Goal: Task Accomplishment & Management: Manage account settings

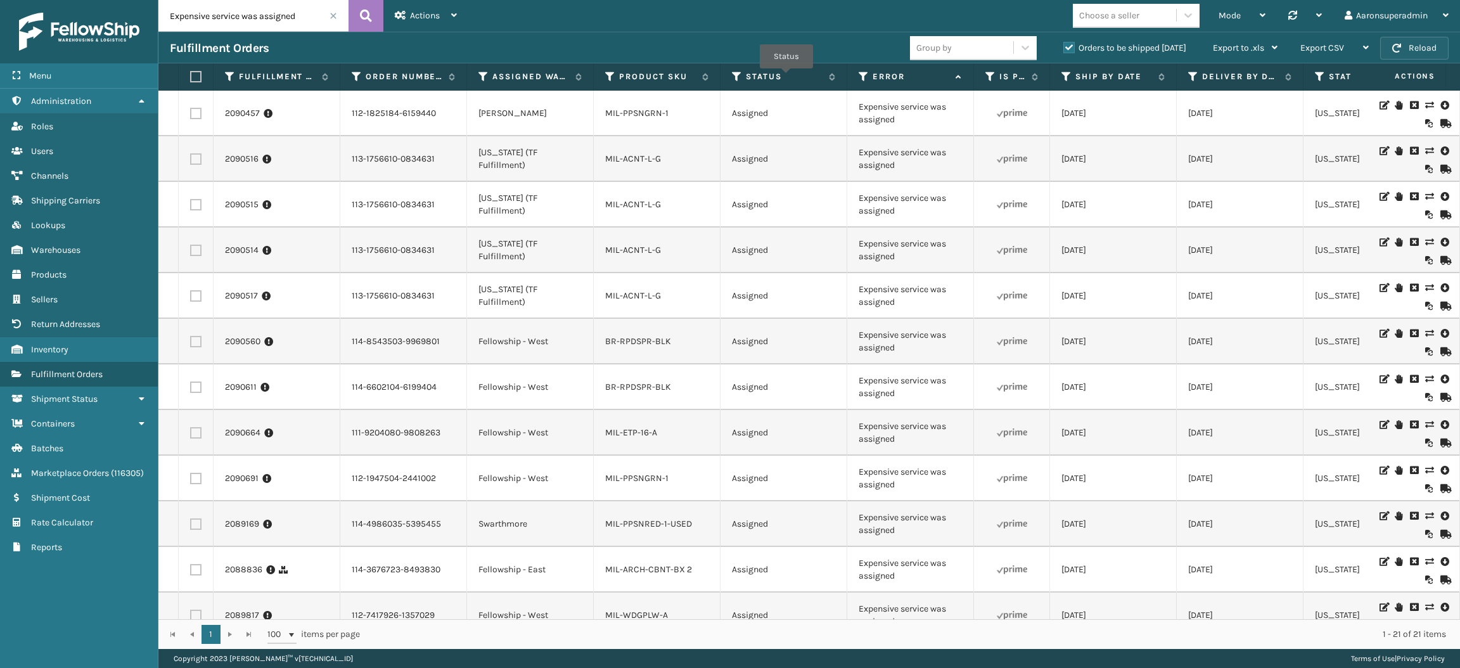
click at [1425, 48] on button "Reload" at bounding box center [1415, 48] width 68 height 23
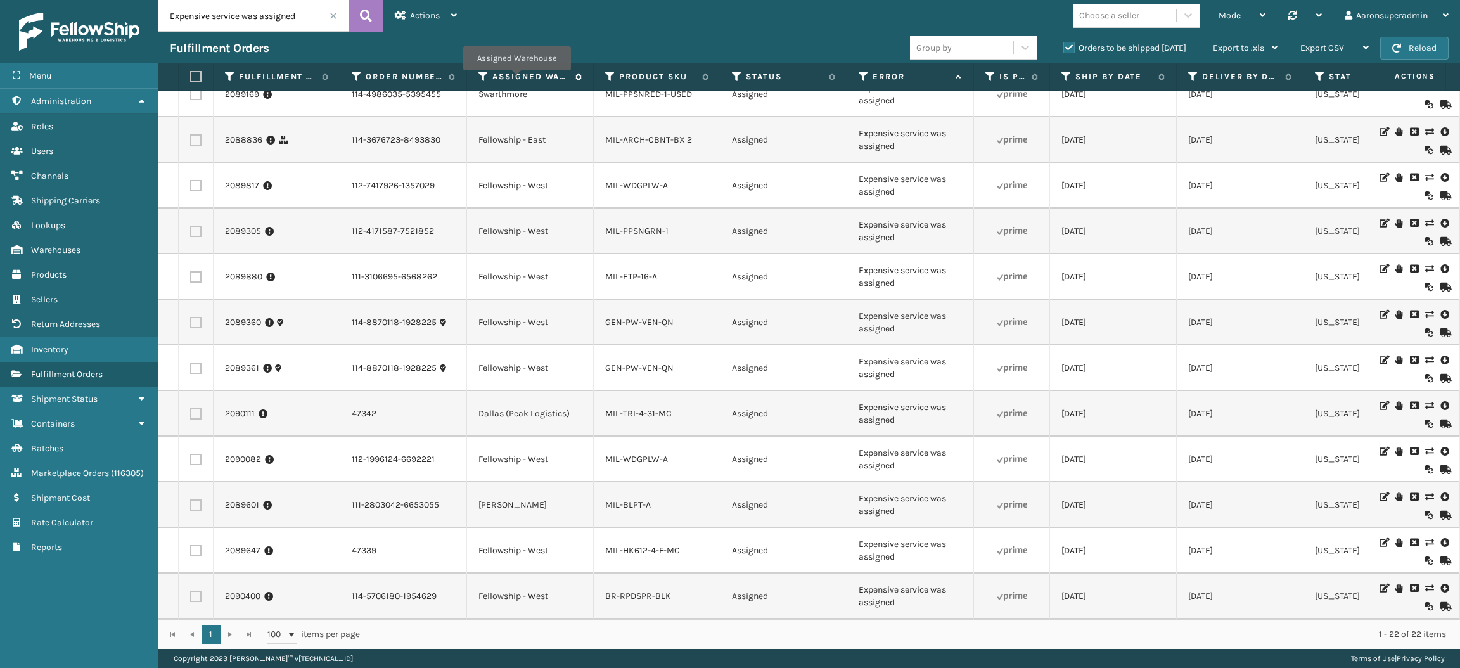
click at [517, 79] on label "Assigned Warehouse" at bounding box center [531, 76] width 77 height 11
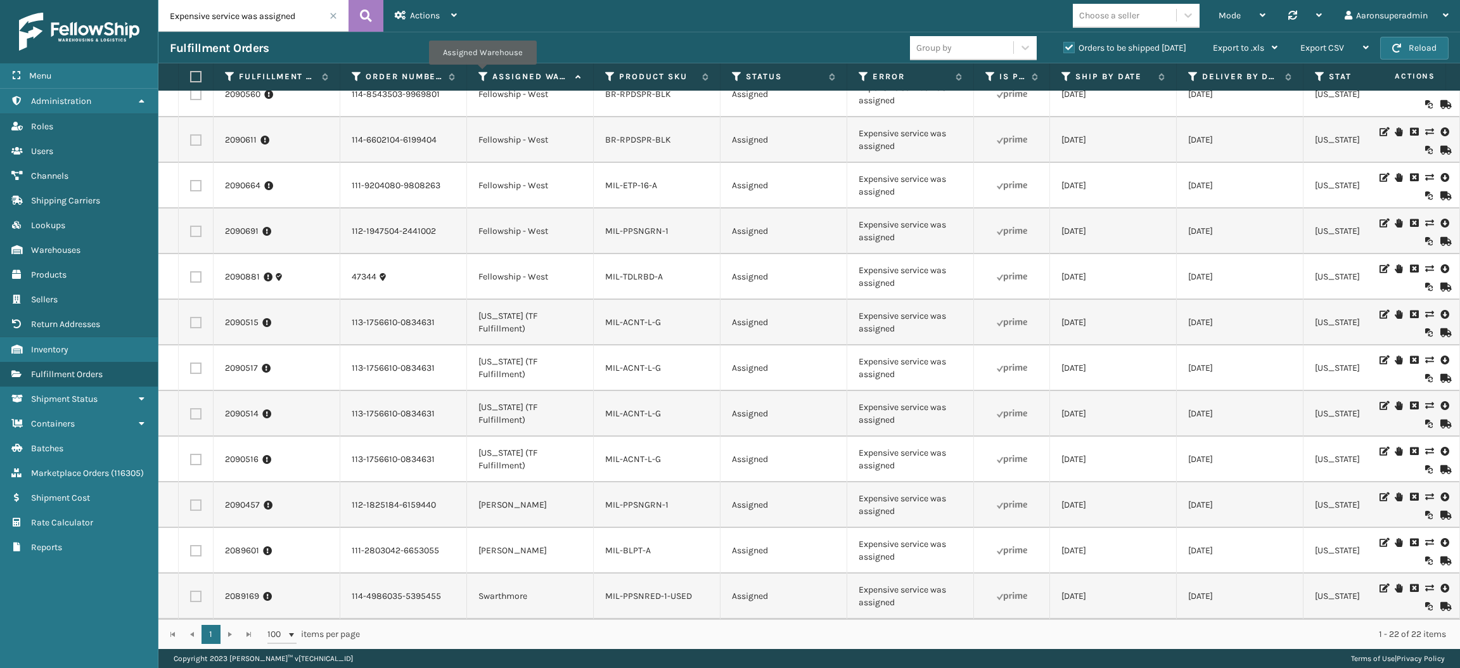
click at [482, 74] on icon at bounding box center [484, 76] width 10 height 11
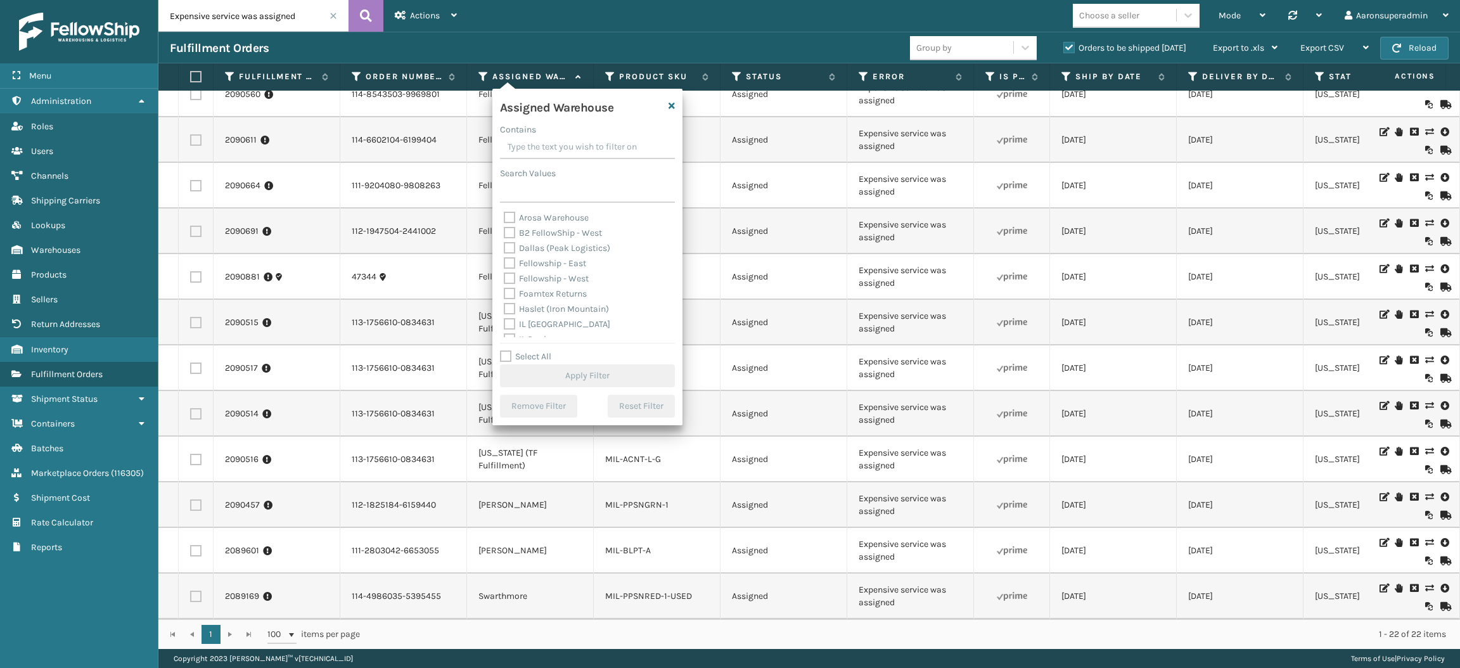
click at [548, 276] on label "Fellowship - West" at bounding box center [546, 278] width 85 height 11
click at [505, 276] on input "Fellowship - West" at bounding box center [504, 275] width 1 height 8
checkbox input "true"
click at [552, 374] on button "Apply Filter" at bounding box center [587, 375] width 175 height 23
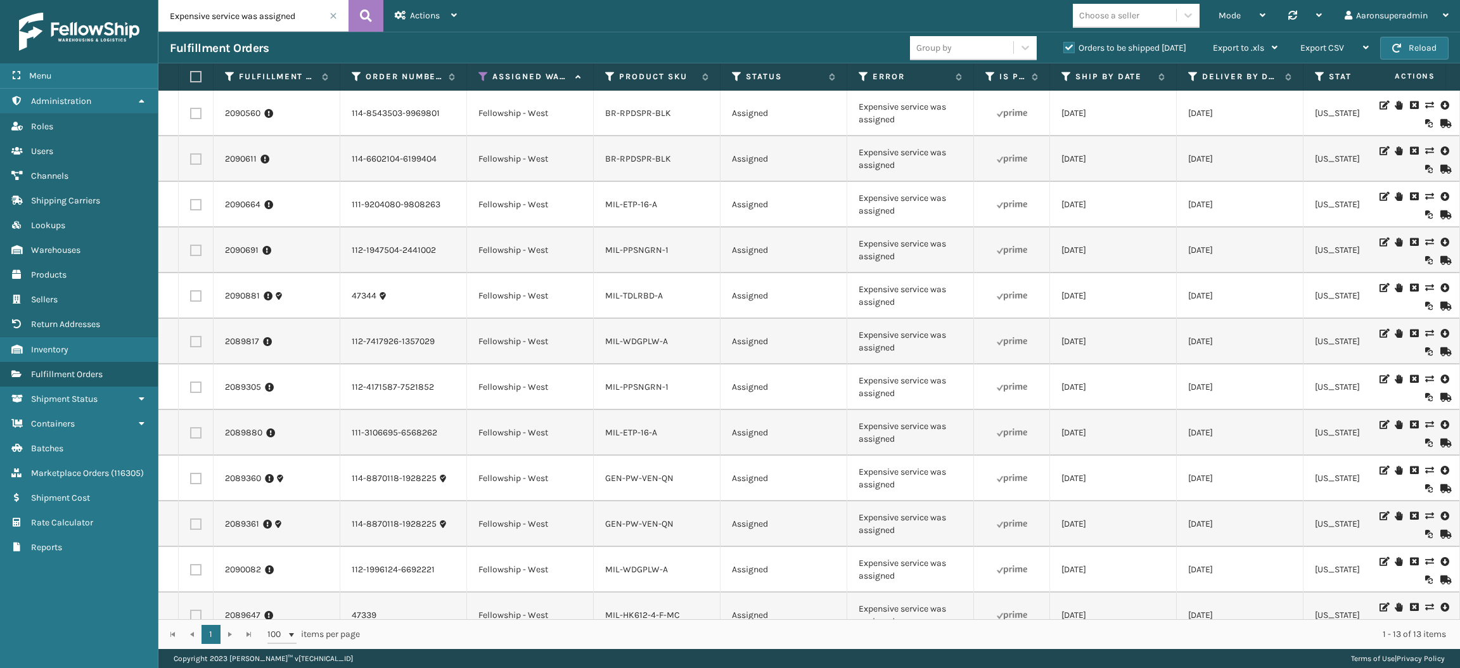
click at [195, 77] on label at bounding box center [194, 76] width 8 height 11
click at [191, 77] on input "checkbox" at bounding box center [190, 77] width 1 height 8
checkbox input "true"
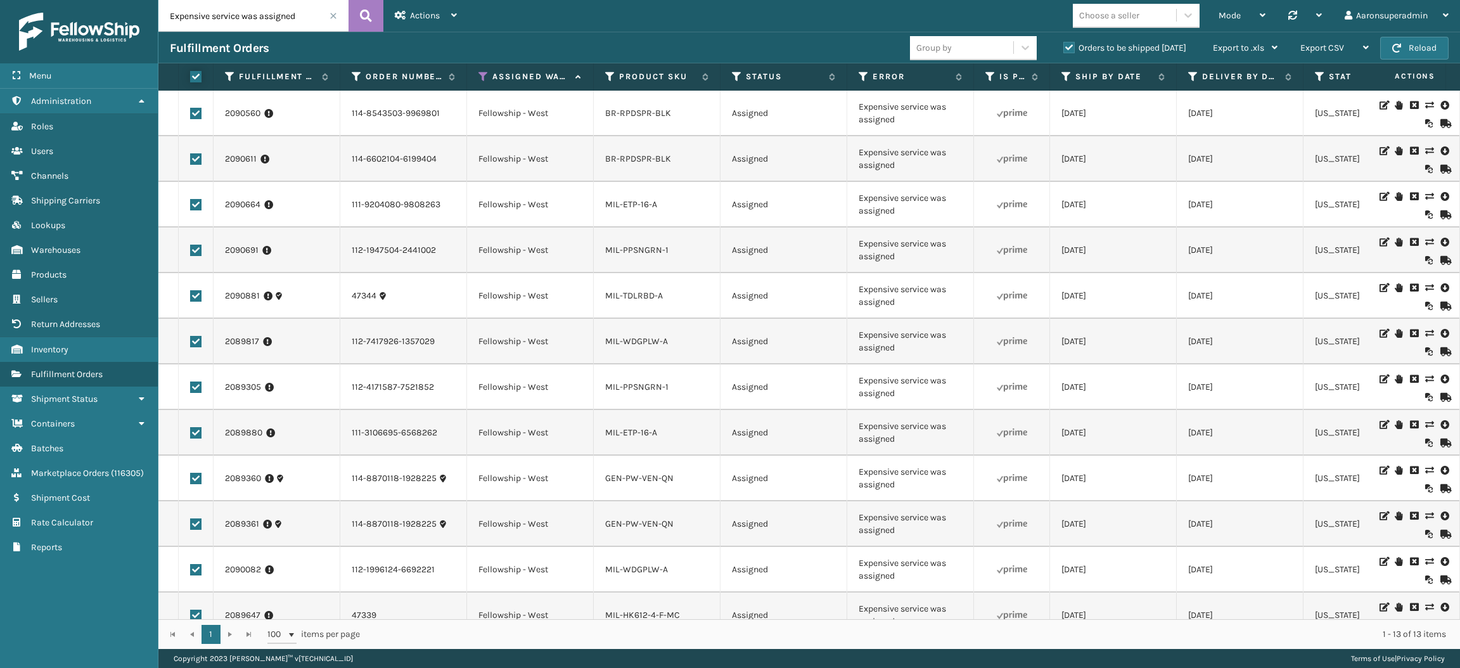
checkbox input "true"
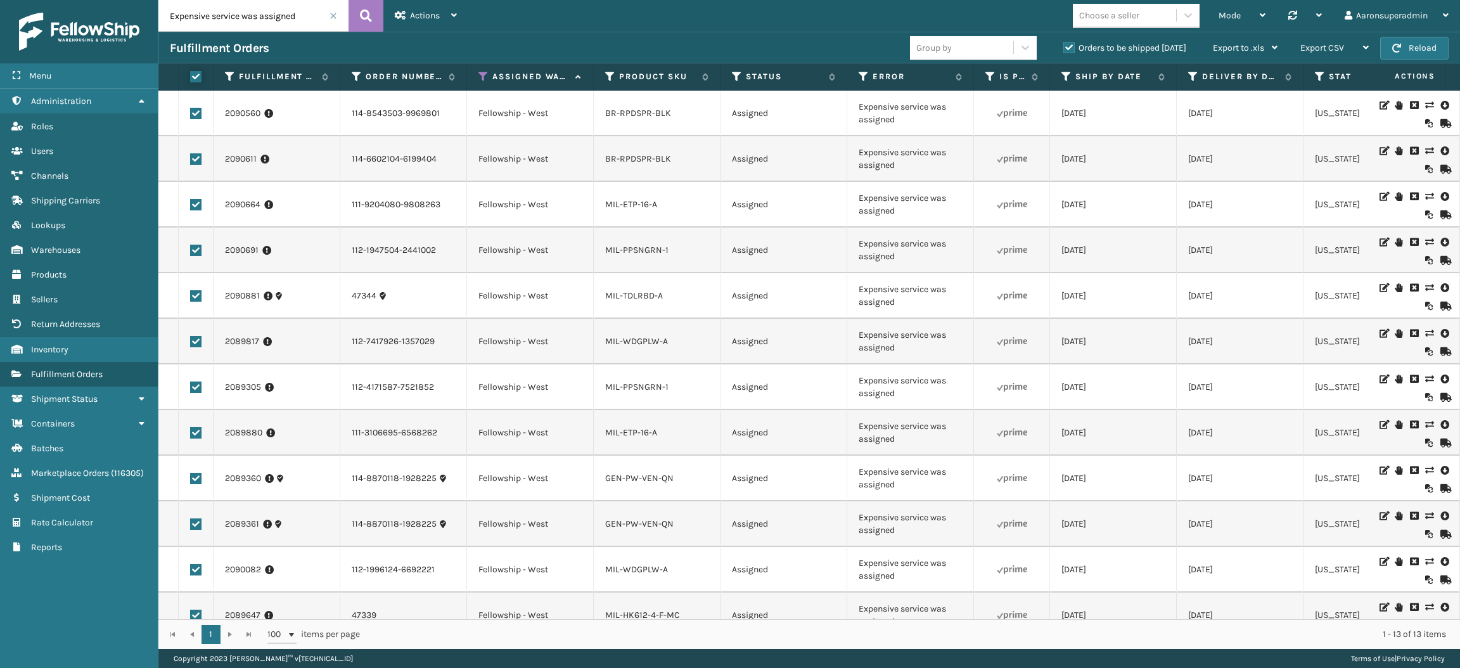
checkbox input "true"
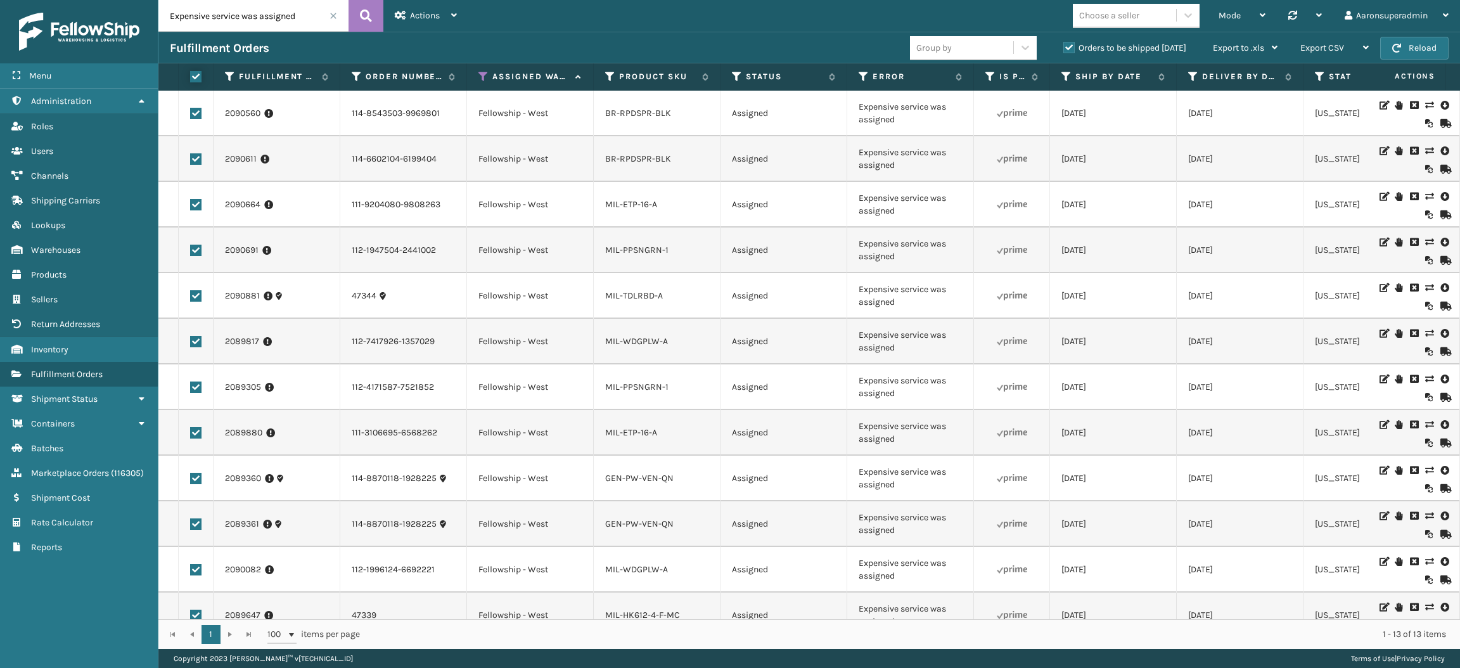
checkbox input "true"
click at [1020, 43] on div "Bulk Actions" at bounding box center [1003, 48] width 75 height 32
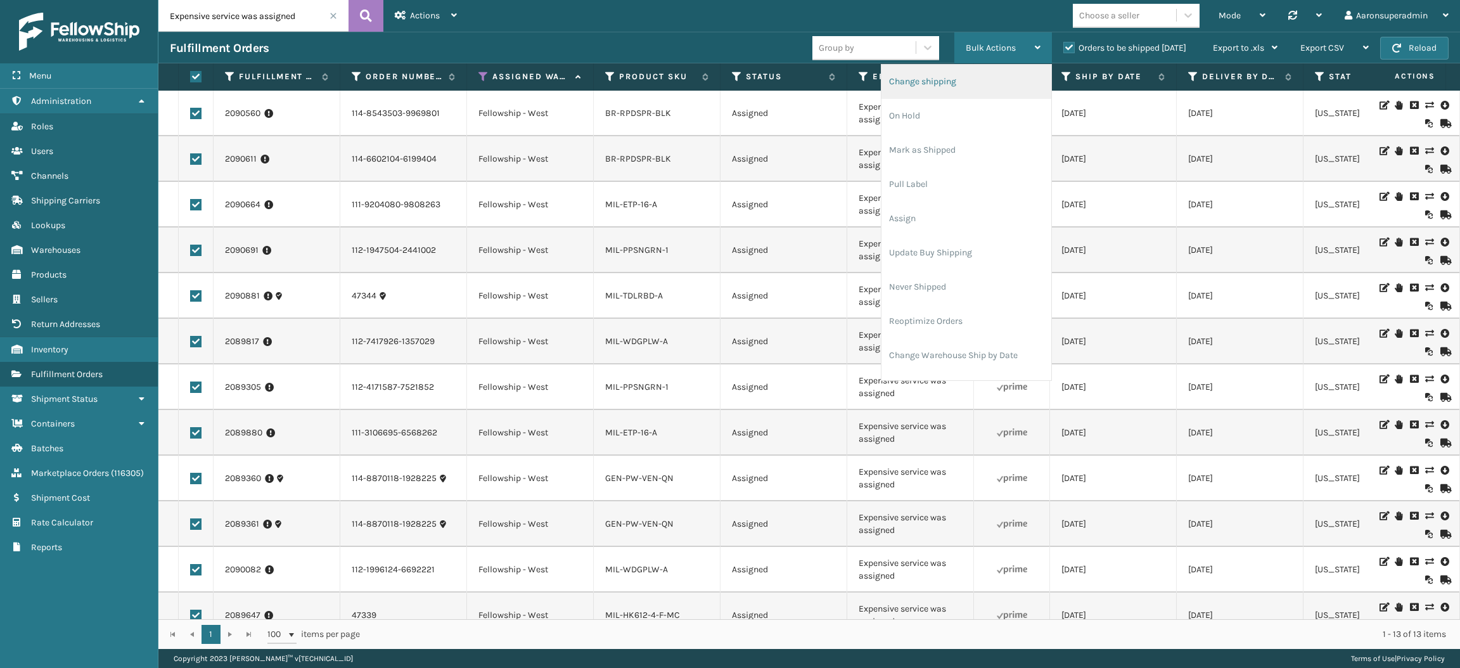
click at [979, 79] on li "Change shipping" at bounding box center [967, 82] width 170 height 34
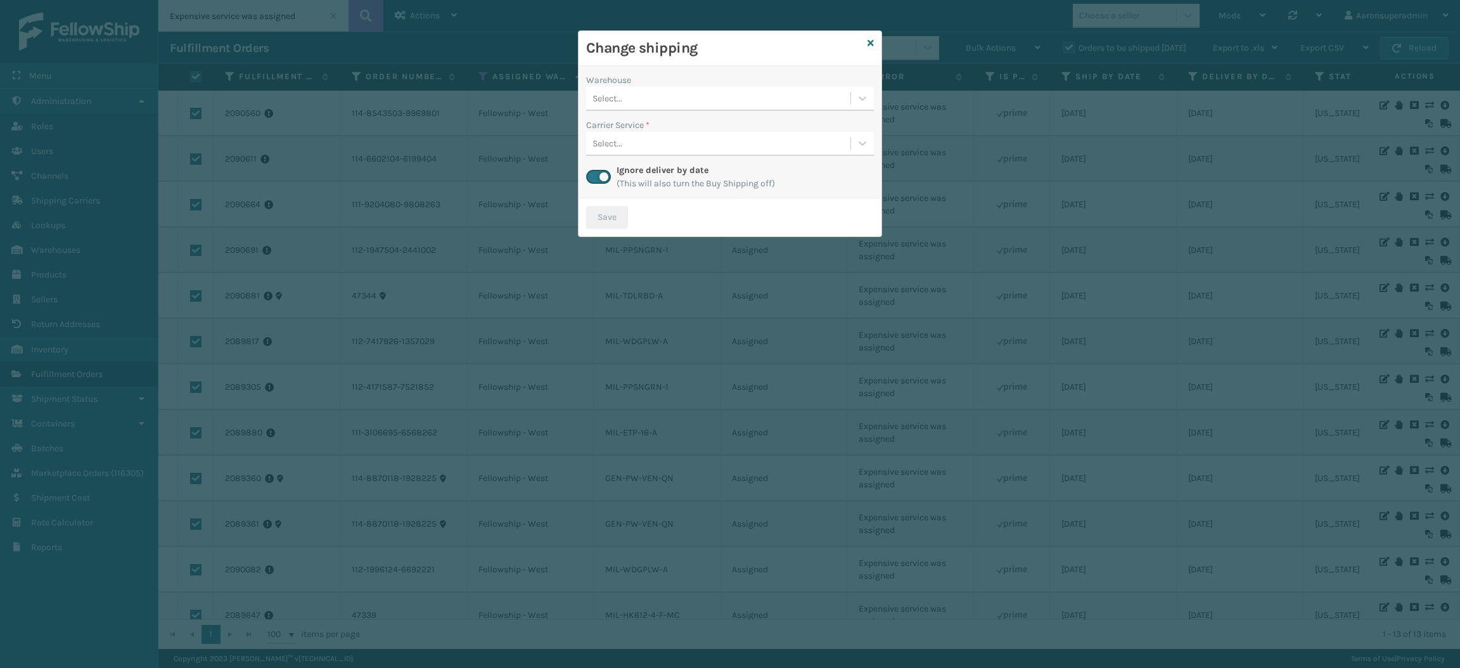
click at [735, 94] on div "Select..." at bounding box center [718, 98] width 264 height 21
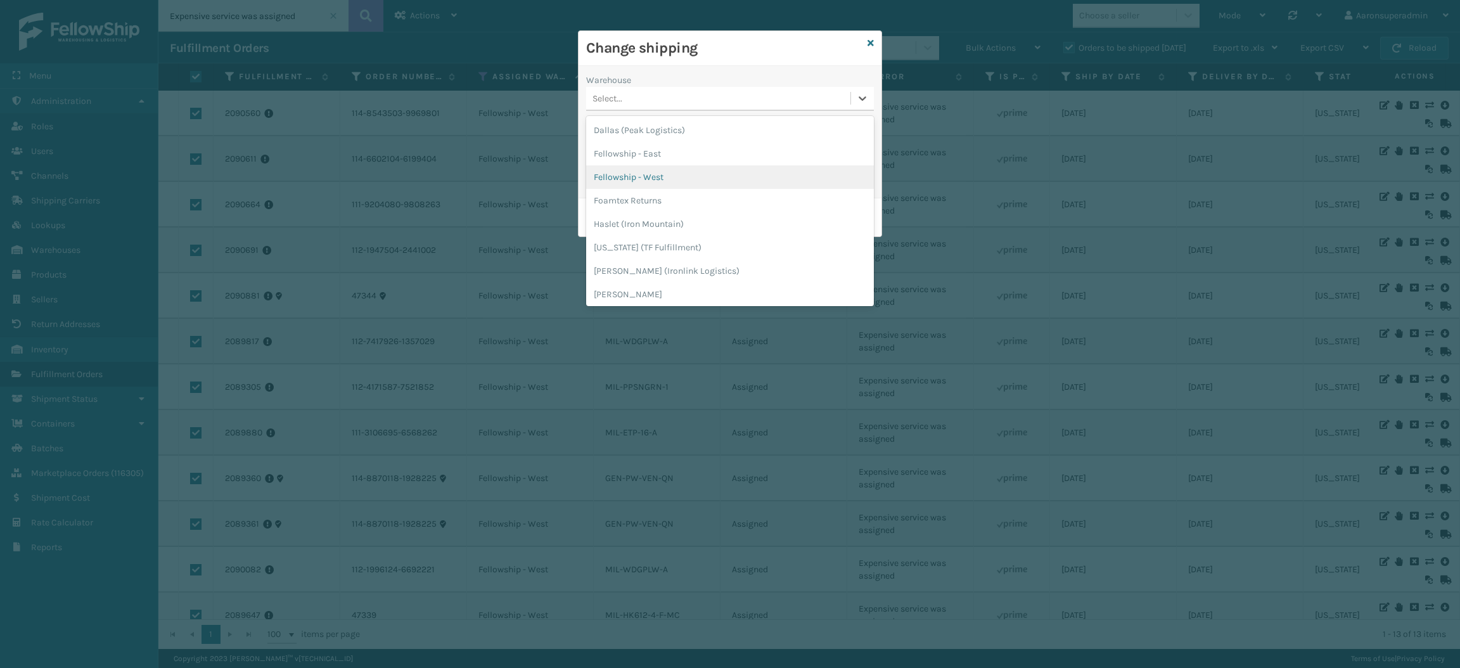
click at [679, 169] on div "Fellowship - West" at bounding box center [730, 176] width 288 height 23
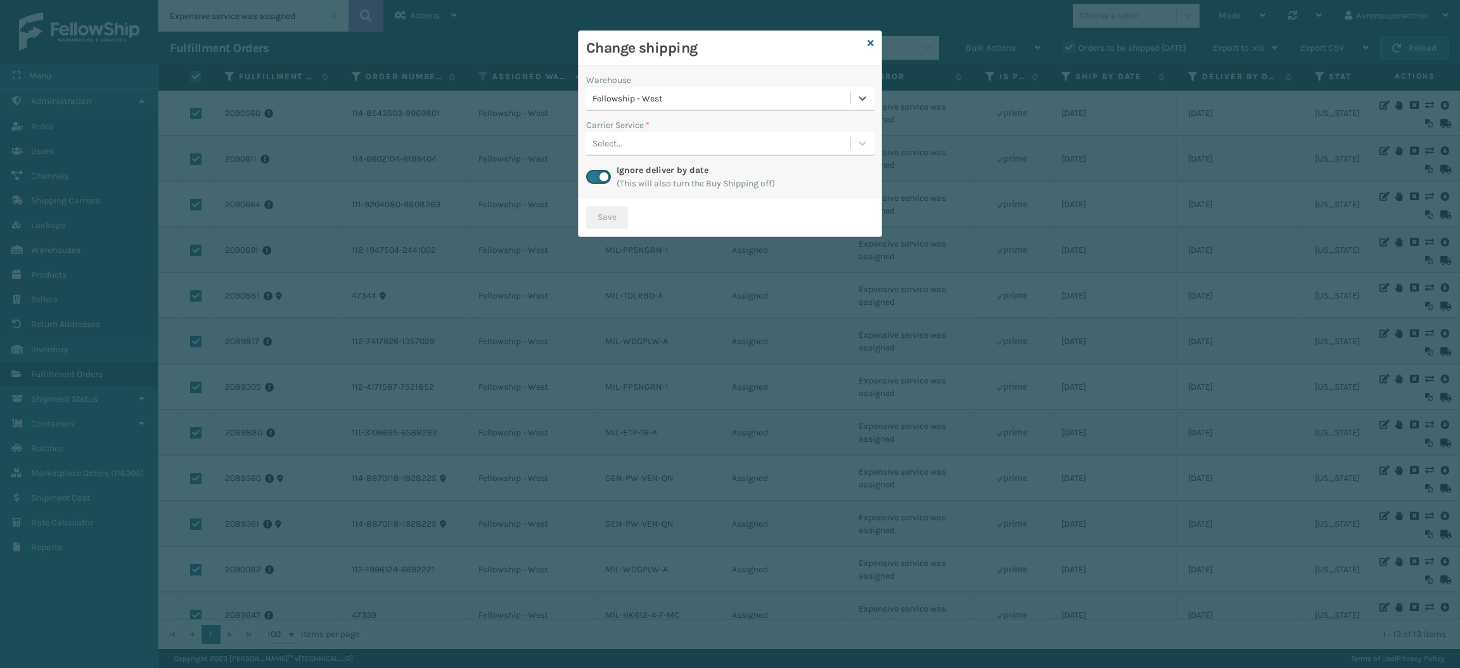
click at [671, 146] on div "Select..." at bounding box center [718, 143] width 264 height 21
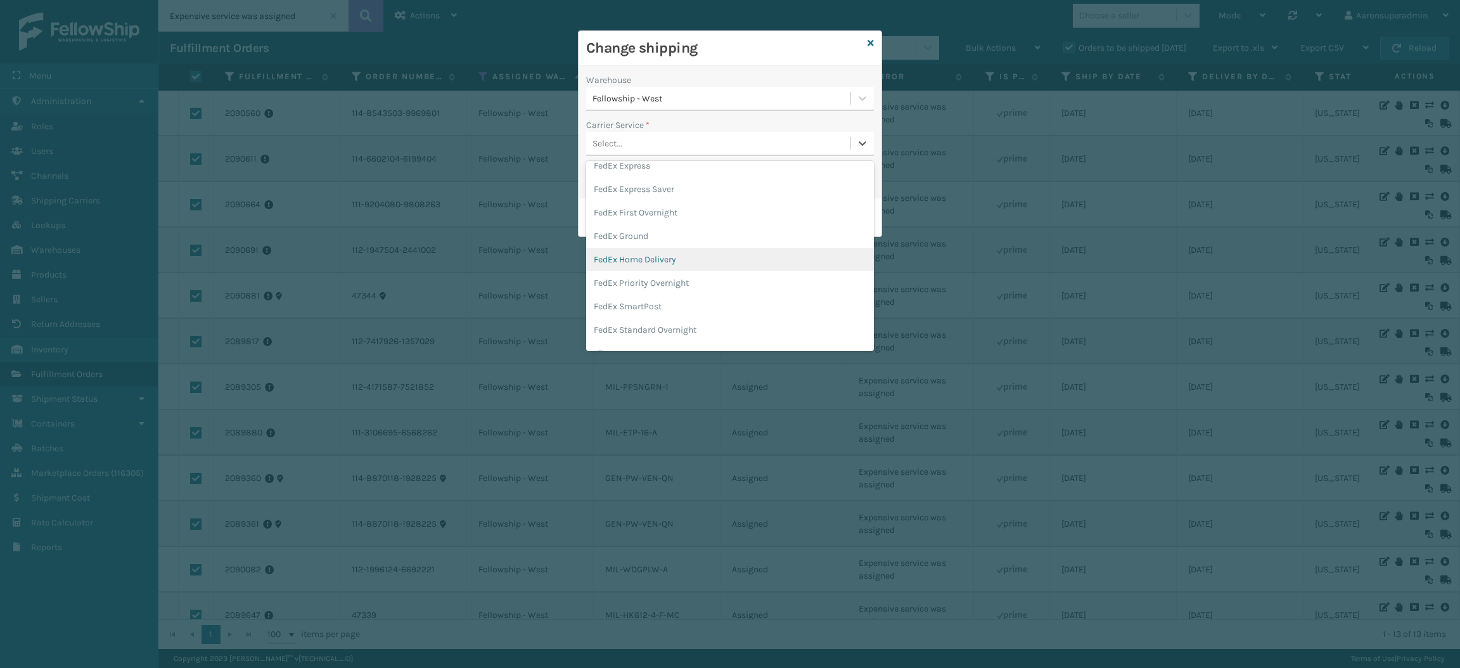
click at [632, 261] on div "FedEx Home Delivery" at bounding box center [730, 259] width 288 height 23
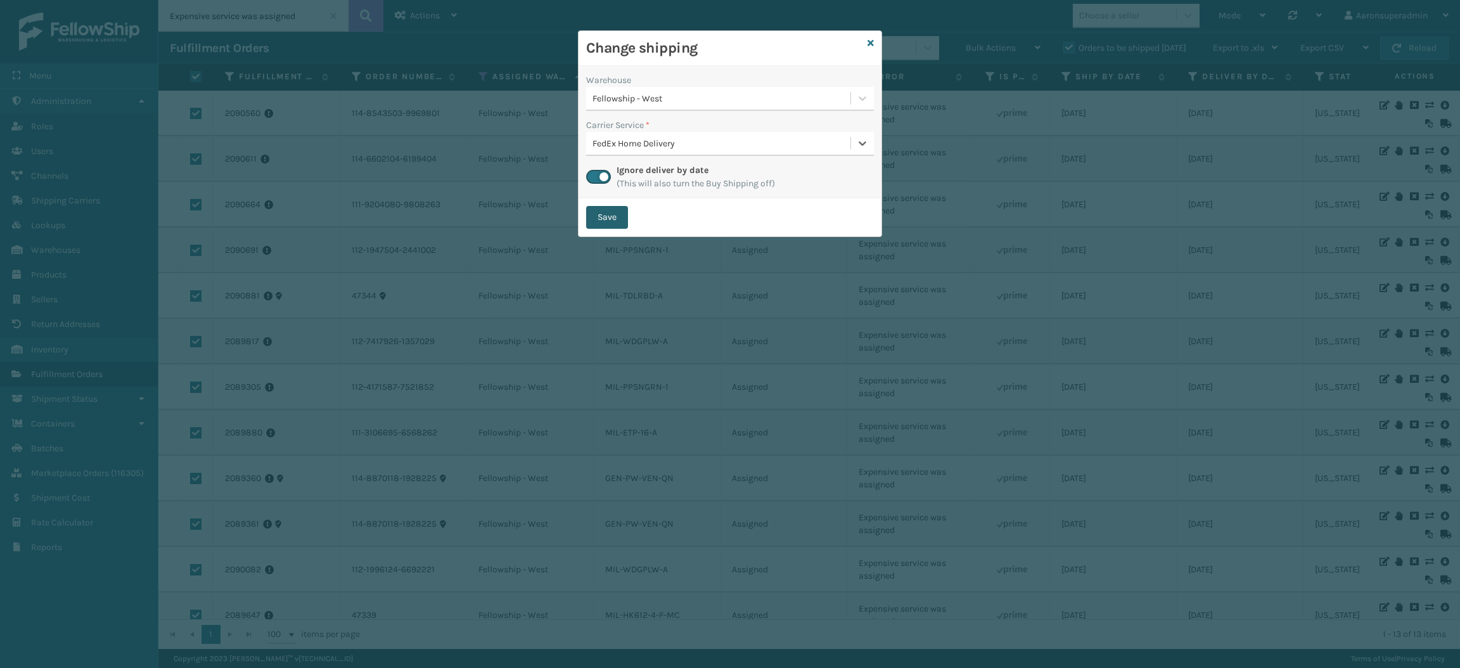
click at [605, 218] on button "Save" at bounding box center [607, 217] width 42 height 23
checkbox input "false"
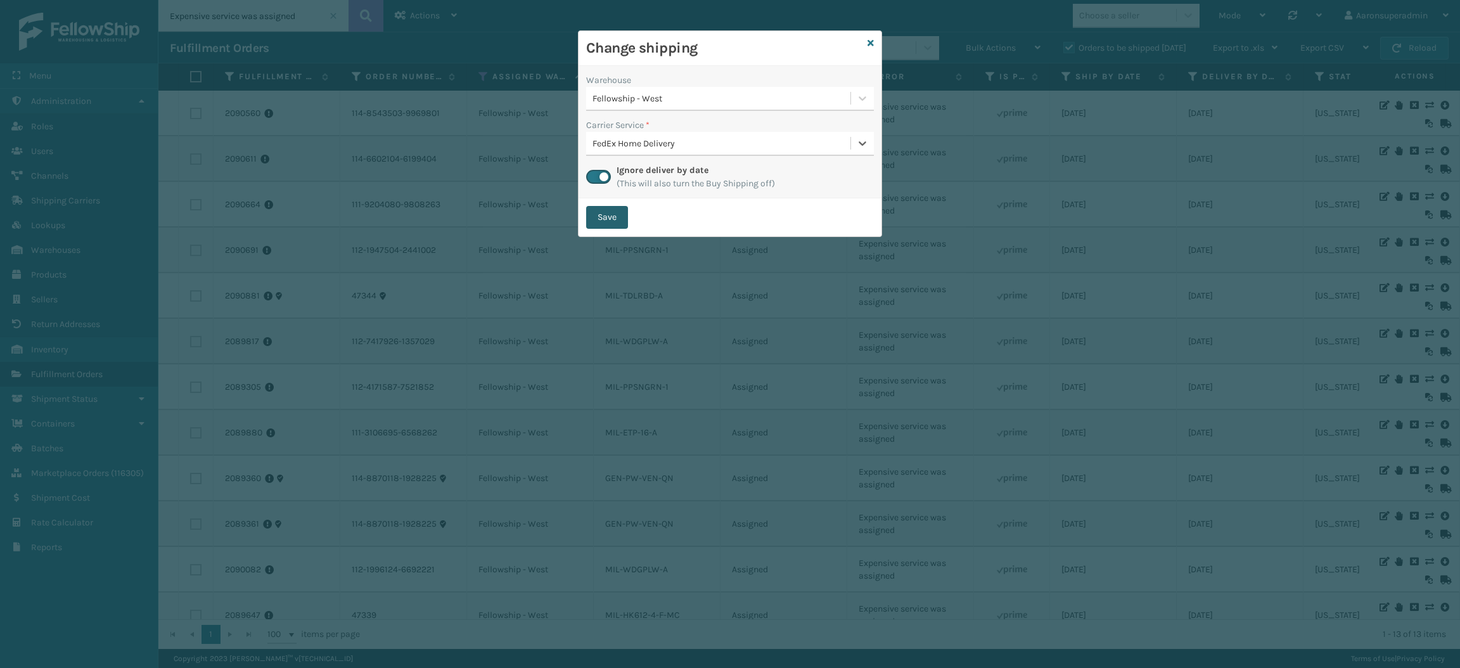
checkbox input "false"
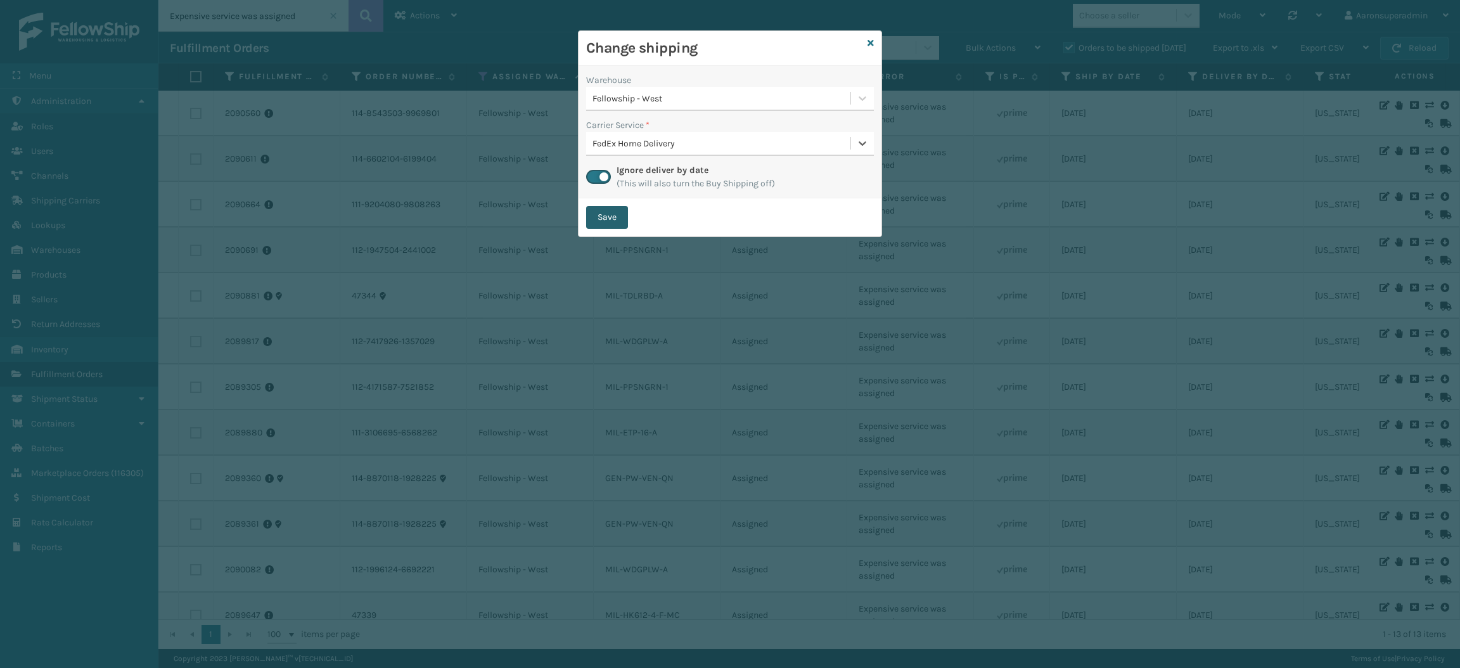
checkbox input "false"
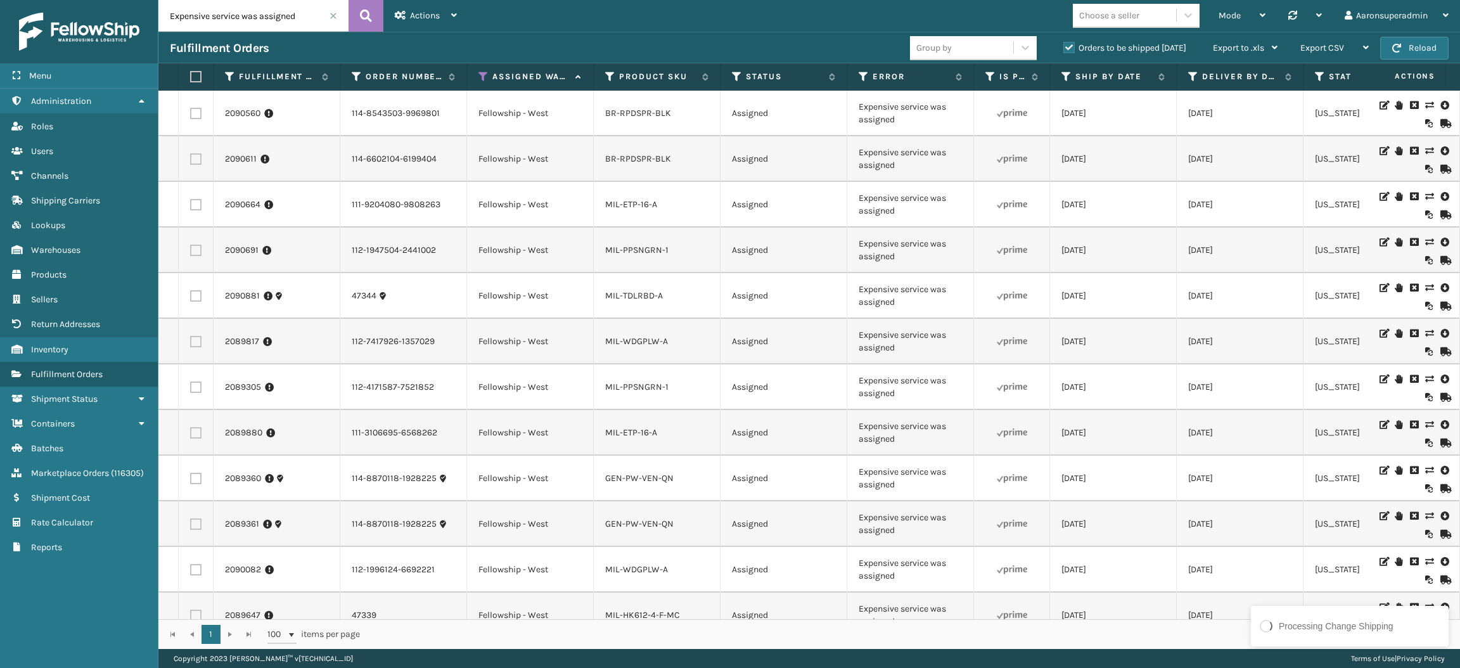
click at [474, 72] on th "Assigned Warehouse" at bounding box center [530, 76] width 127 height 27
click at [480, 77] on icon at bounding box center [484, 76] width 10 height 11
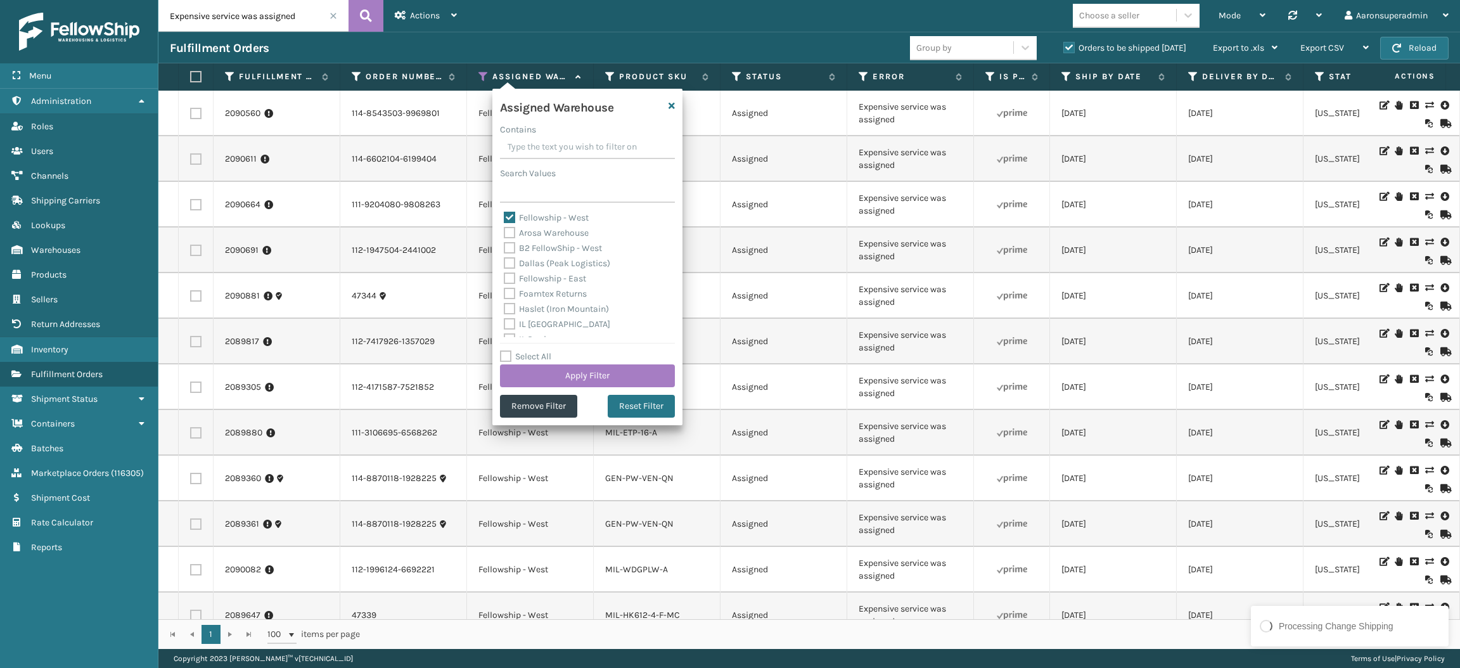
click at [546, 219] on label "Fellowship - West" at bounding box center [546, 217] width 85 height 11
click at [505, 219] on input "Fellowship - West" at bounding box center [504, 214] width 1 height 8
checkbox input "false"
click at [538, 273] on label "Fellowship - East" at bounding box center [545, 278] width 82 height 11
click at [505, 273] on input "Fellowship - East" at bounding box center [504, 275] width 1 height 8
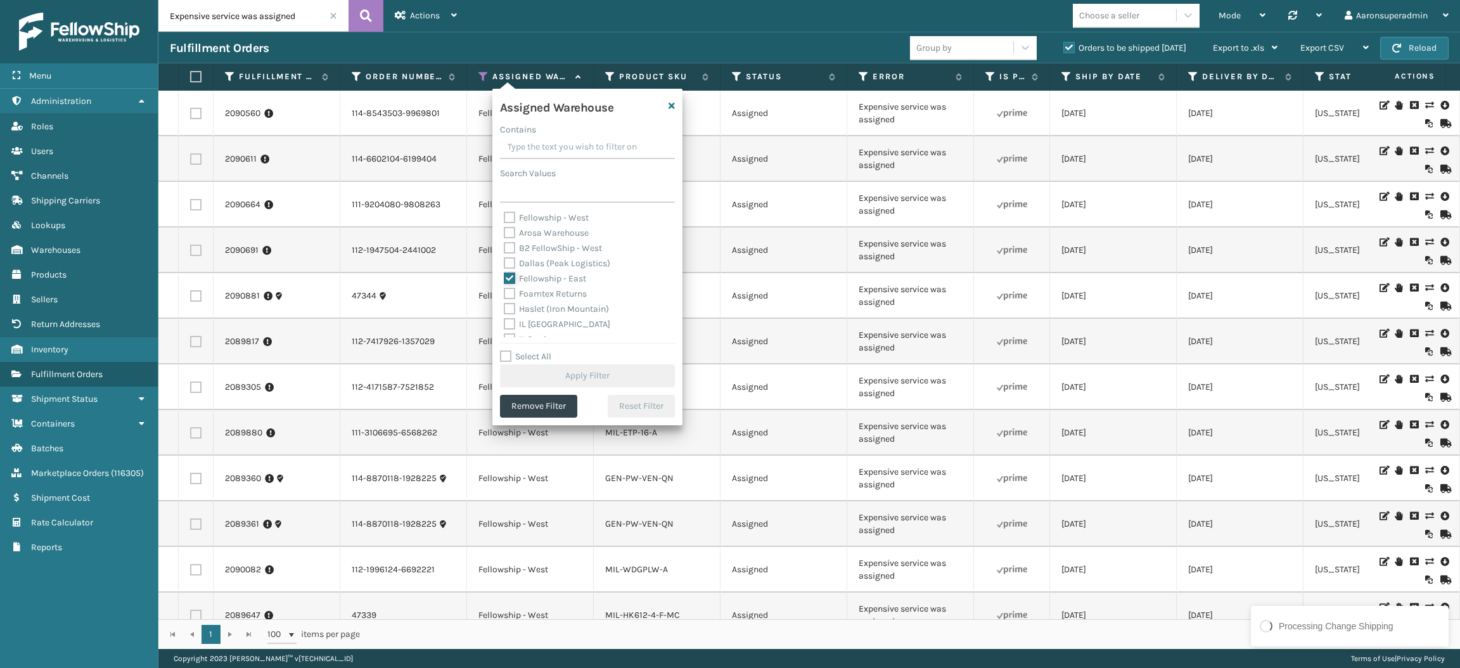
checkbox input "true"
click at [542, 373] on button "Apply Filter" at bounding box center [587, 375] width 175 height 23
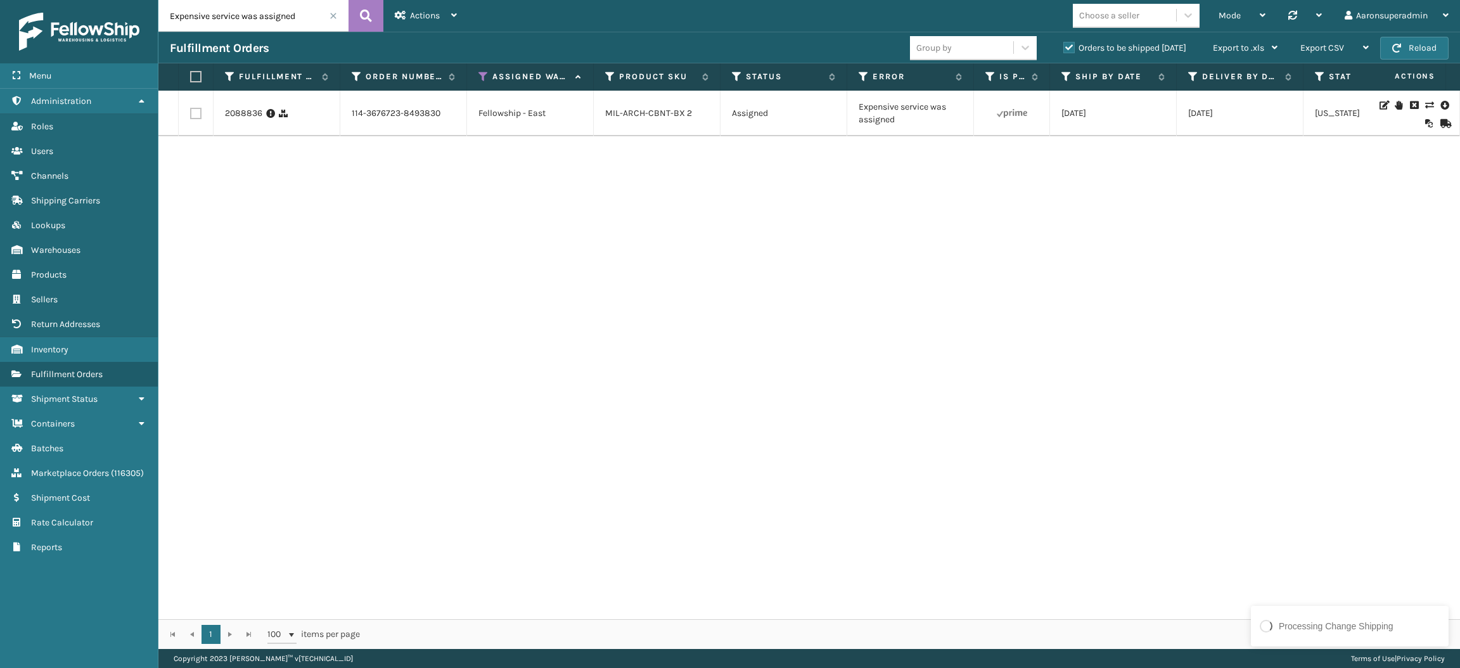
click at [1426, 105] on icon at bounding box center [1430, 105] width 8 height 9
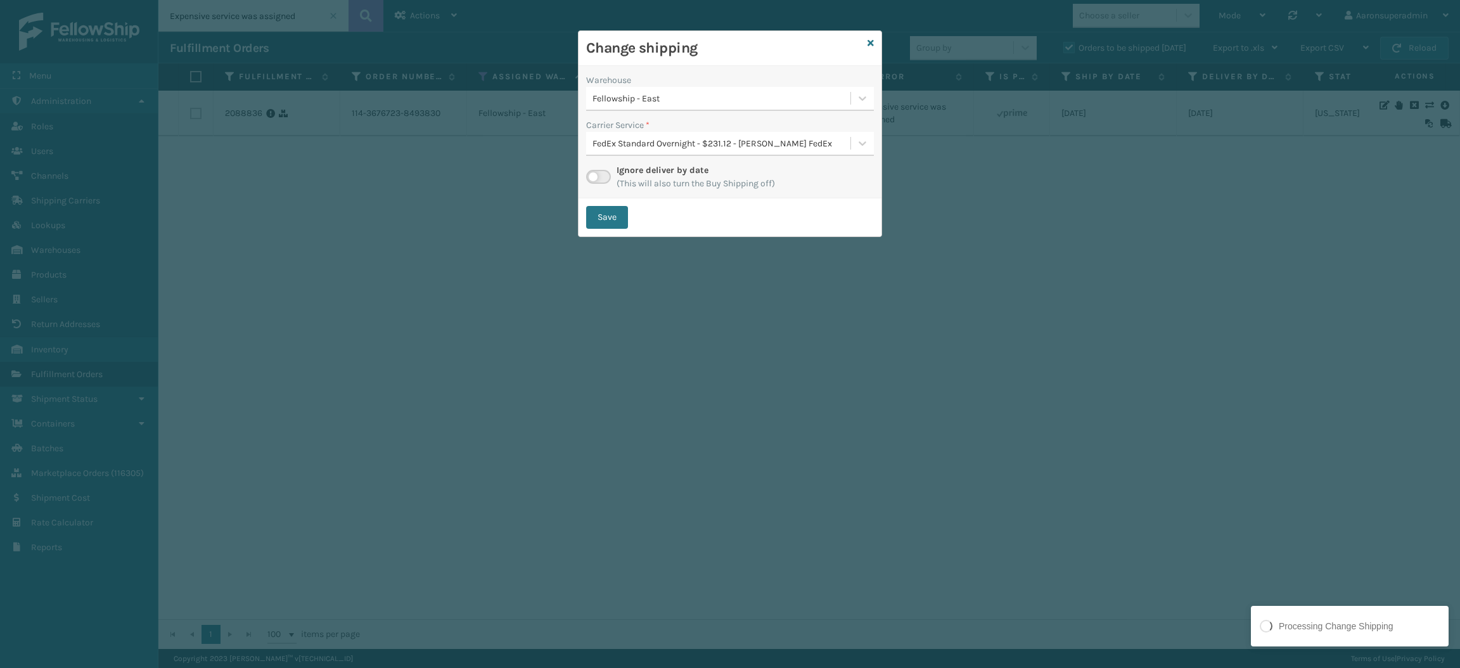
click at [592, 175] on label at bounding box center [598, 177] width 25 height 14
click at [592, 175] on input "checkbox" at bounding box center [590, 174] width 8 height 8
click at [663, 162] on div "Warehouse Fellowship - East Carrier Service * Select... Ignore deliver by date …" at bounding box center [730, 132] width 303 height 132
click at [667, 150] on div "Select..." at bounding box center [718, 143] width 264 height 21
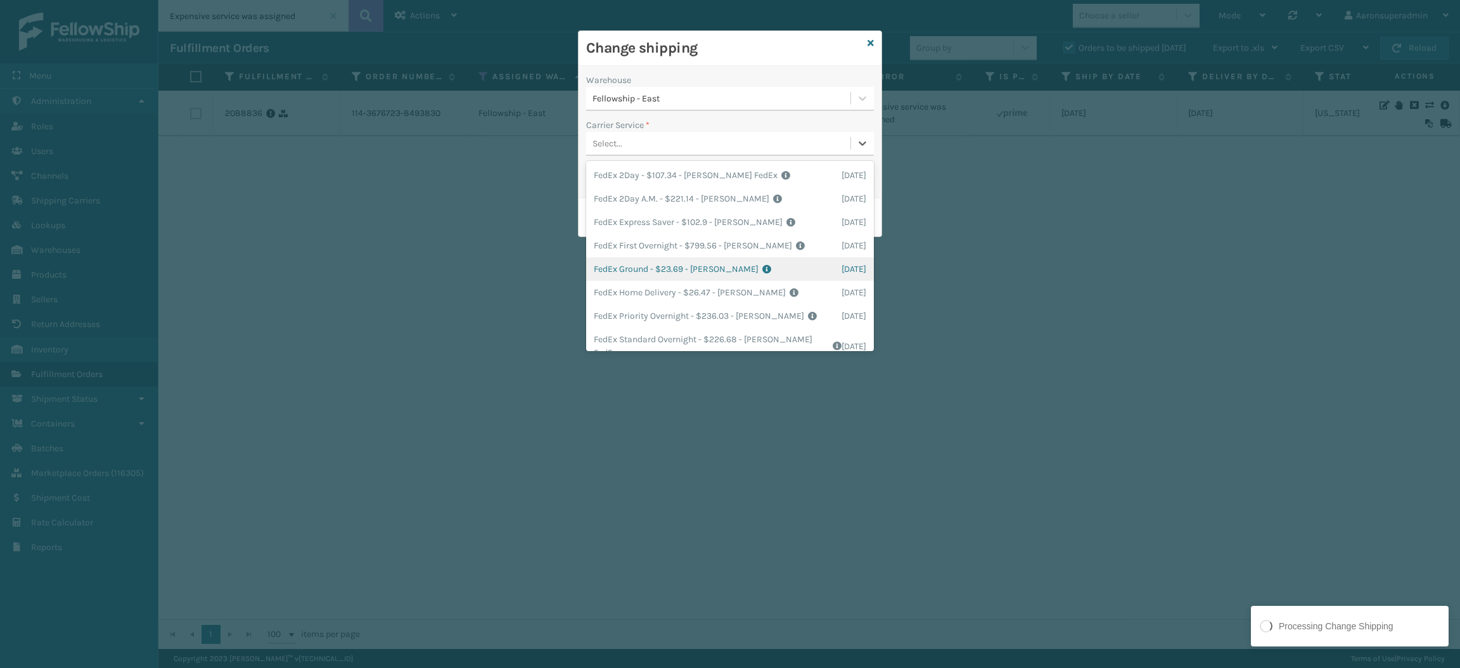
click at [633, 264] on div "FedEx Ground - $23.69 - [PERSON_NAME] FedEx Shipping Cost $20.78 Surplus Cost $…" at bounding box center [730, 268] width 288 height 23
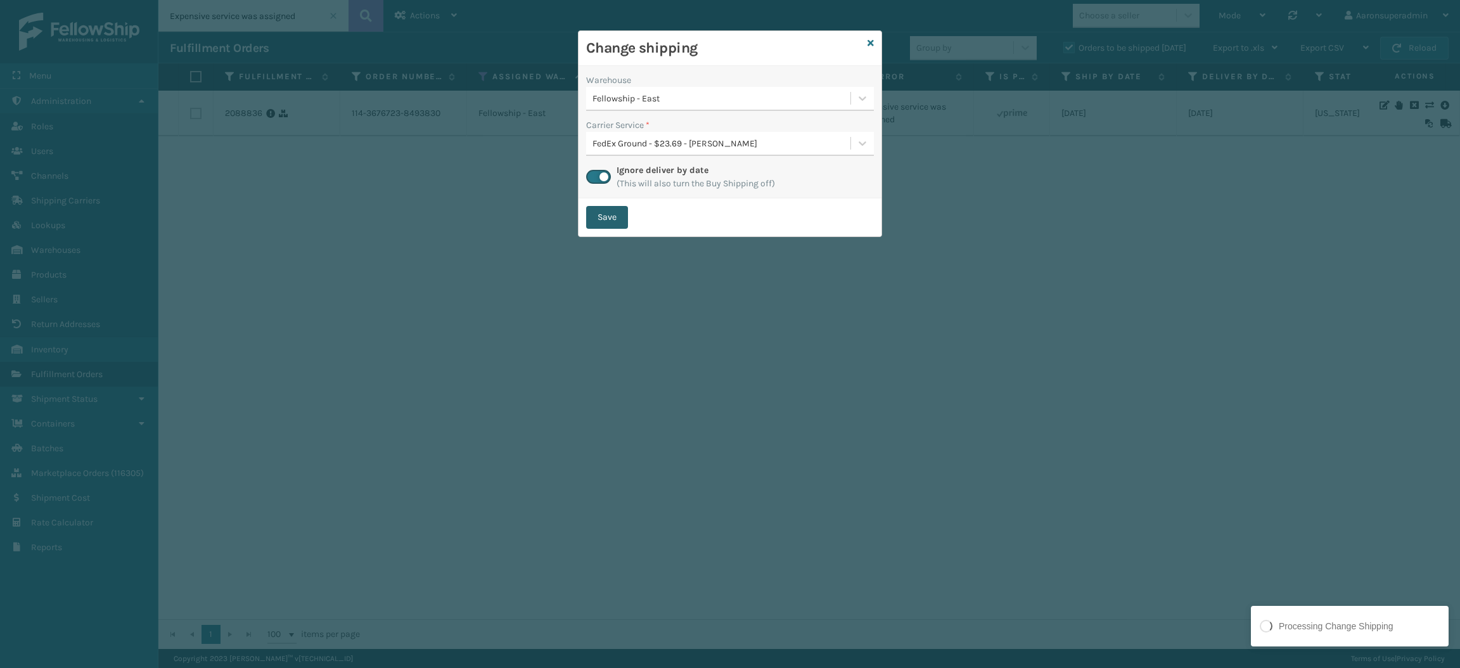
click at [604, 219] on button "Save" at bounding box center [607, 217] width 42 height 23
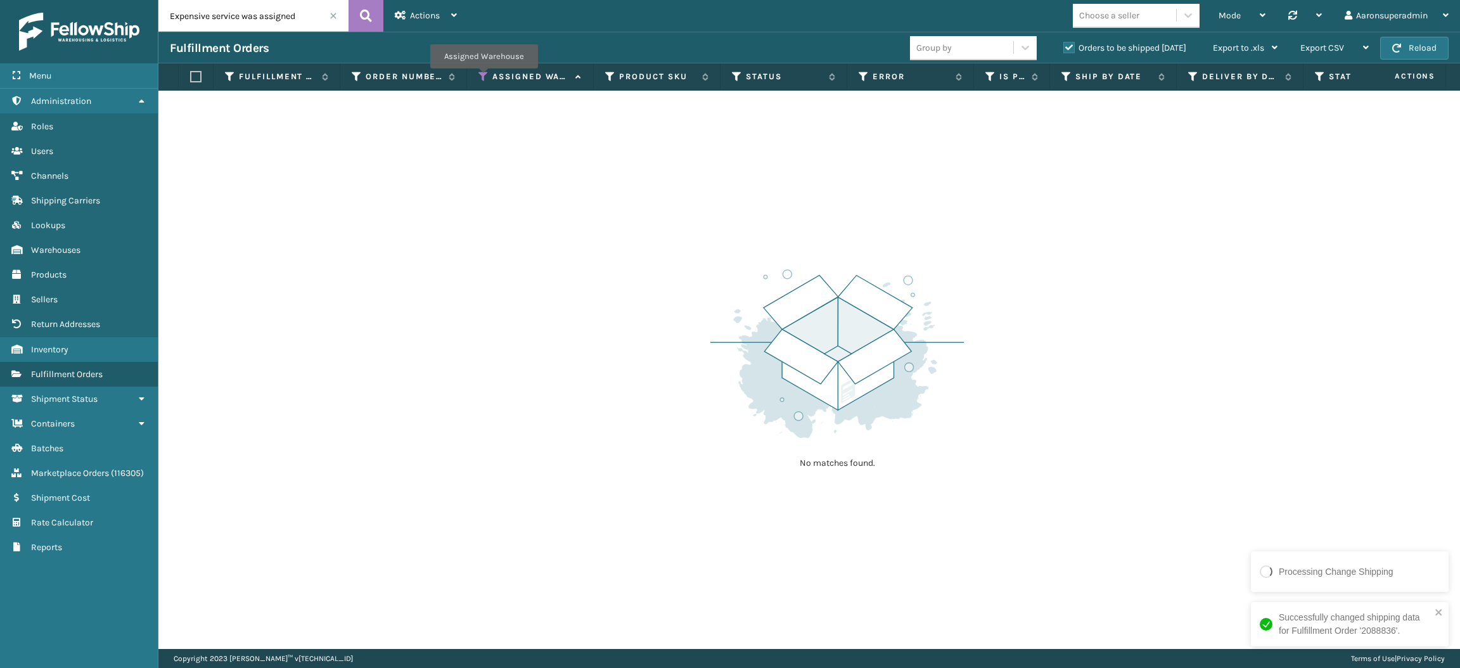
click at [484, 77] on icon at bounding box center [484, 76] width 10 height 11
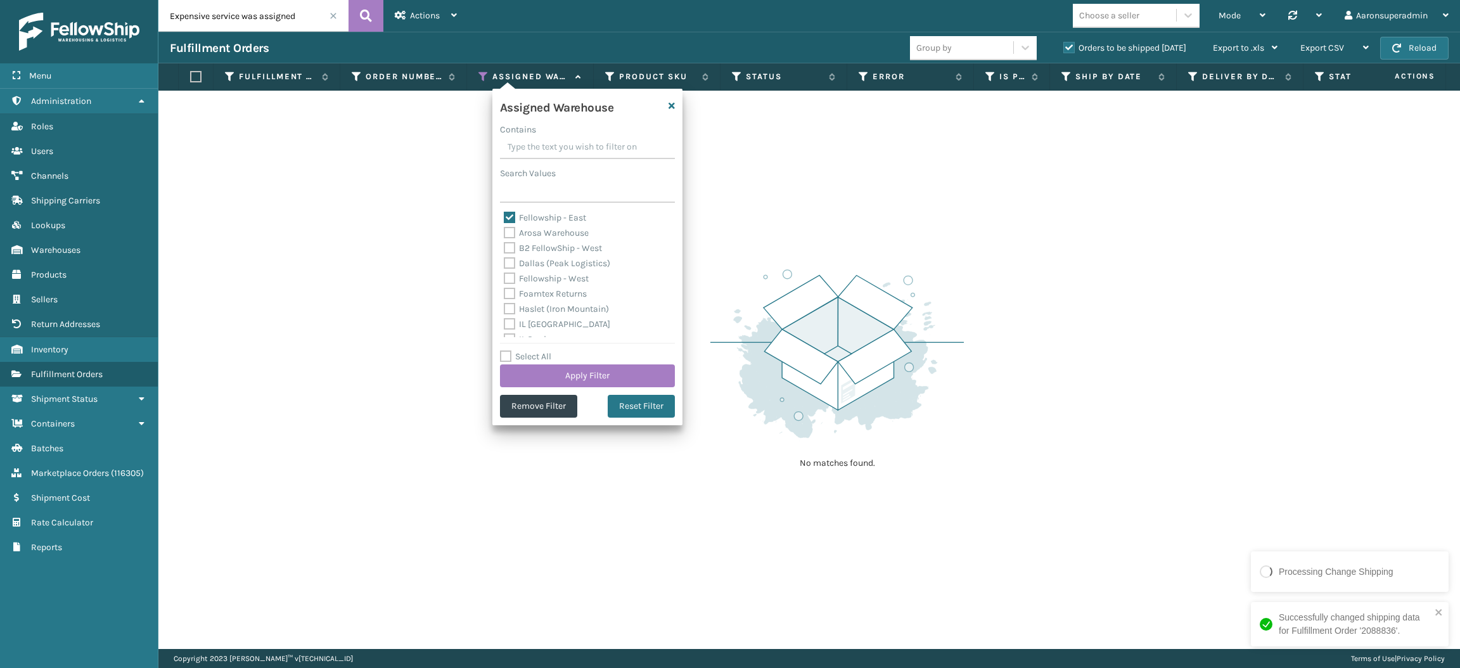
click at [531, 219] on label "Fellowship - East" at bounding box center [545, 217] width 82 height 11
click at [505, 219] on input "Fellowship - East" at bounding box center [504, 214] width 1 height 8
checkbox input "false"
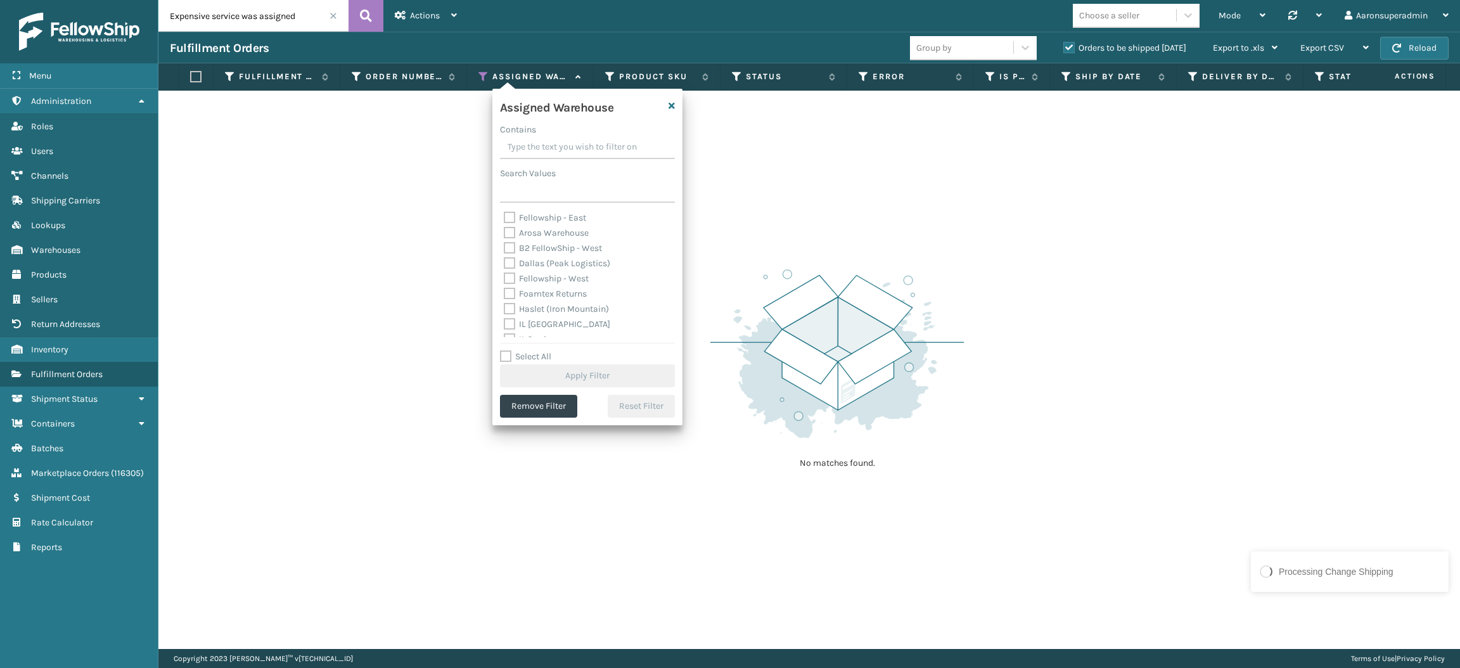
click at [561, 261] on label "Dallas (Peak Logistics)" at bounding box center [557, 263] width 106 height 11
click at [505, 261] on input "Dallas (Peak Logistics)" at bounding box center [504, 260] width 1 height 8
checkbox input "true"
click at [566, 375] on button "Apply Filter" at bounding box center [587, 375] width 175 height 23
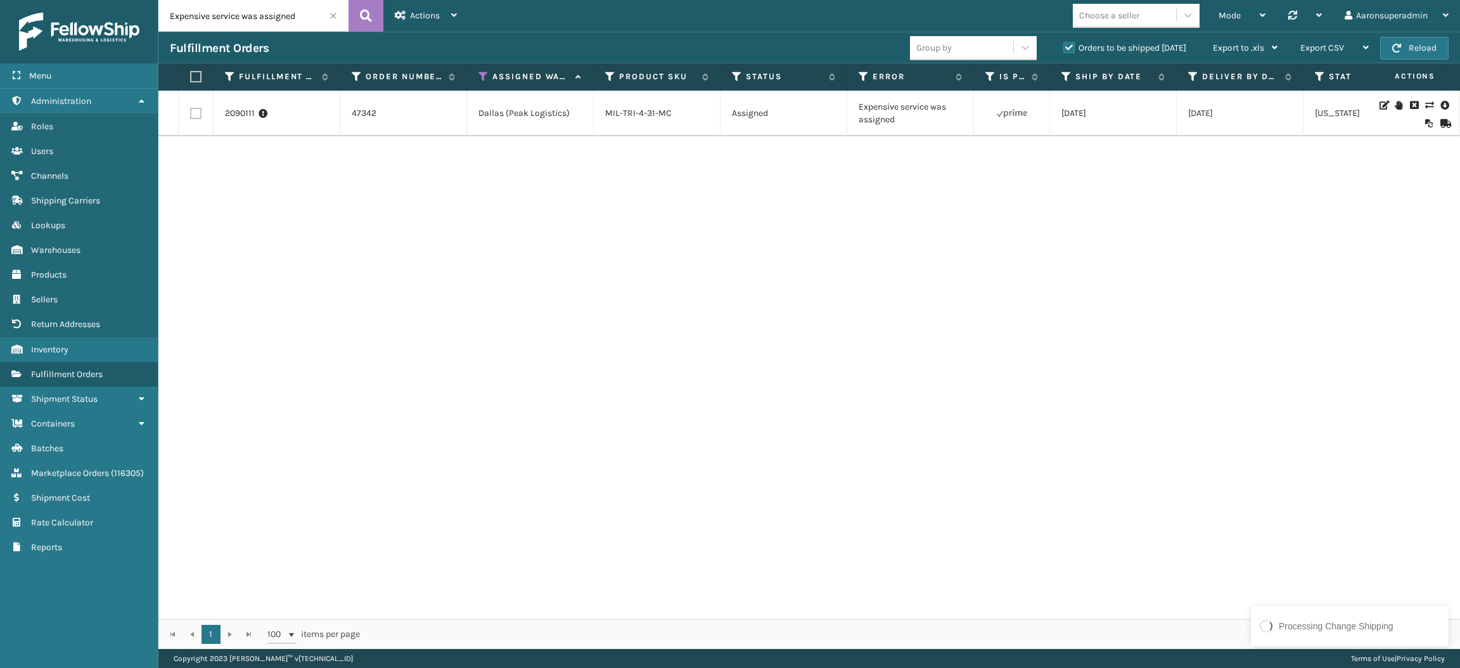
click at [196, 110] on label at bounding box center [195, 113] width 11 height 11
click at [191, 110] on input "checkbox" at bounding box center [190, 112] width 1 height 8
checkbox input "true"
click at [984, 39] on div "Bulk Actions" at bounding box center [1003, 48] width 75 height 32
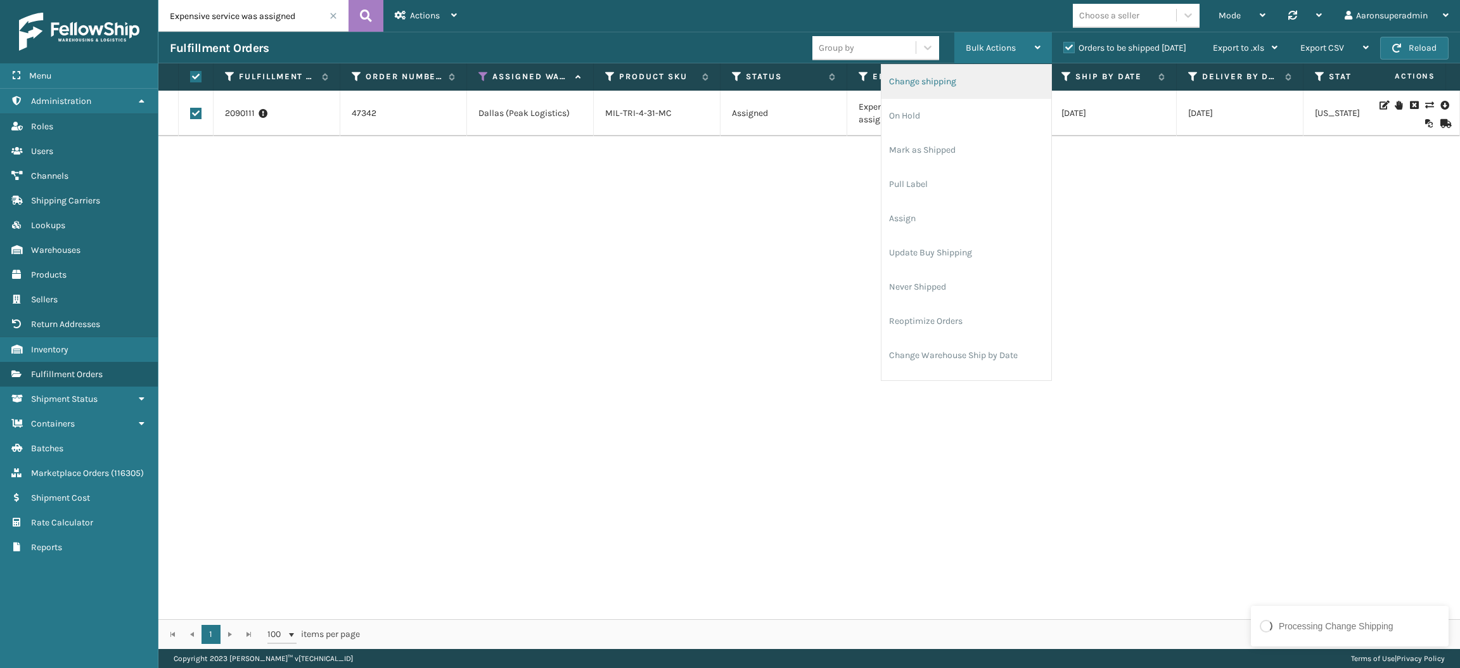
click at [944, 71] on li "Change shipping" at bounding box center [967, 82] width 170 height 34
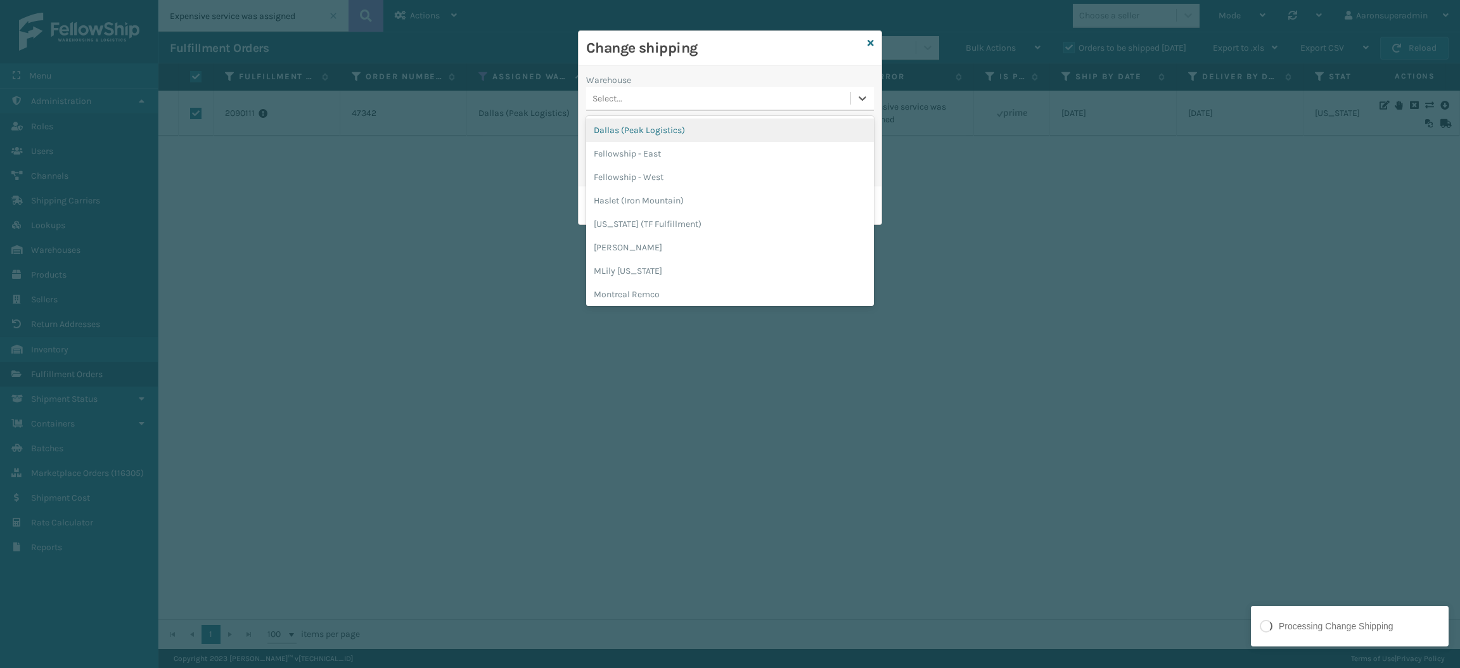
click at [712, 91] on div "Select..." at bounding box center [718, 98] width 264 height 21
click at [656, 131] on div "Dallas (Peak Logistics)" at bounding box center [730, 130] width 288 height 23
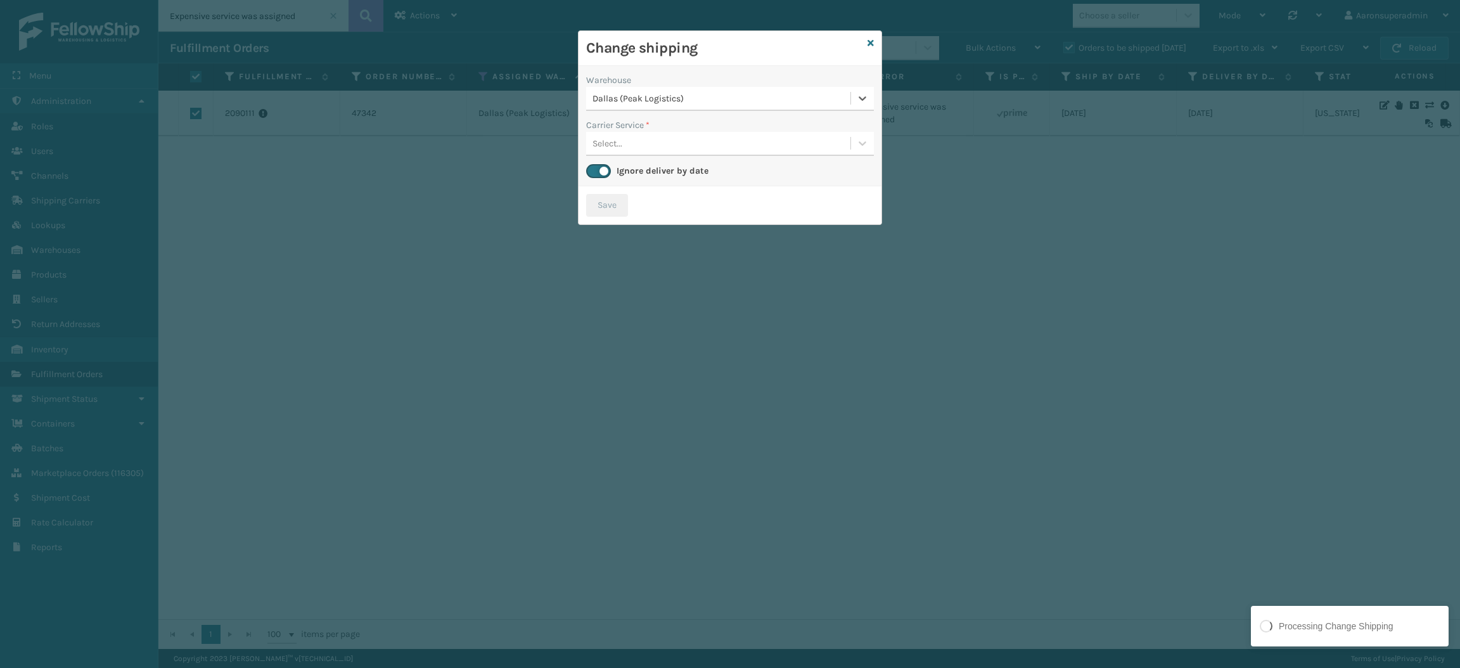
click at [636, 143] on div "Select..." at bounding box center [718, 143] width 264 height 21
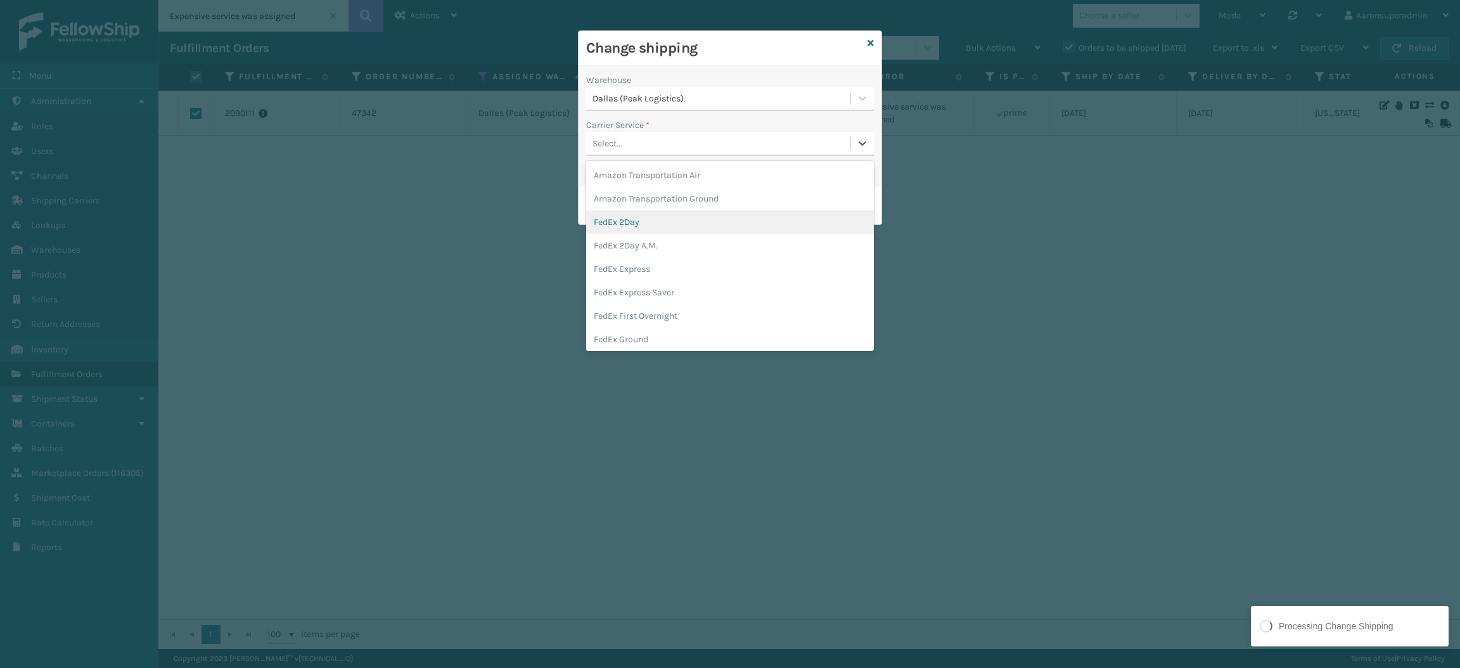
scroll to position [84, 0]
click at [622, 287] on div "FedEx Home Delivery" at bounding box center [730, 278] width 288 height 23
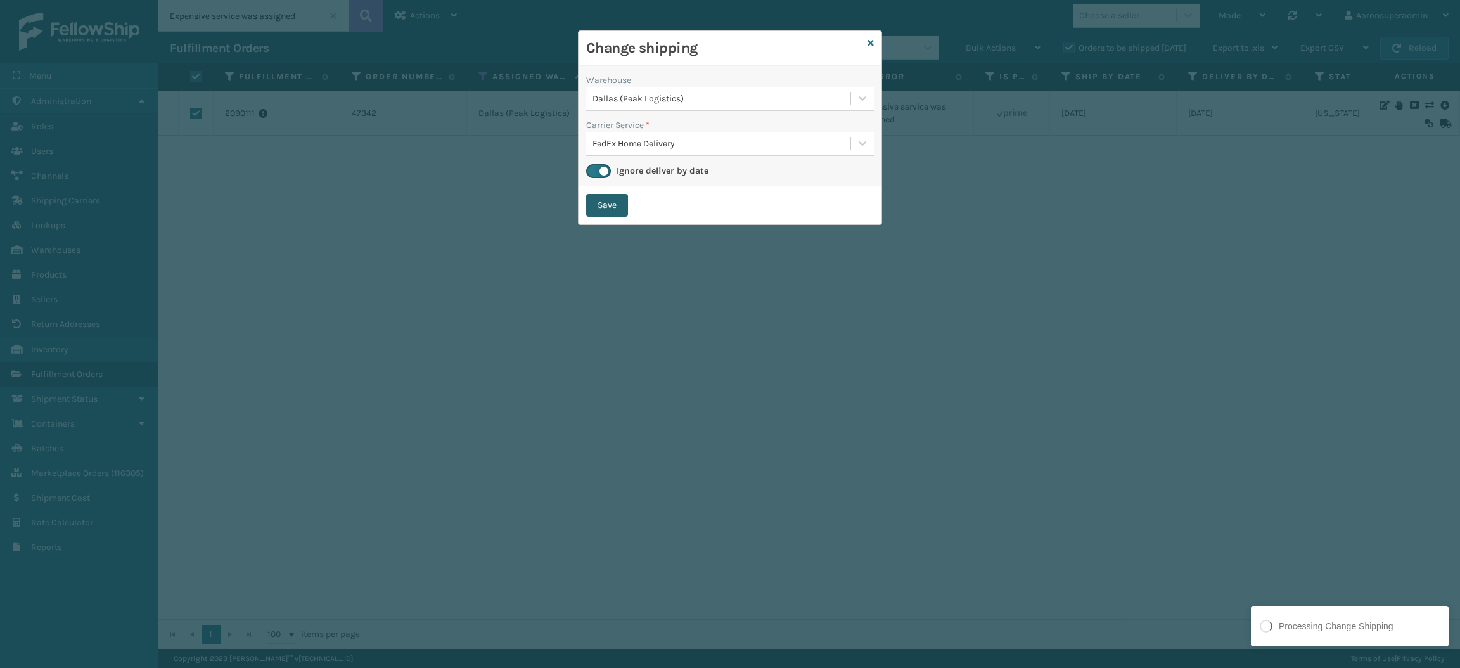
click at [604, 200] on button "Save" at bounding box center [607, 205] width 42 height 23
checkbox input "false"
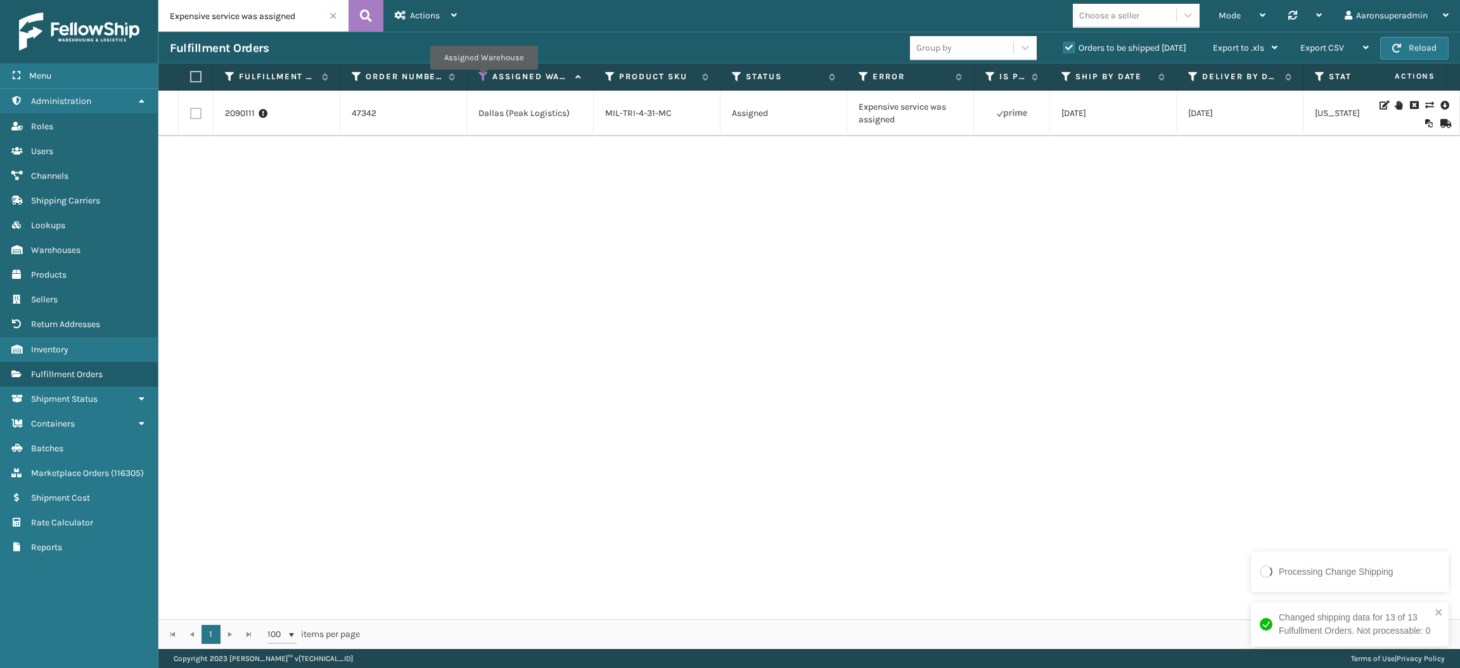
click at [482, 79] on icon at bounding box center [484, 76] width 10 height 11
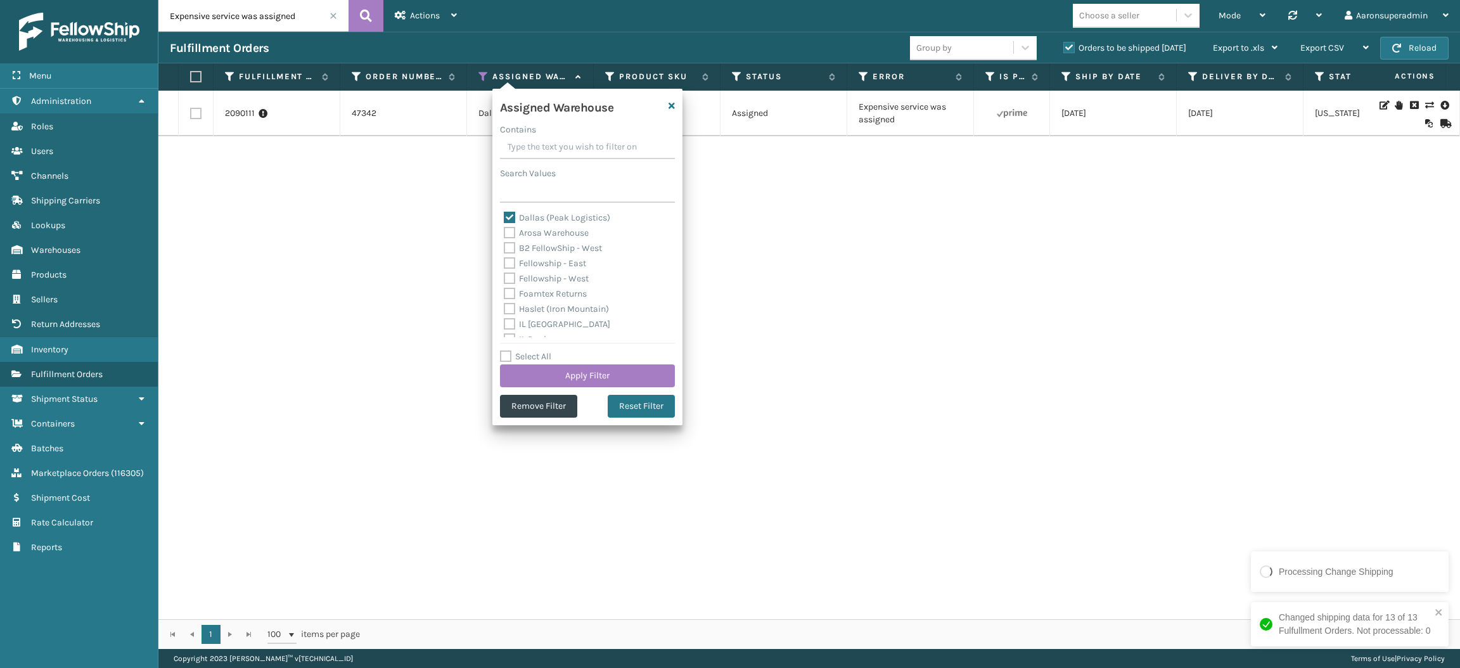
click at [537, 211] on div "Dallas (Peak Logistics)" at bounding box center [587, 217] width 167 height 15
click at [526, 215] on label "Dallas (Peak Logistics)" at bounding box center [557, 217] width 106 height 11
click at [505, 215] on input "Dallas (Peak Logistics)" at bounding box center [504, 214] width 1 height 8
checkbox input "false"
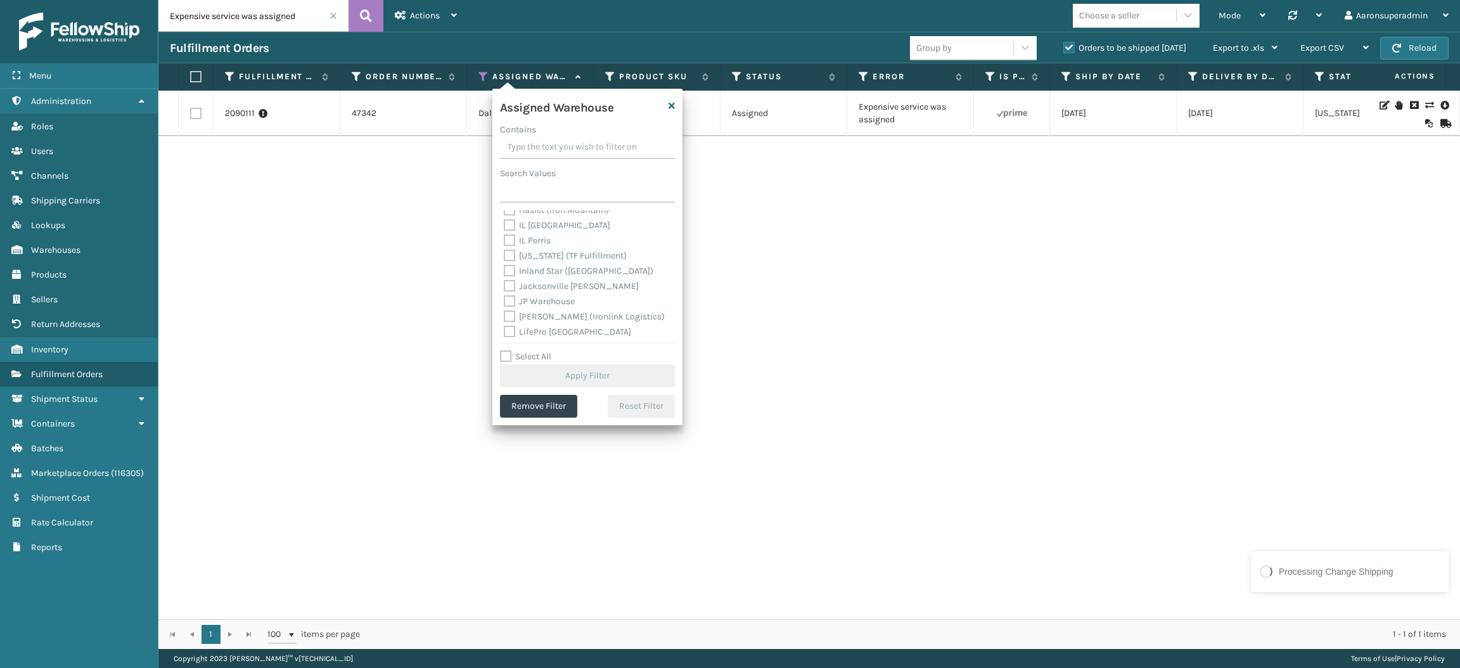
scroll to position [109, 0]
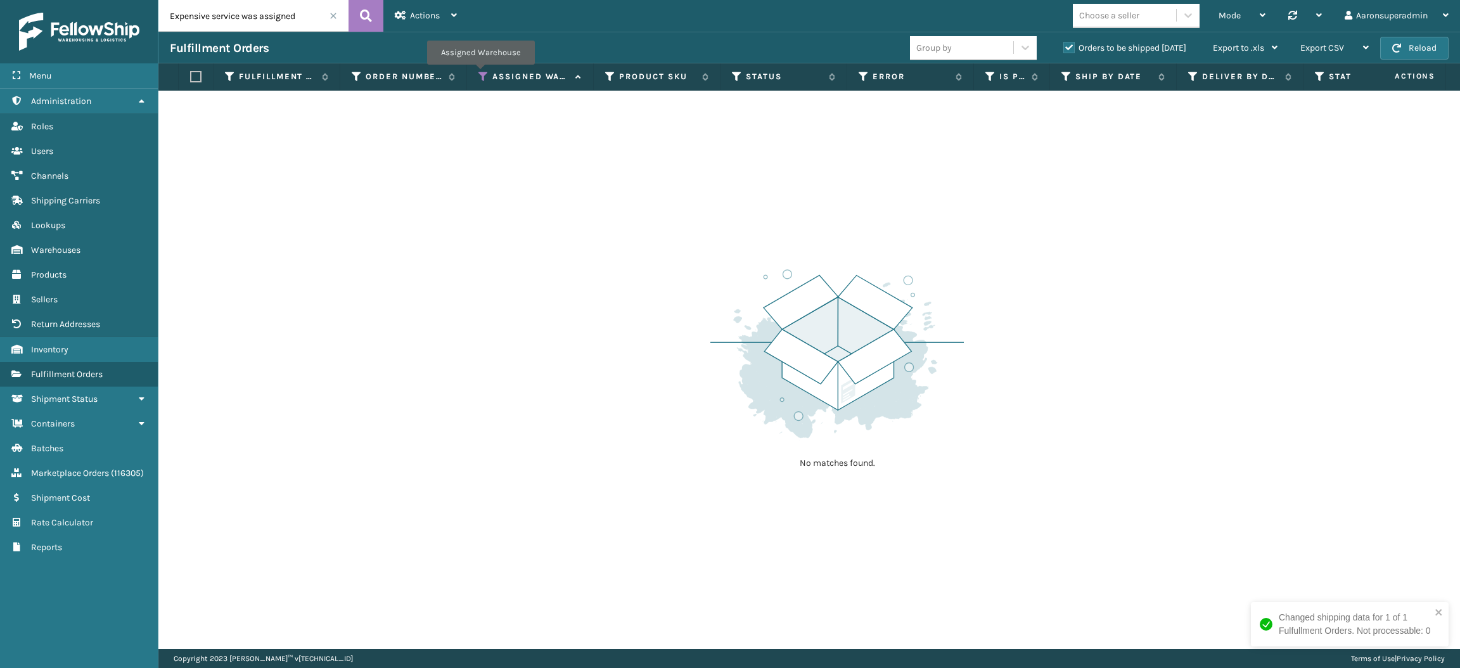
click at [480, 74] on icon at bounding box center [484, 76] width 10 height 11
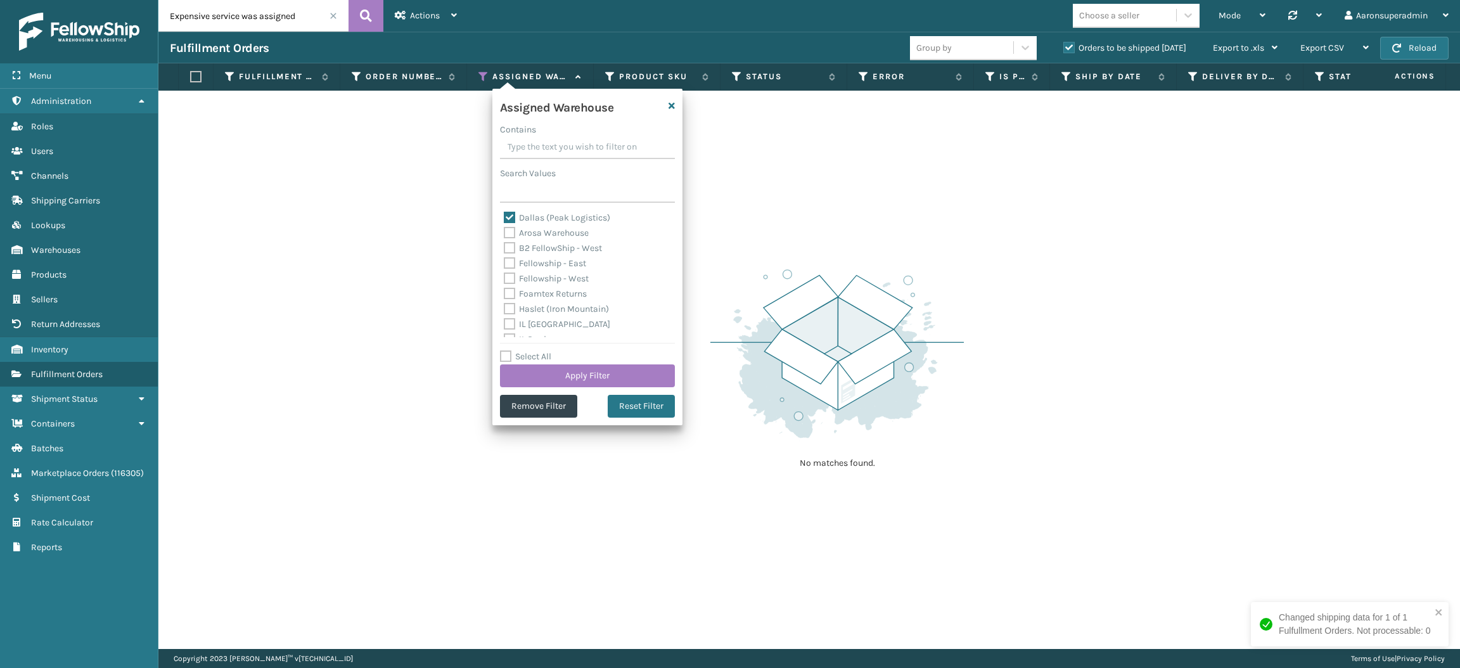
click at [517, 221] on label "Dallas (Peak Logistics)" at bounding box center [557, 217] width 106 height 11
click at [505, 219] on input "Dallas (Peak Logistics)" at bounding box center [504, 214] width 1 height 8
checkbox input "false"
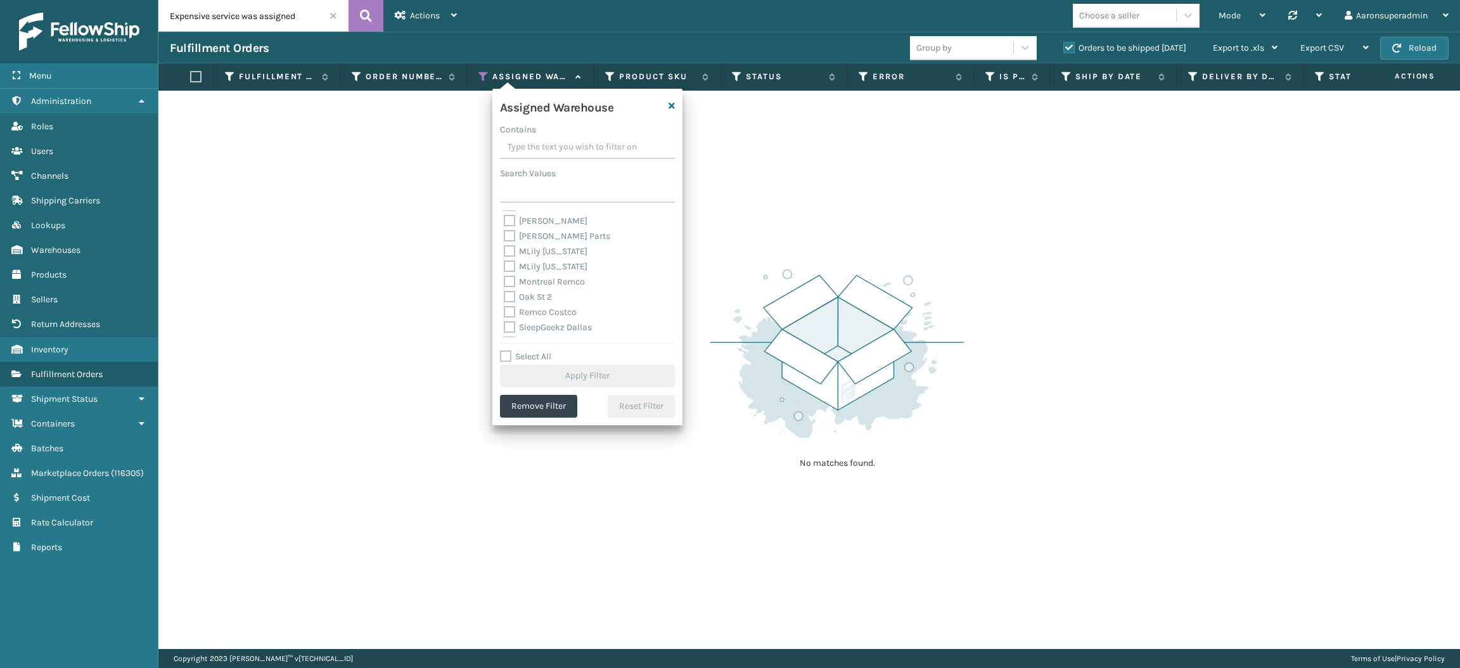
scroll to position [230, 0]
click at [535, 231] on label "[PERSON_NAME]" at bounding box center [546, 231] width 84 height 11
click at [505, 231] on input "[PERSON_NAME]" at bounding box center [504, 228] width 1 height 8
checkbox input "true"
click at [555, 369] on button "Apply Filter" at bounding box center [587, 375] width 175 height 23
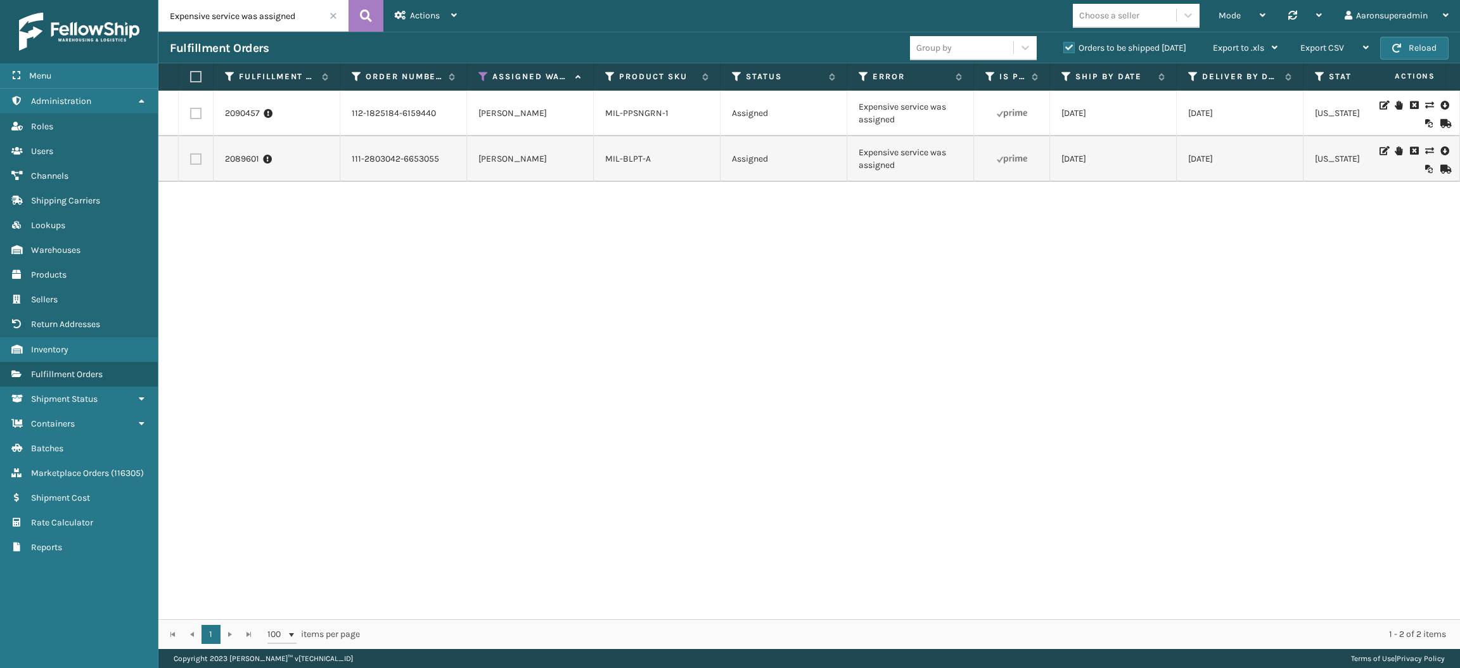
click at [196, 79] on label at bounding box center [194, 76] width 8 height 11
click at [191, 79] on input "checkbox" at bounding box center [190, 77] width 1 height 8
checkbox input "true"
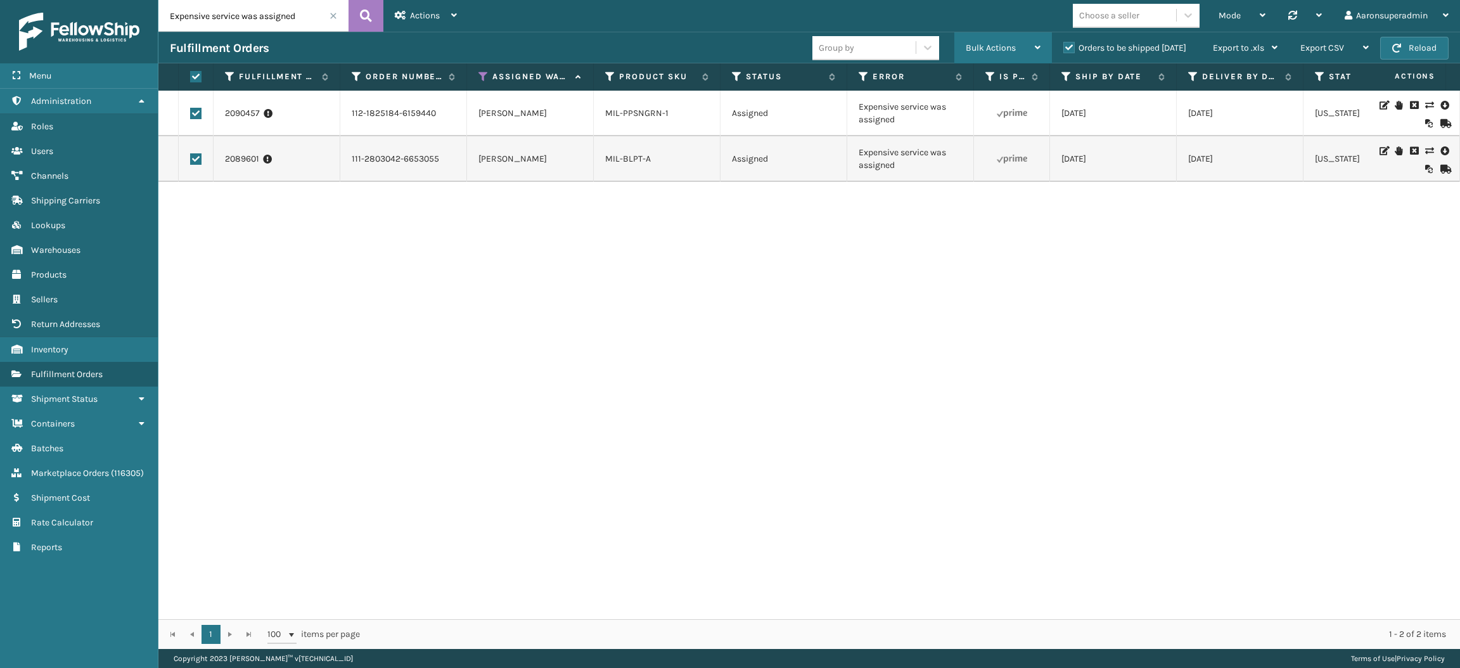
click at [977, 45] on span "Bulk Actions" at bounding box center [991, 47] width 50 height 11
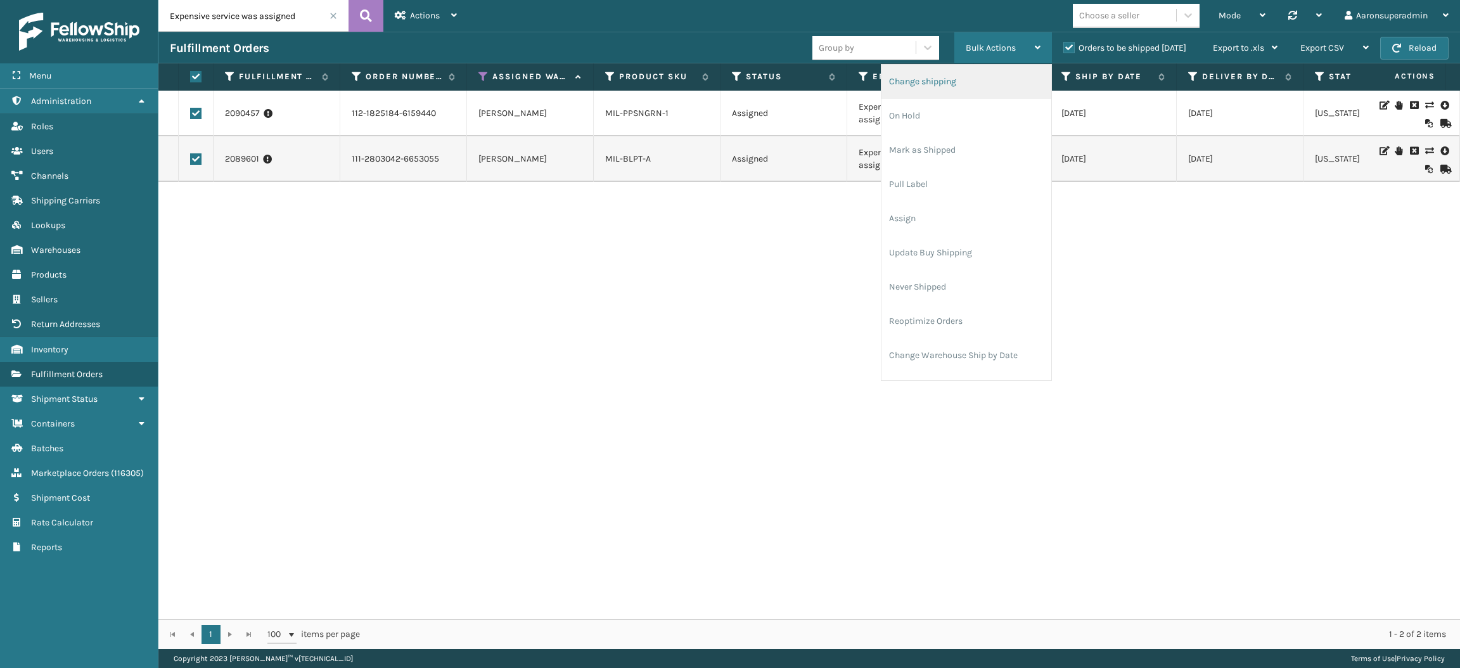
click at [953, 74] on li "Change shipping" at bounding box center [967, 82] width 170 height 34
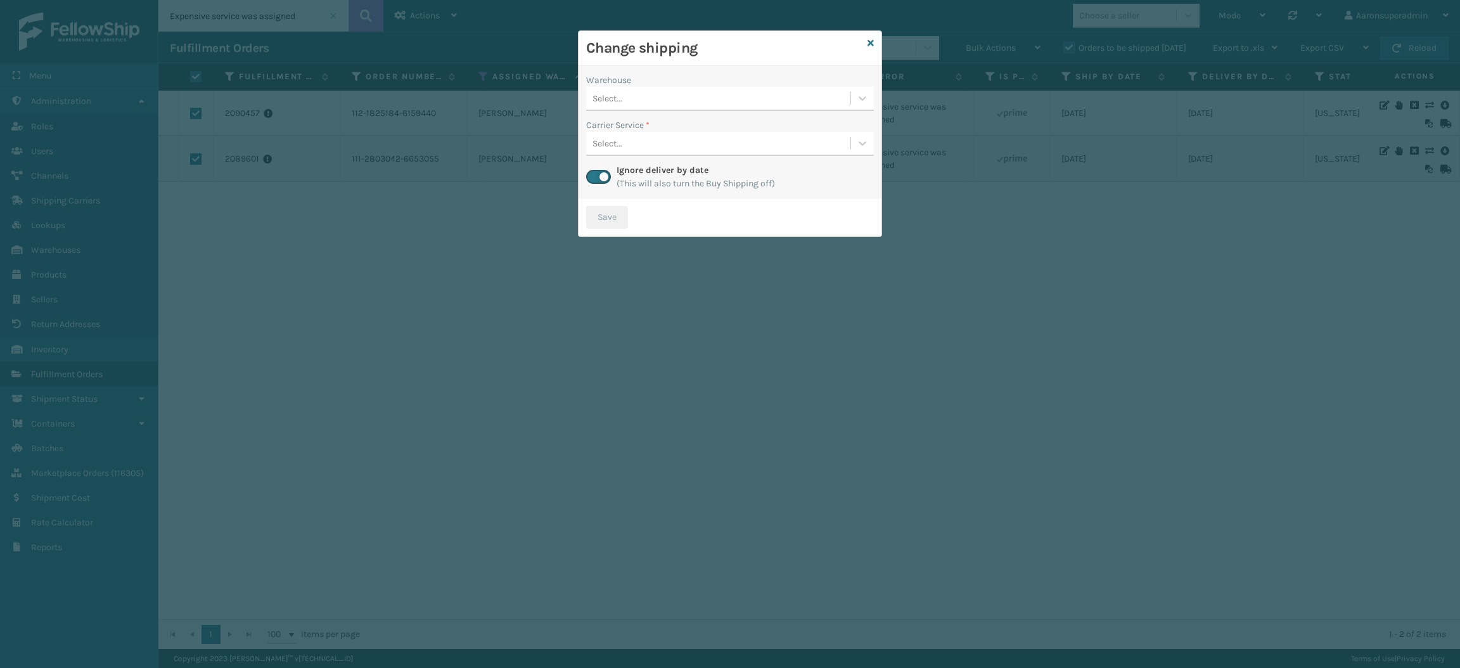
click at [687, 88] on div "Select..." at bounding box center [718, 98] width 264 height 21
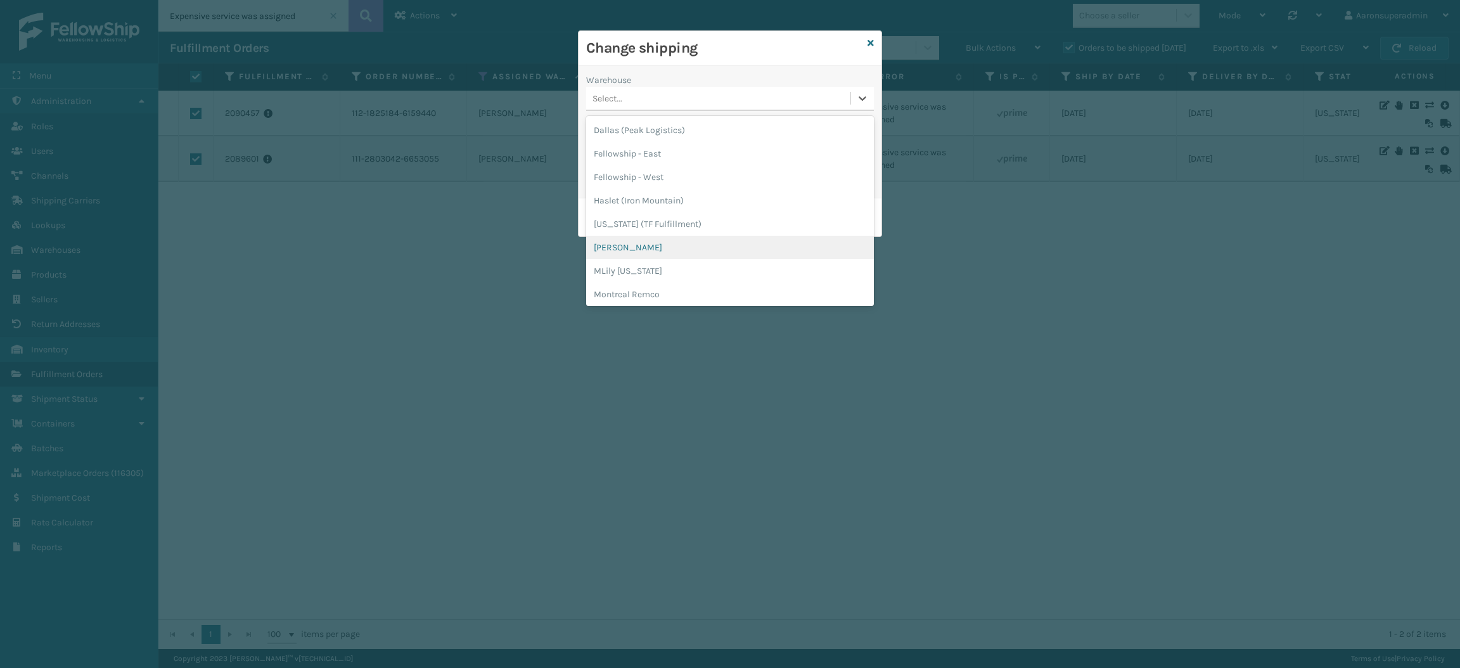
click at [640, 237] on div "[PERSON_NAME]" at bounding box center [730, 247] width 288 height 23
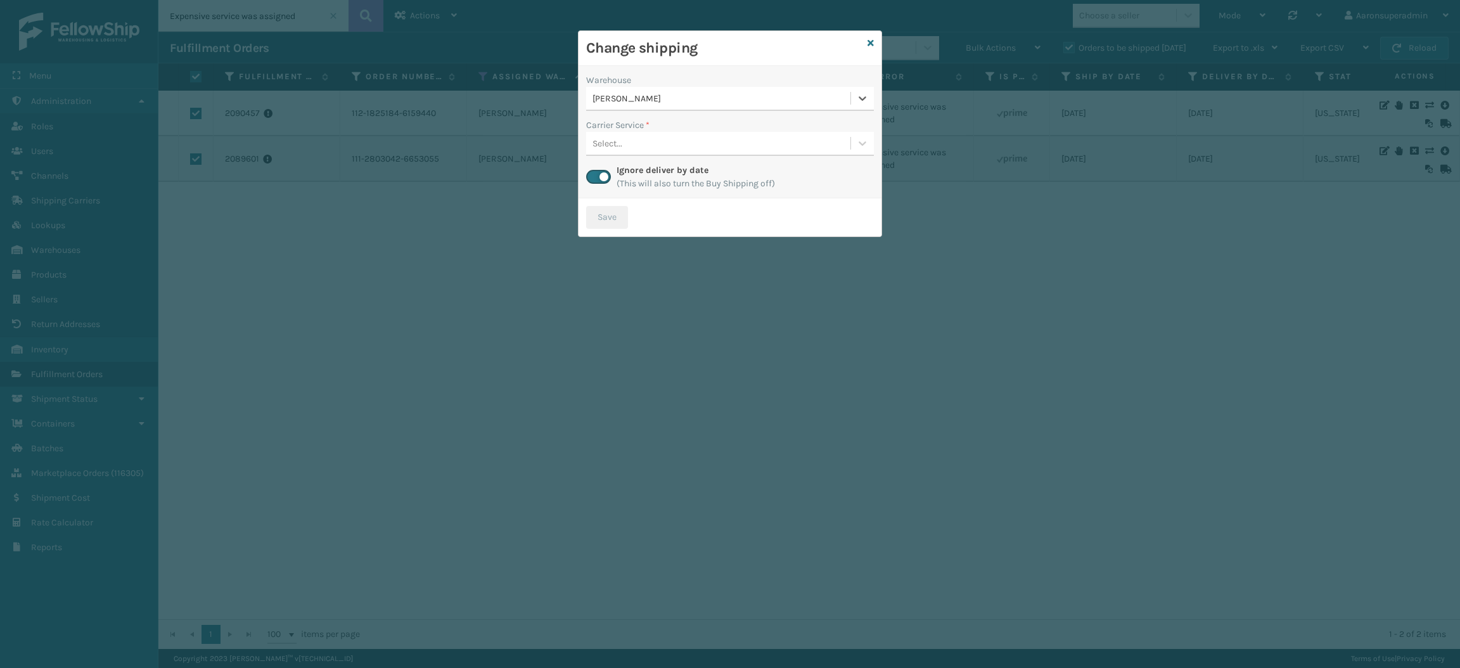
click at [622, 148] on div "Select..." at bounding box center [718, 143] width 264 height 21
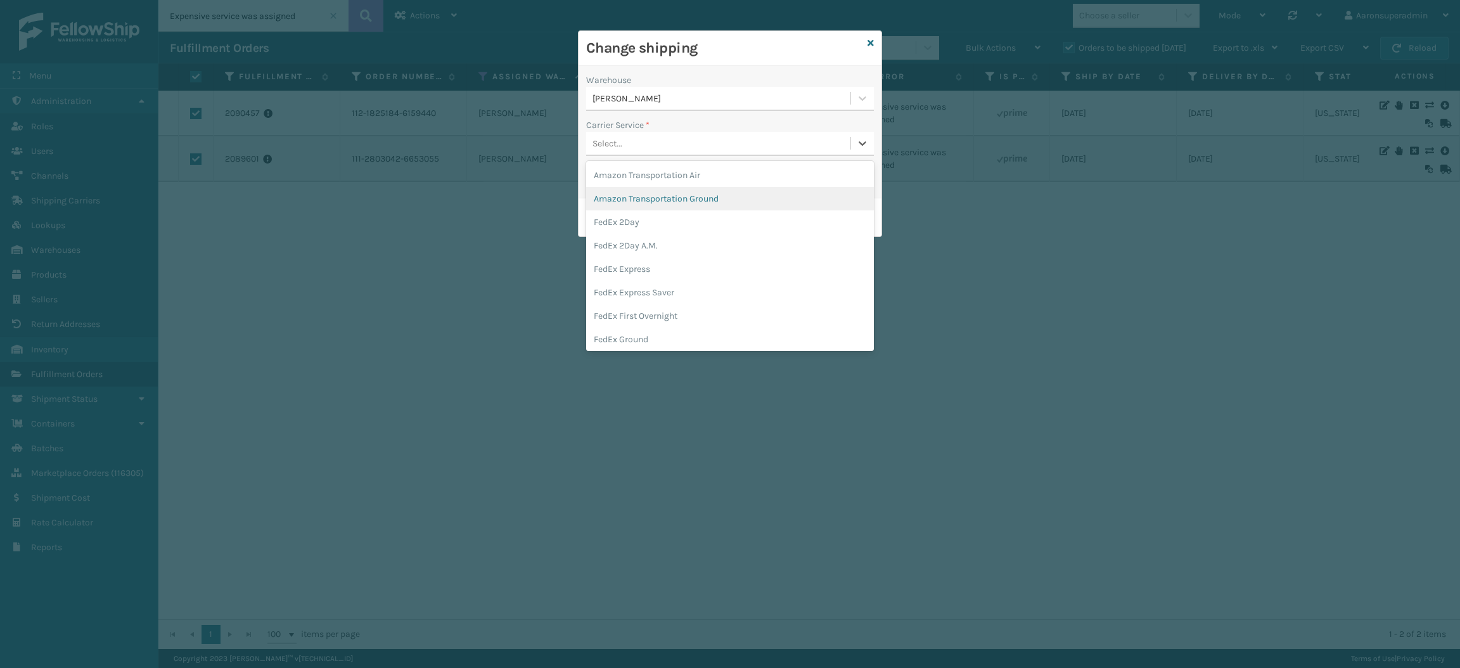
scroll to position [68, 0]
click at [622, 292] on div "FedEx Home Delivery" at bounding box center [730, 294] width 288 height 23
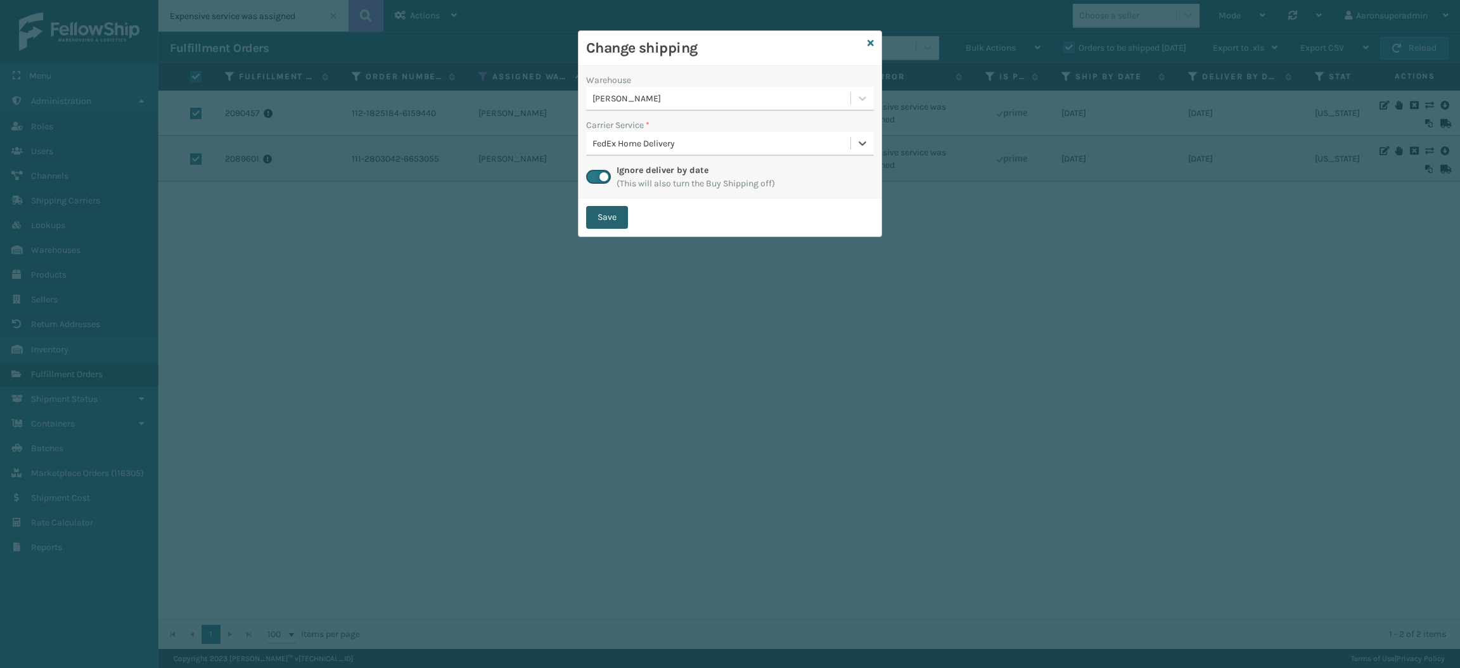
click at [606, 222] on button "Save" at bounding box center [607, 217] width 42 height 23
checkbox input "false"
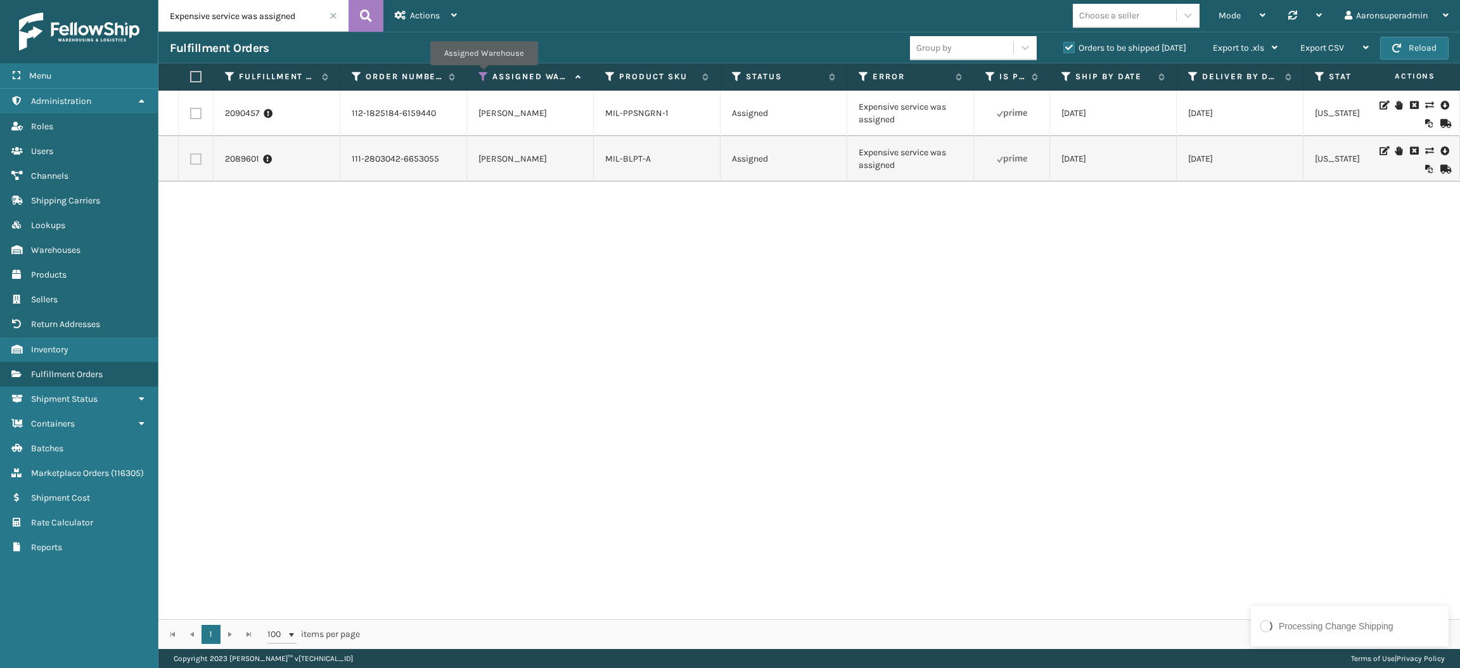
click at [484, 74] on icon at bounding box center [484, 76] width 10 height 11
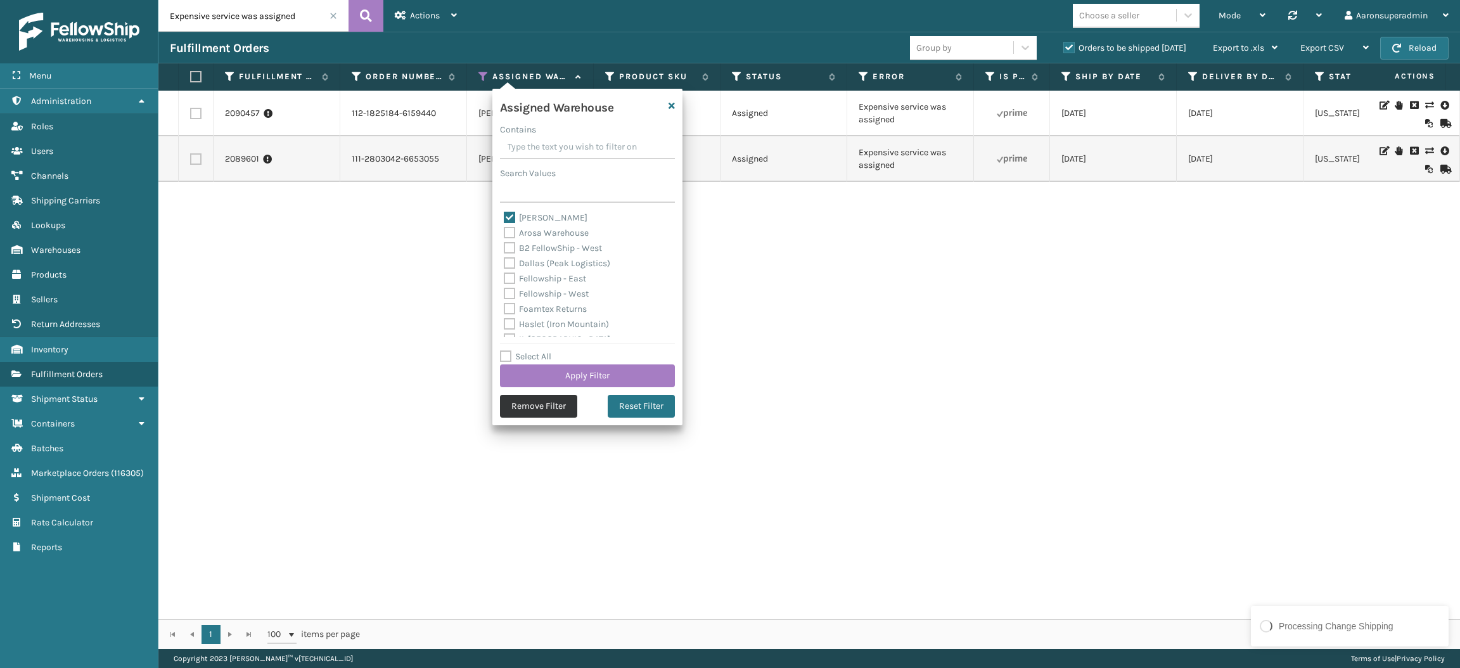
click at [508, 401] on button "Remove Filter" at bounding box center [538, 406] width 77 height 23
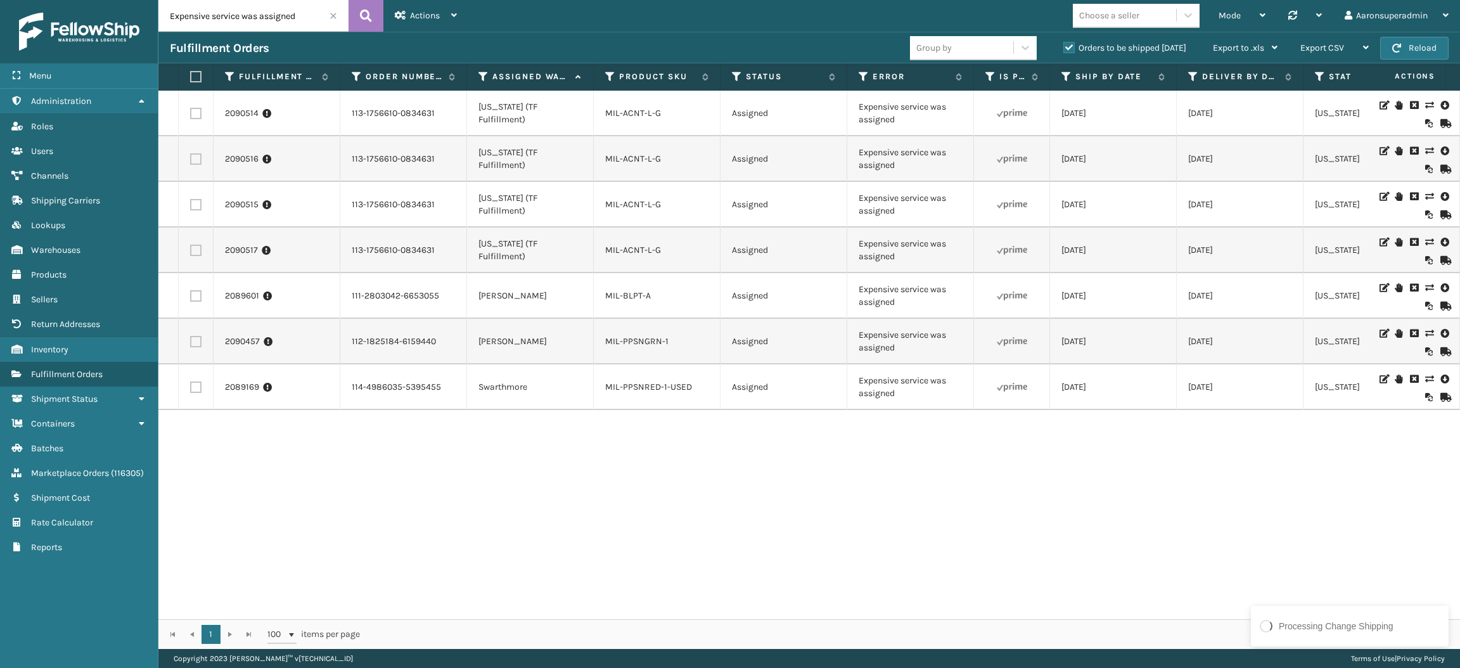
click at [196, 254] on label at bounding box center [195, 250] width 11 height 11
click at [191, 253] on input "checkbox" at bounding box center [190, 249] width 1 height 8
checkbox input "true"
click at [196, 205] on label at bounding box center [195, 204] width 11 height 11
click at [191, 205] on input "checkbox" at bounding box center [190, 203] width 1 height 8
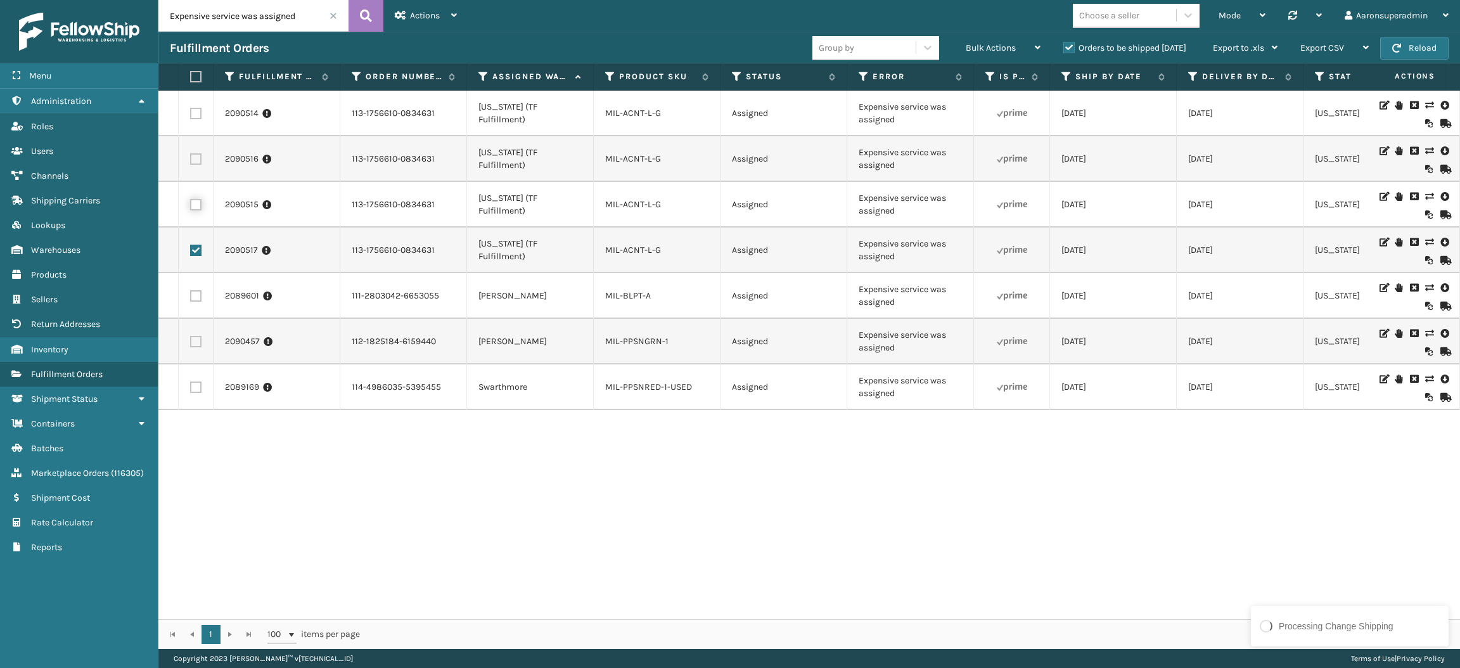
checkbox input "true"
click at [198, 158] on label at bounding box center [195, 158] width 11 height 11
click at [191, 158] on input "checkbox" at bounding box center [190, 157] width 1 height 8
checkbox input "true"
click at [195, 110] on label at bounding box center [195, 113] width 11 height 11
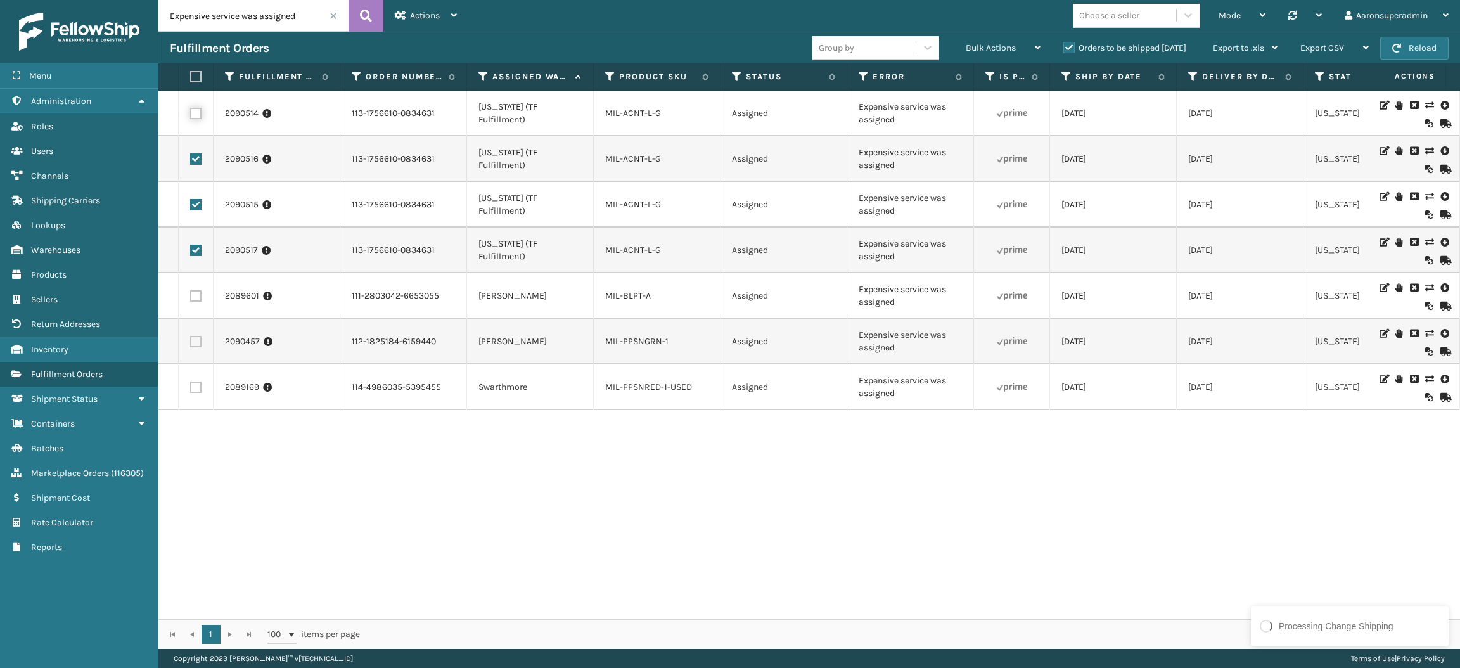
click at [191, 110] on input "checkbox" at bounding box center [190, 112] width 1 height 8
checkbox input "true"
click at [1001, 39] on div "Bulk Actions" at bounding box center [1003, 48] width 75 height 32
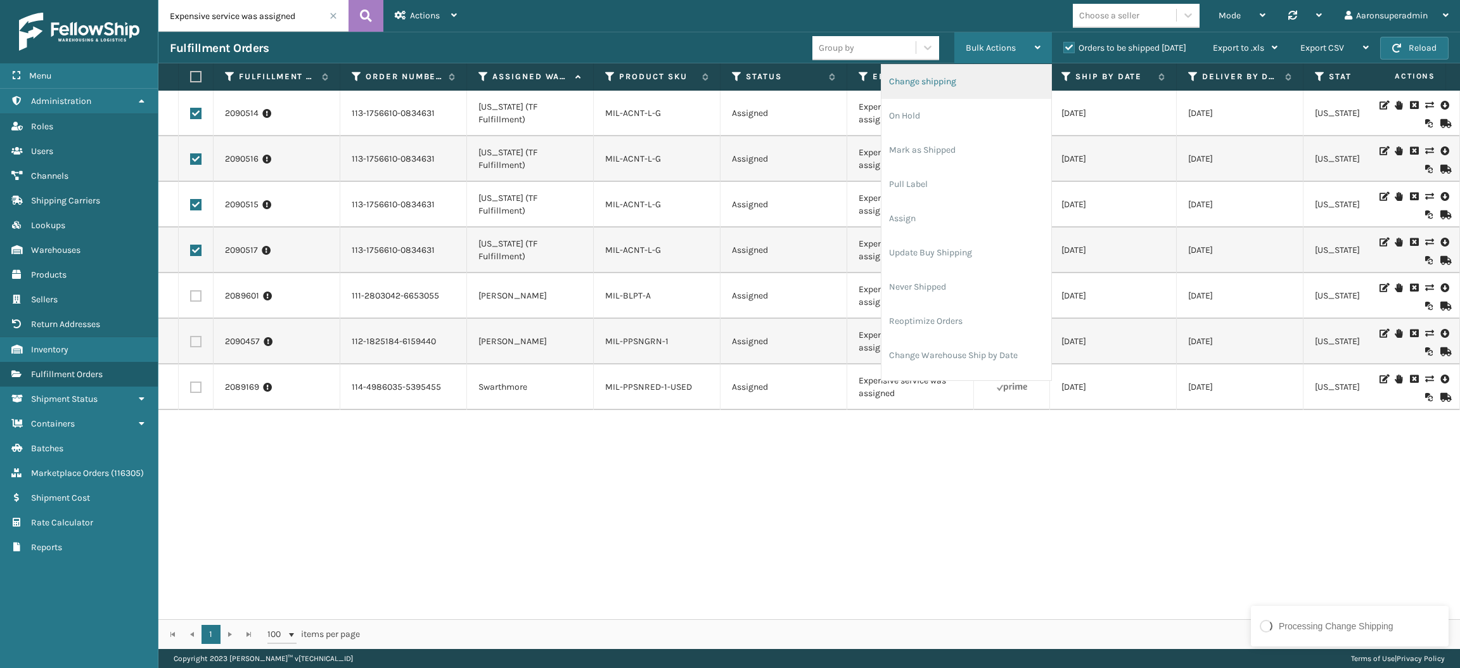
click at [944, 79] on li "Change shipping" at bounding box center [967, 82] width 170 height 34
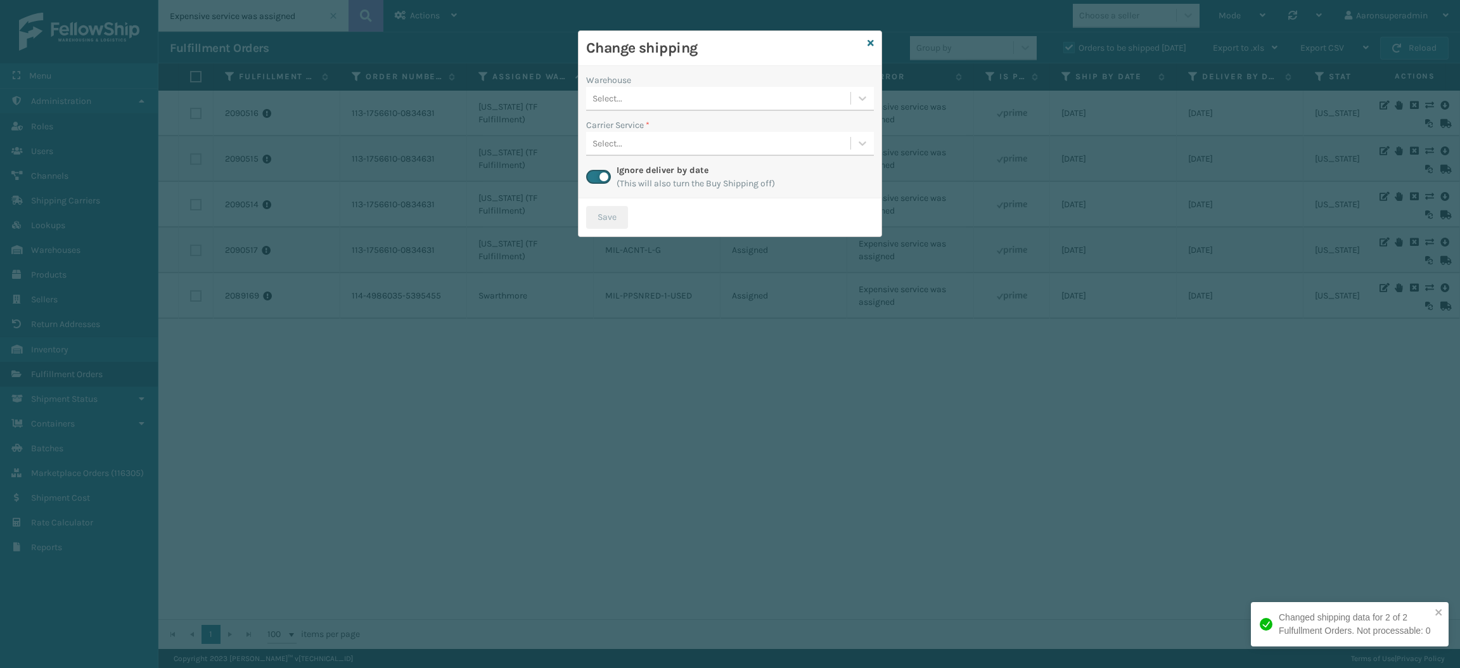
click at [665, 88] on div "Select..." at bounding box center [718, 98] width 264 height 21
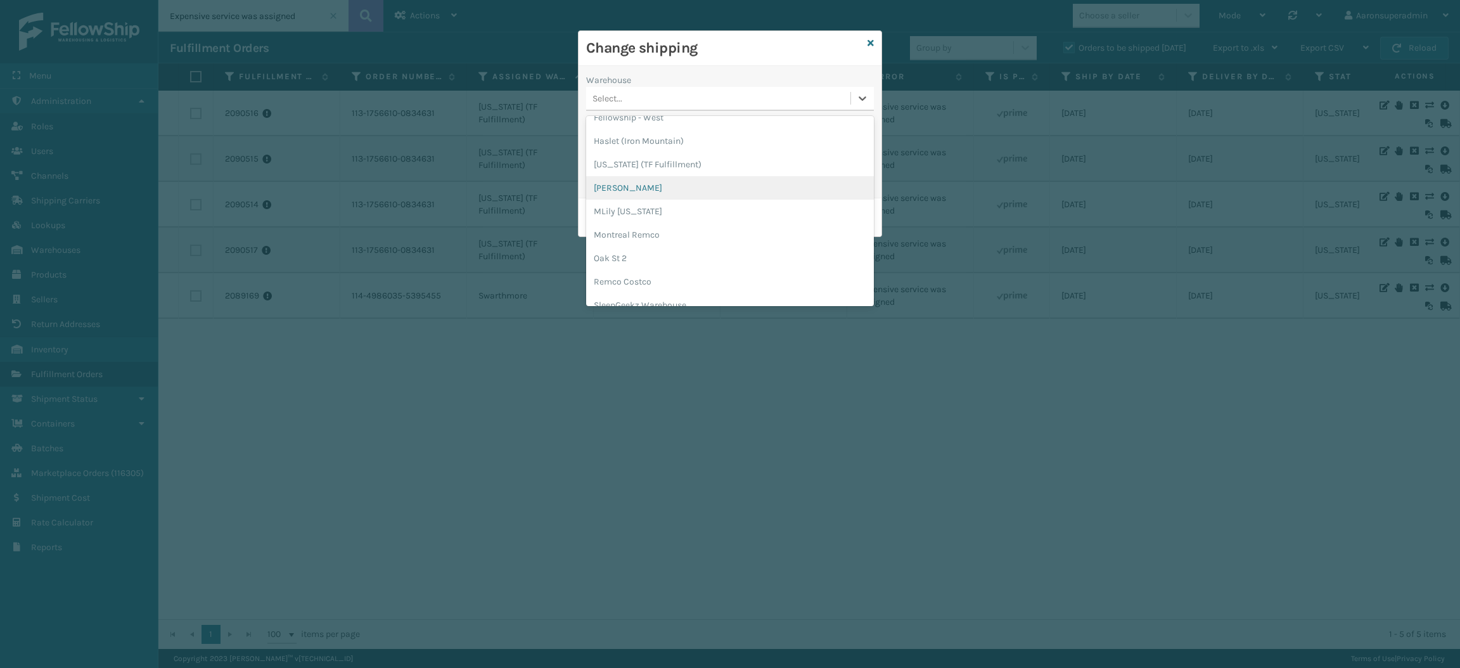
scroll to position [59, 0]
click at [667, 177] on div "[PERSON_NAME]" at bounding box center [730, 188] width 288 height 23
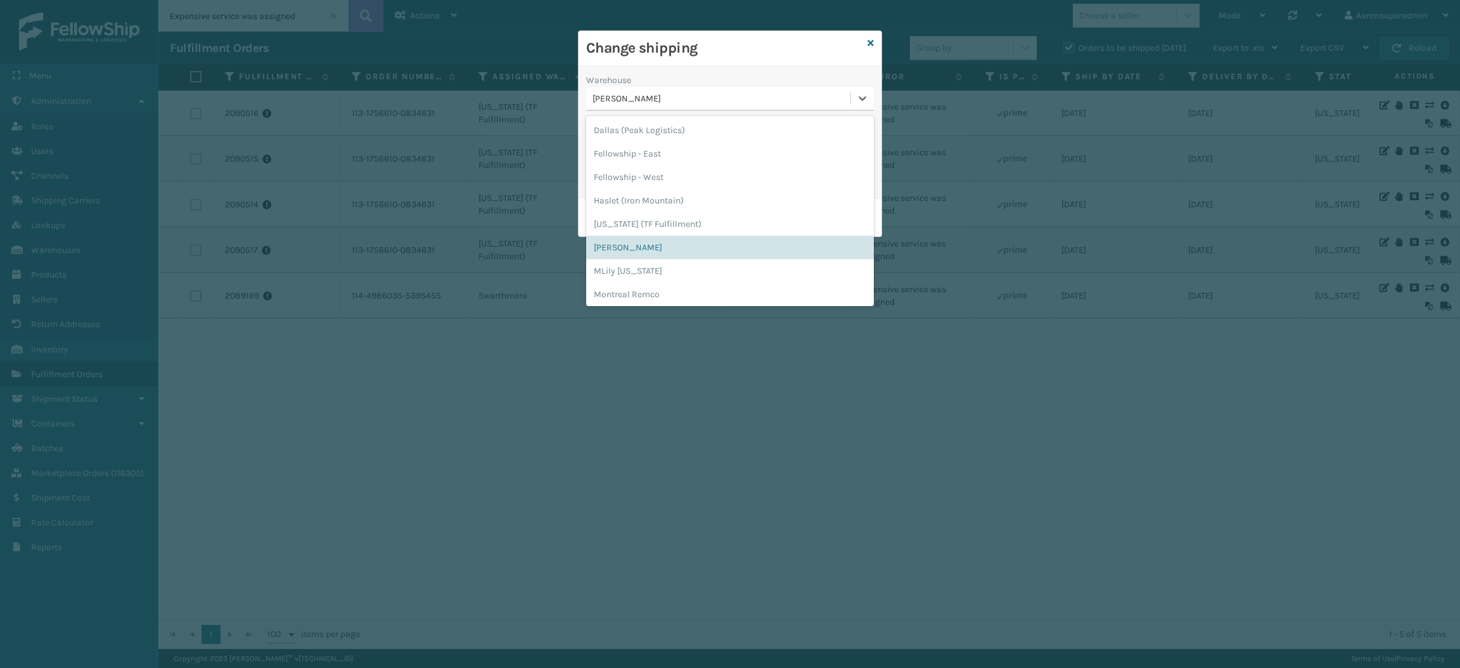
click at [641, 101] on div "[PERSON_NAME]" at bounding box center [722, 98] width 259 height 13
click at [631, 233] on div "[US_STATE] (TF Fulfillment)" at bounding box center [730, 223] width 288 height 23
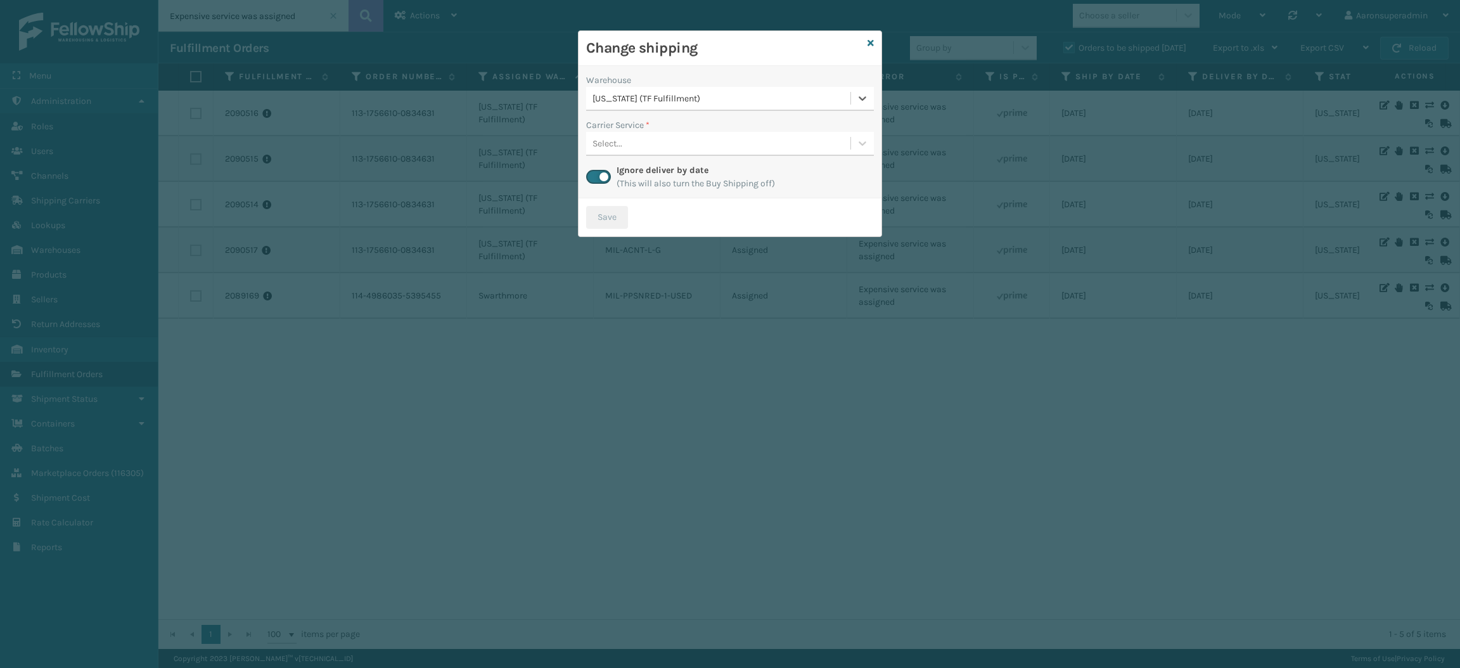
click at [652, 141] on div "Select..." at bounding box center [718, 143] width 264 height 21
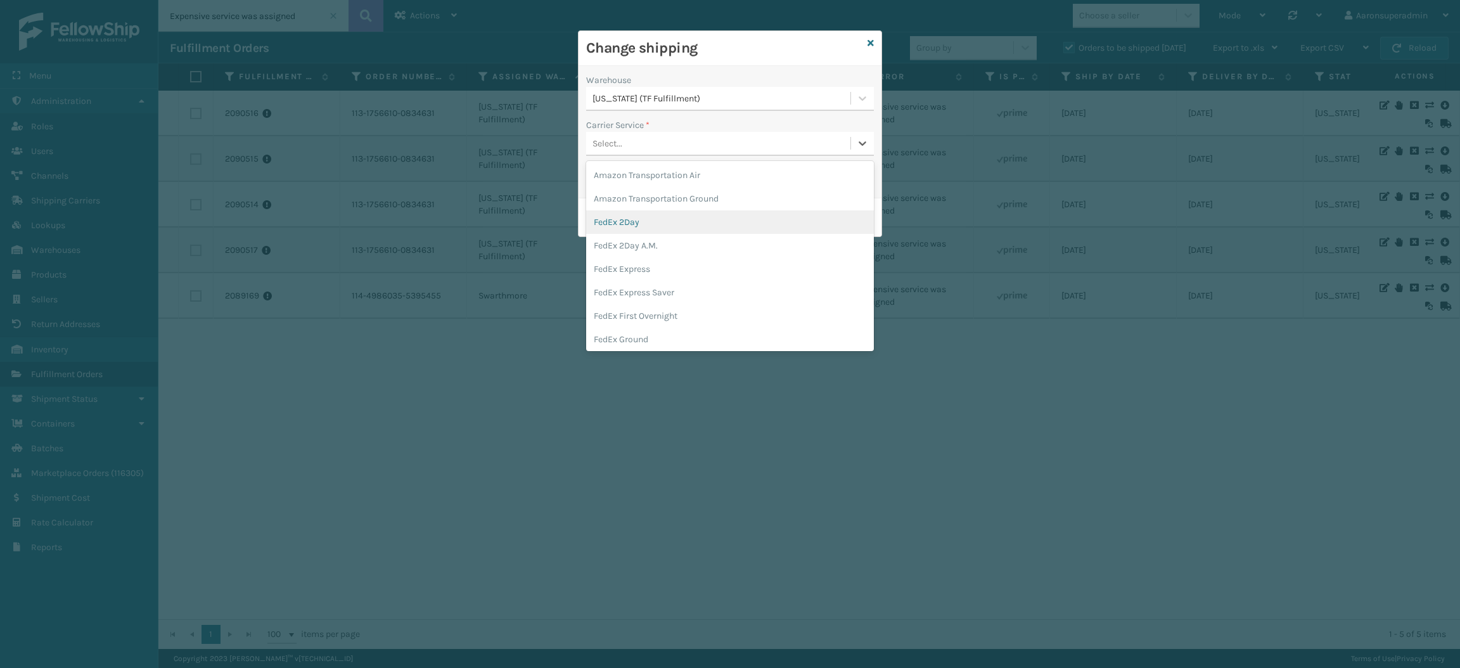
scroll to position [37, 0]
click at [629, 325] on div "FedEx Home Delivery" at bounding box center [730, 325] width 288 height 23
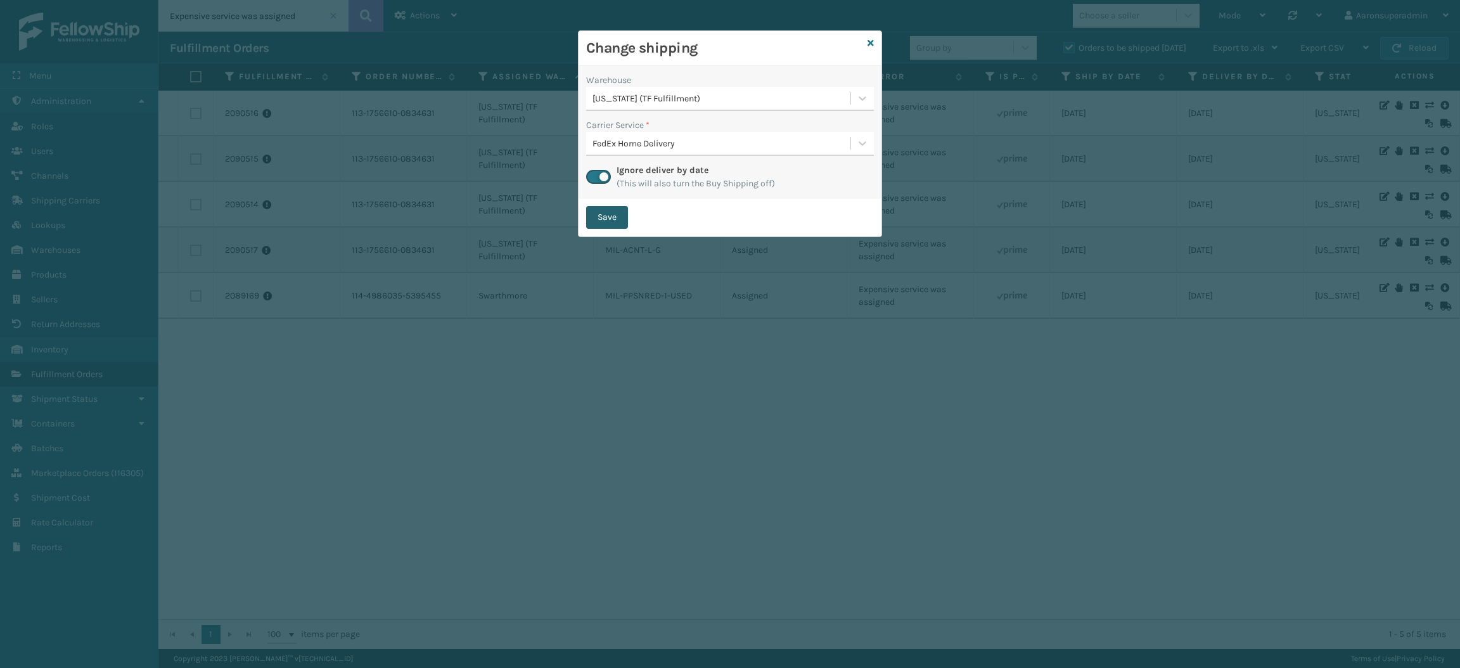
click at [603, 222] on button "Save" at bounding box center [607, 217] width 42 height 23
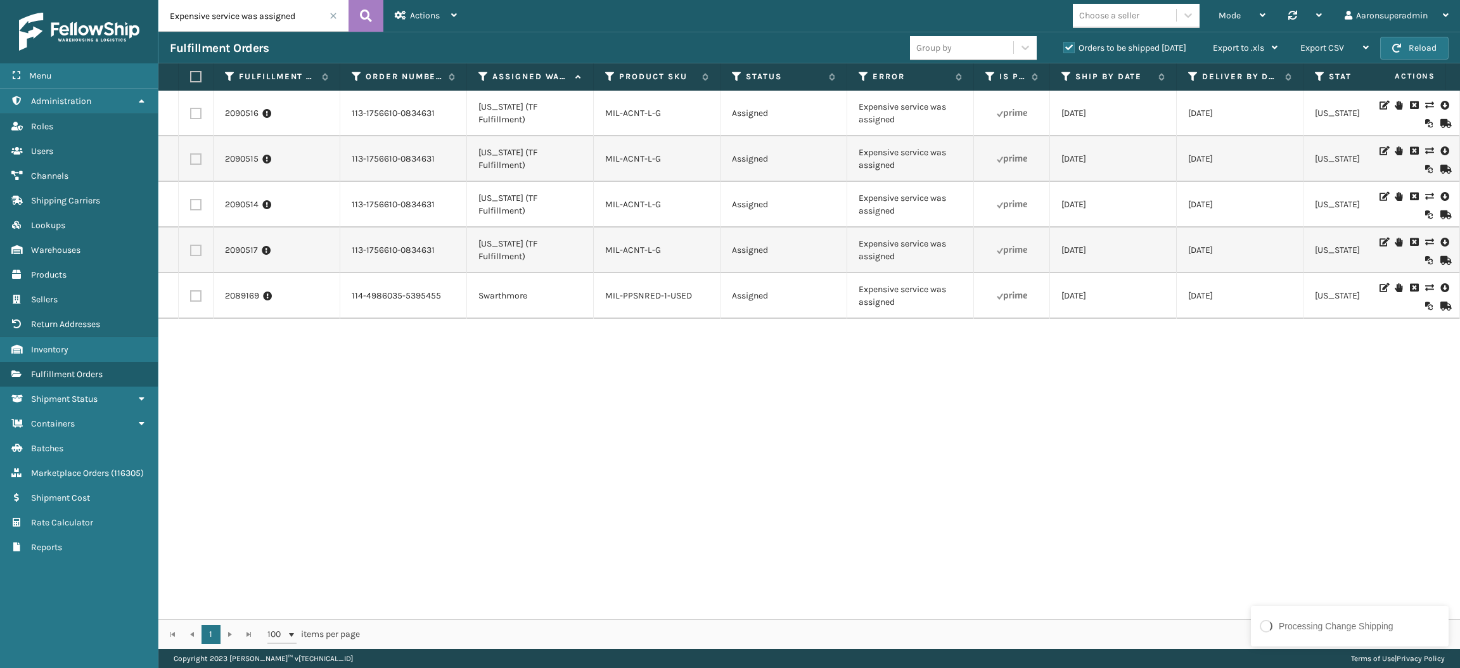
click at [195, 292] on label at bounding box center [195, 295] width 11 height 11
click at [191, 292] on input "checkbox" at bounding box center [190, 294] width 1 height 8
click at [1007, 49] on span "Bulk Actions" at bounding box center [991, 47] width 50 height 11
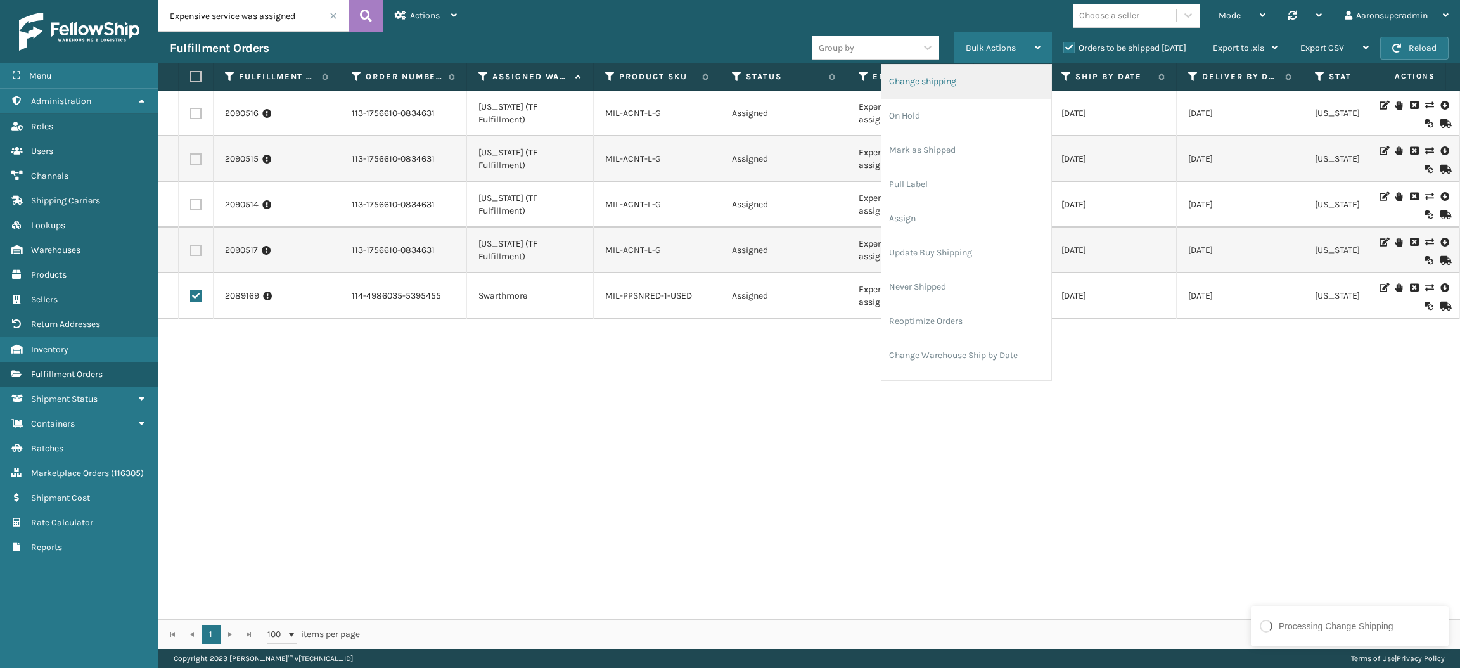
click at [934, 91] on li "Change shipping" at bounding box center [967, 82] width 170 height 34
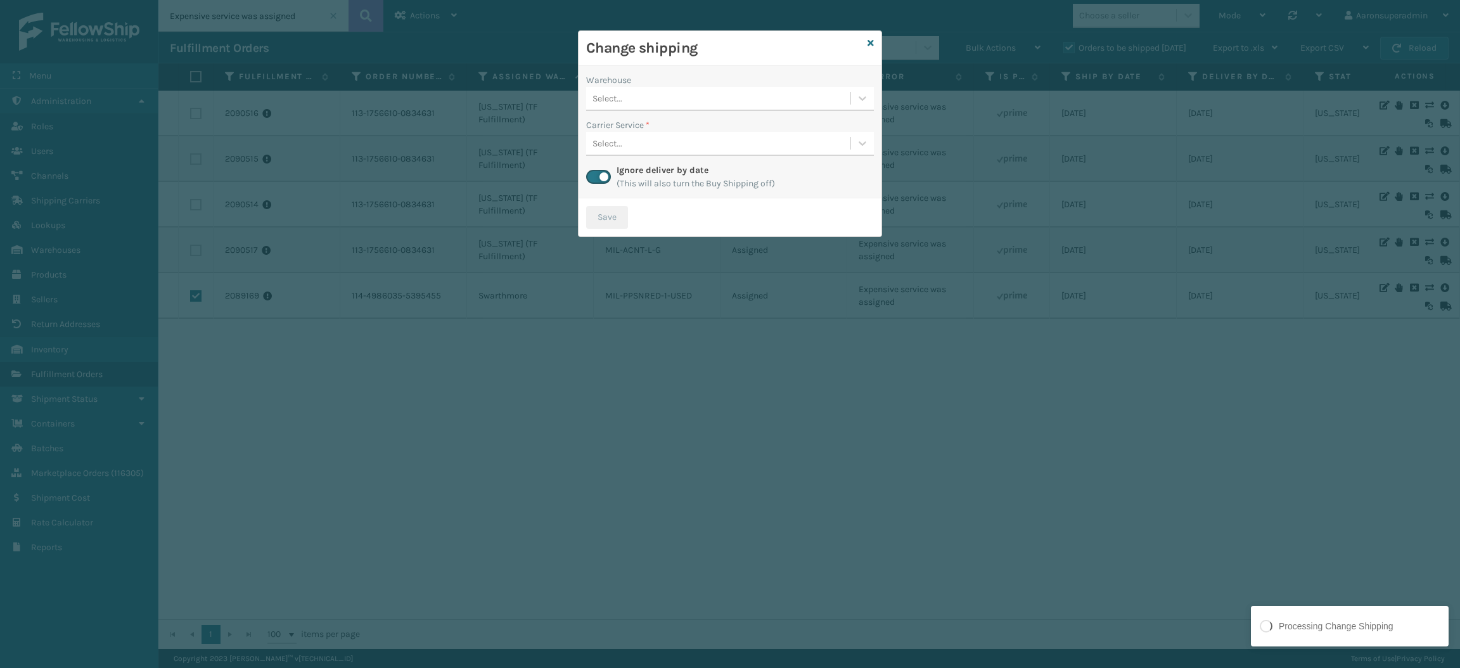
click at [646, 101] on div "Select..." at bounding box center [718, 98] width 264 height 21
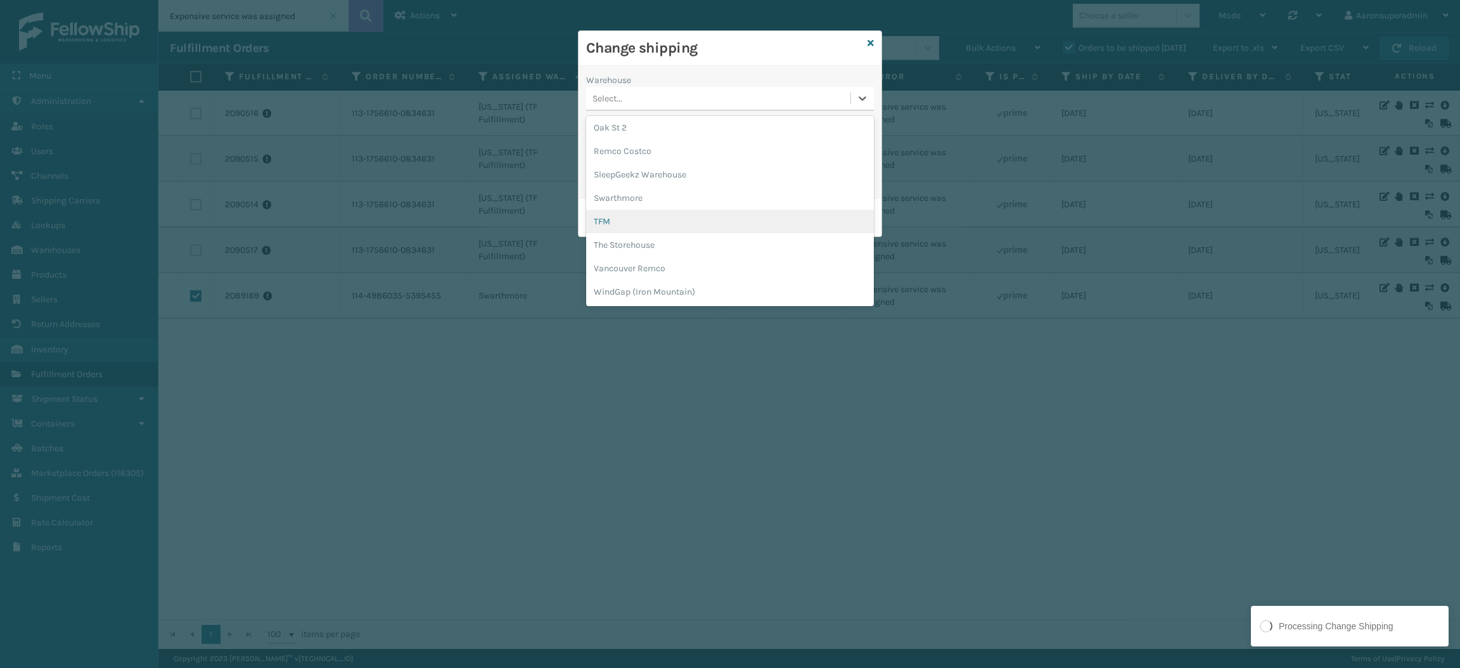
scroll to position [189, 0]
click at [678, 198] on div "Swarthmore" at bounding box center [730, 199] width 288 height 23
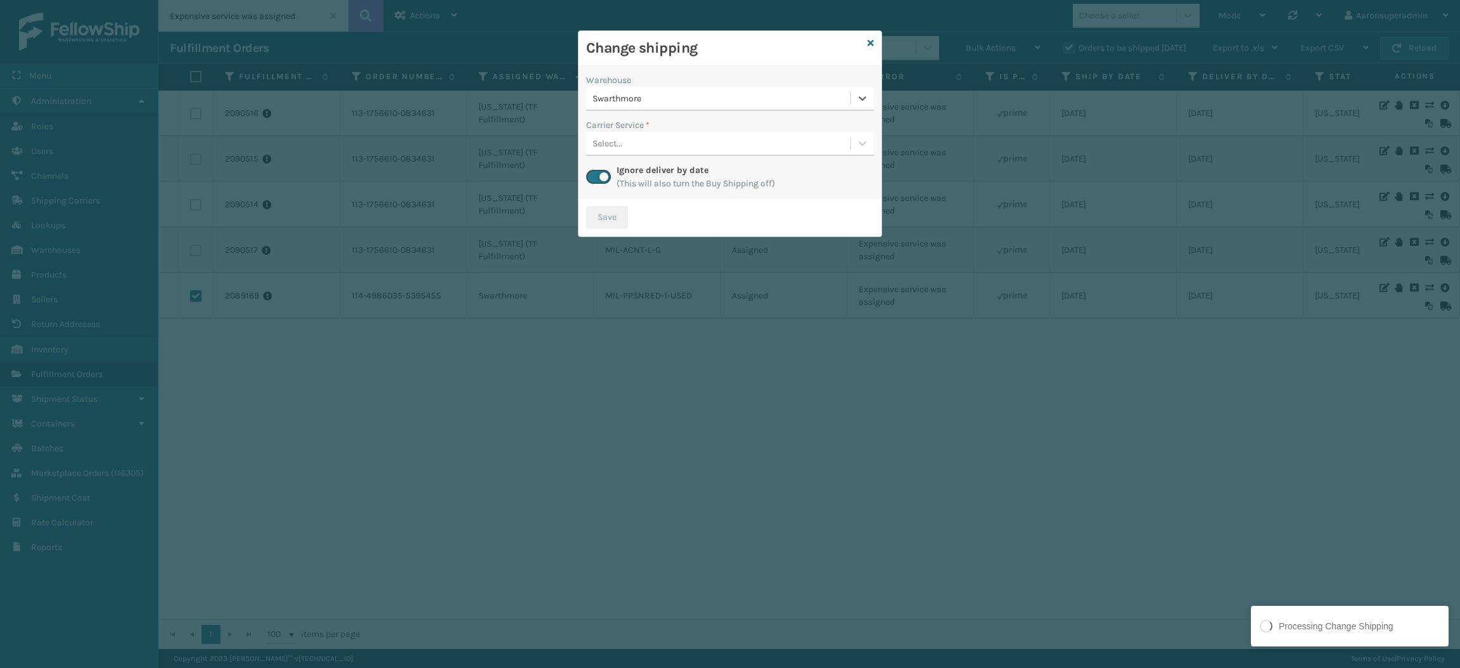
click at [671, 147] on div "Select..." at bounding box center [718, 143] width 264 height 21
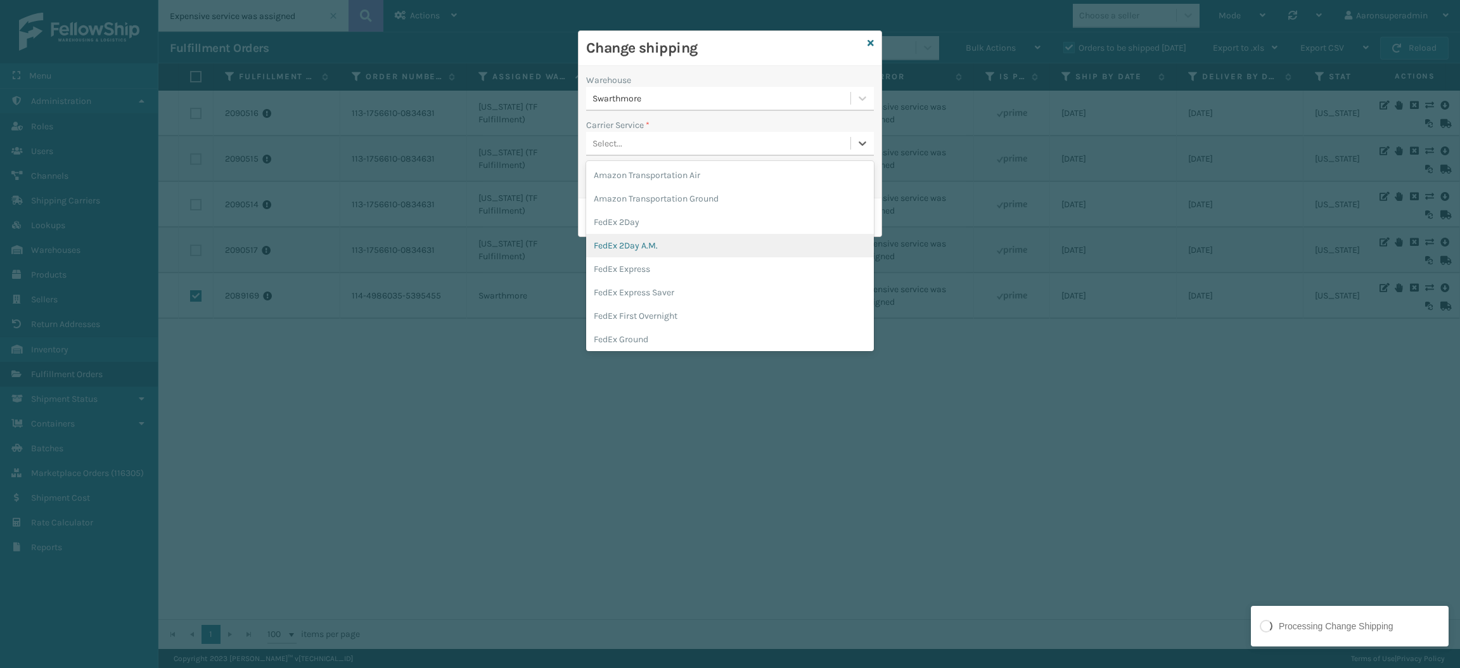
scroll to position [73, 0]
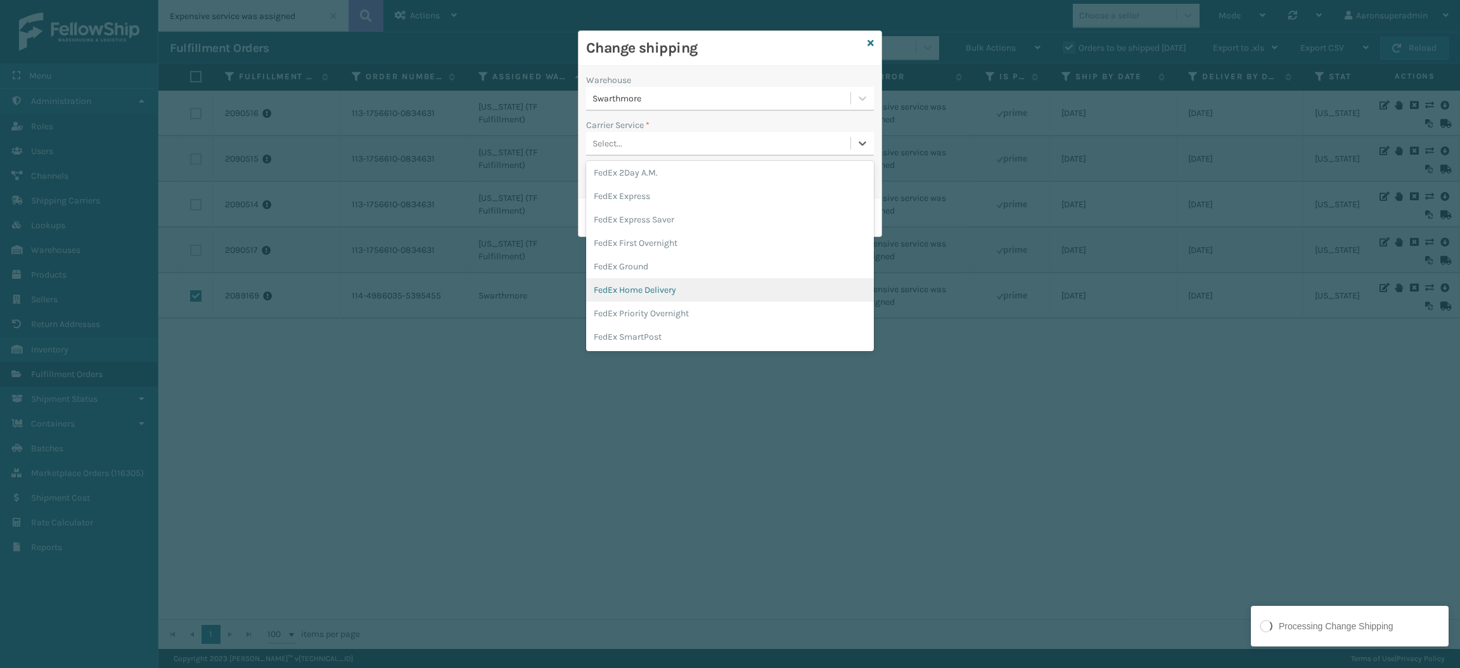
click at [645, 283] on div "FedEx Home Delivery" at bounding box center [730, 289] width 288 height 23
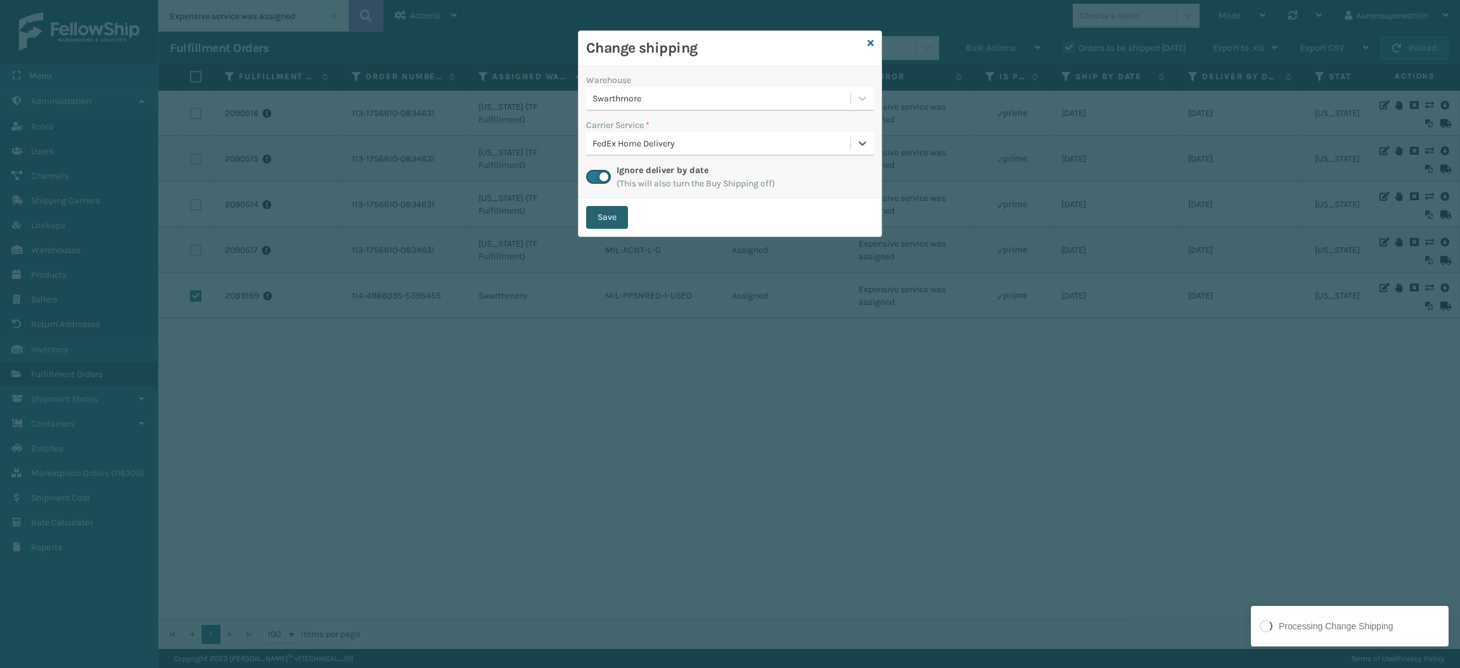
click at [610, 221] on button "Save" at bounding box center [607, 217] width 42 height 23
checkbox input "false"
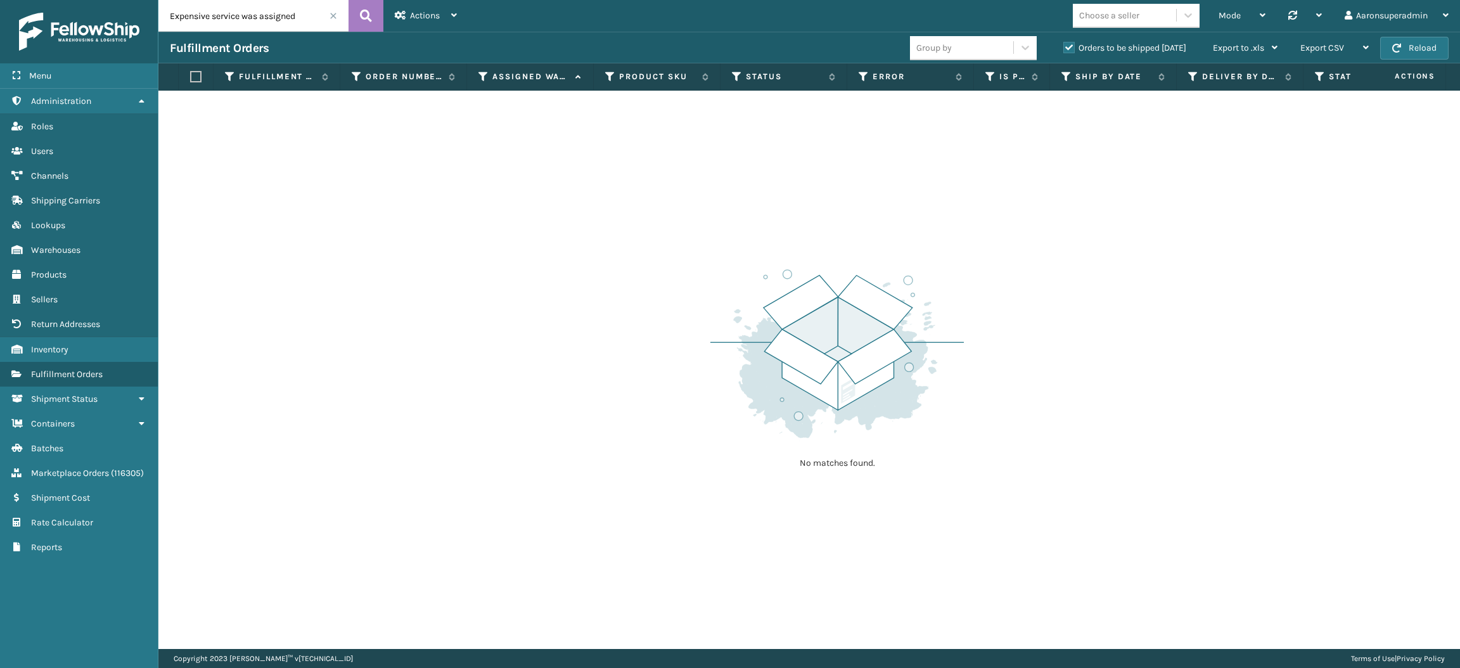
click at [337, 15] on input "Expensive service was assigned" at bounding box center [253, 16] width 190 height 32
click at [330, 16] on span at bounding box center [334, 16] width 8 height 8
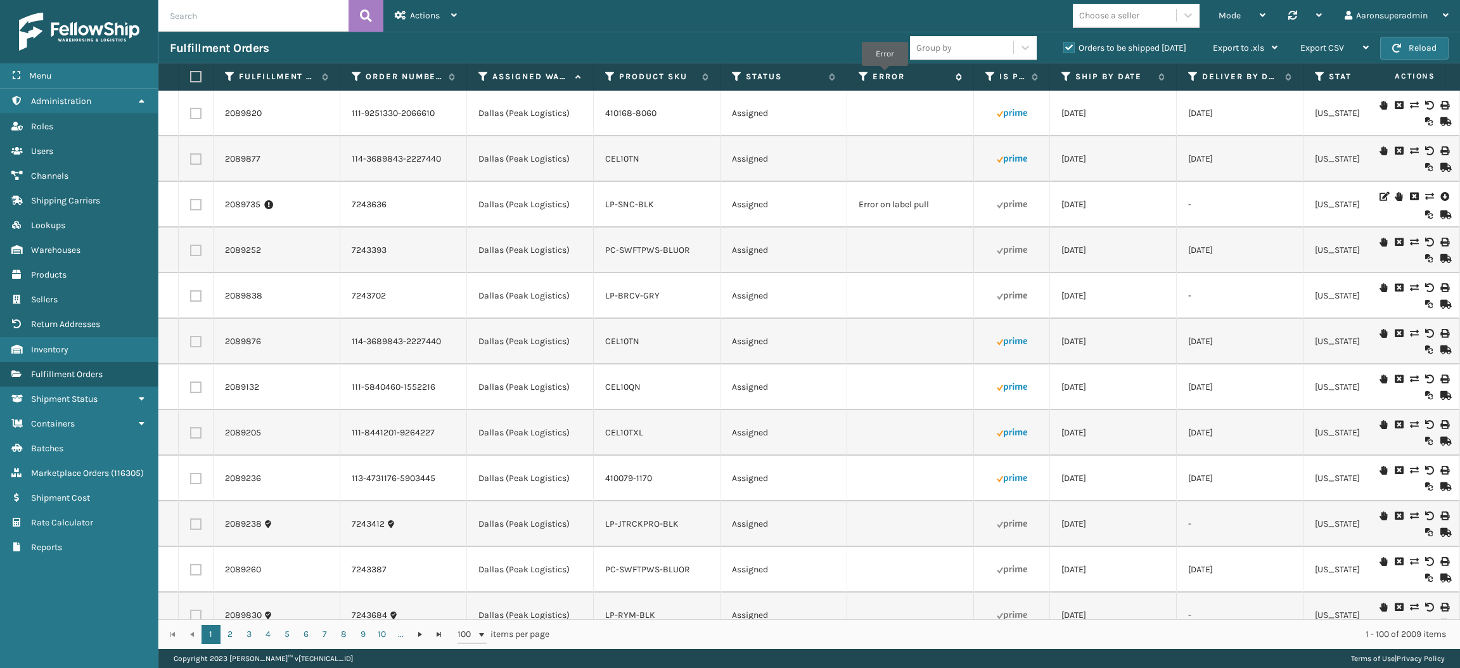
click at [885, 75] on label "Error" at bounding box center [911, 76] width 77 height 11
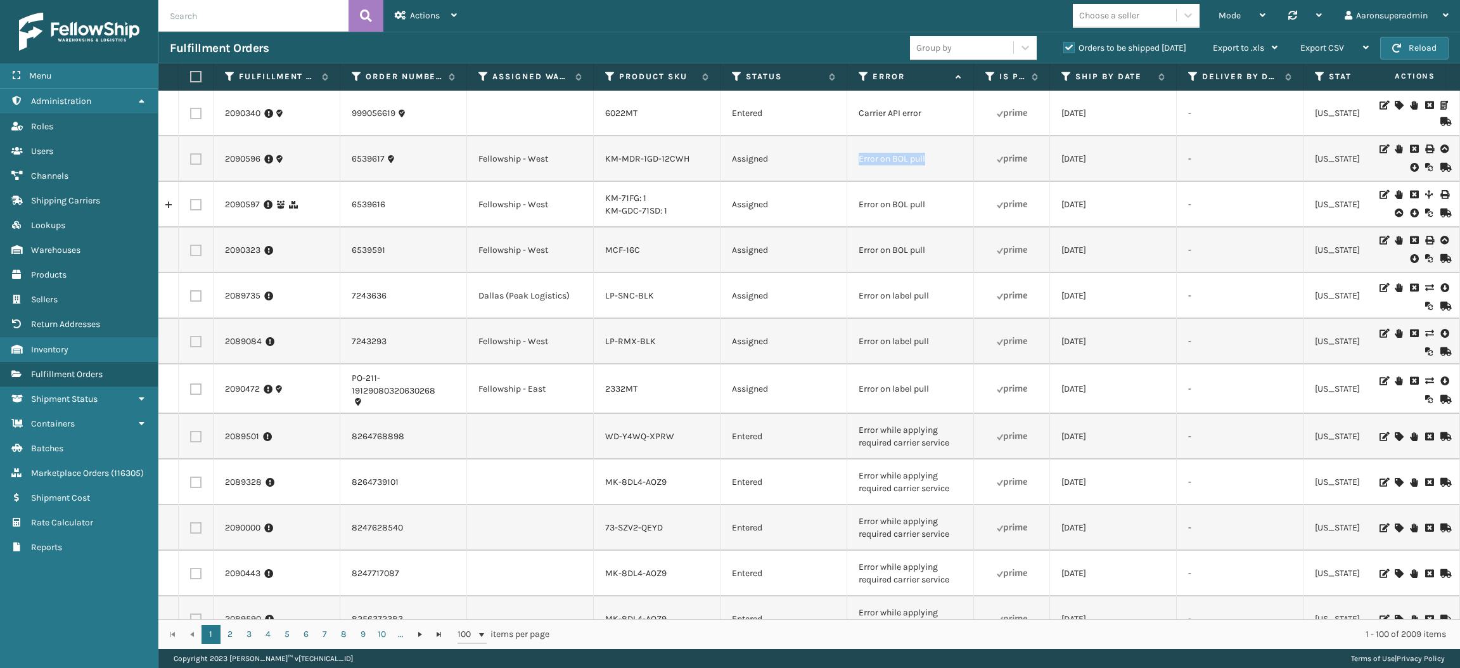
drag, startPoint x: 948, startPoint y: 175, endPoint x: 853, endPoint y: 167, distance: 95.4
click at [853, 167] on td "Error on BOL pull" at bounding box center [910, 159] width 127 height 46
copy td "Error on BOL pull"
click at [326, 13] on input "text" at bounding box center [253, 16] width 190 height 32
paste input "Error on BOL pull"
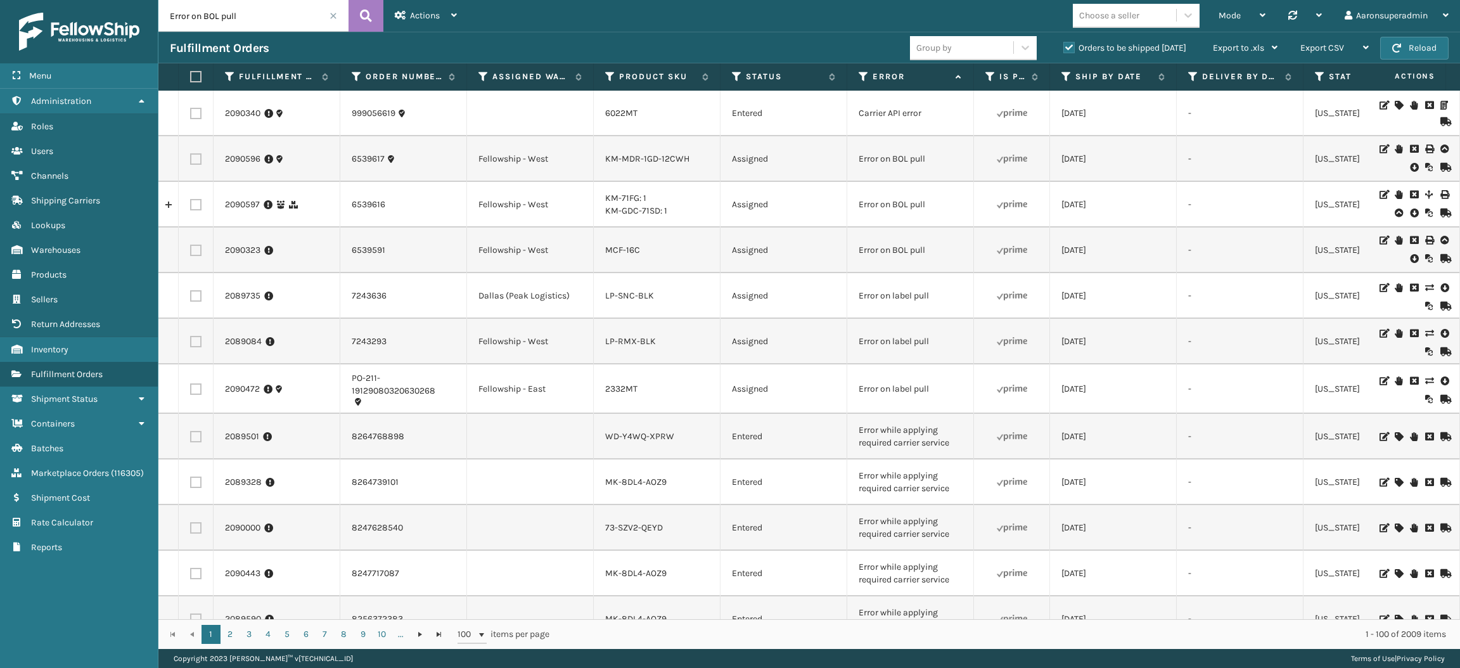
type input "Error on BOL pull"
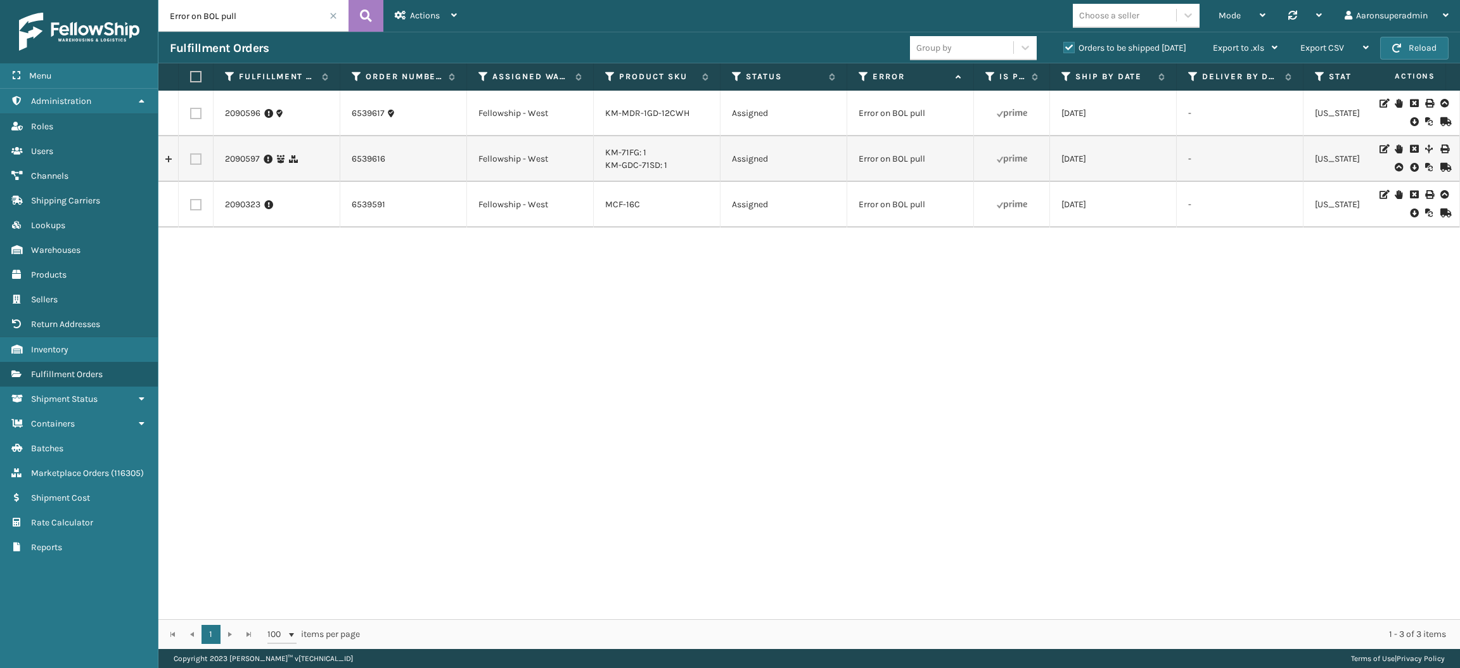
click at [334, 13] on span at bounding box center [334, 16] width 8 height 8
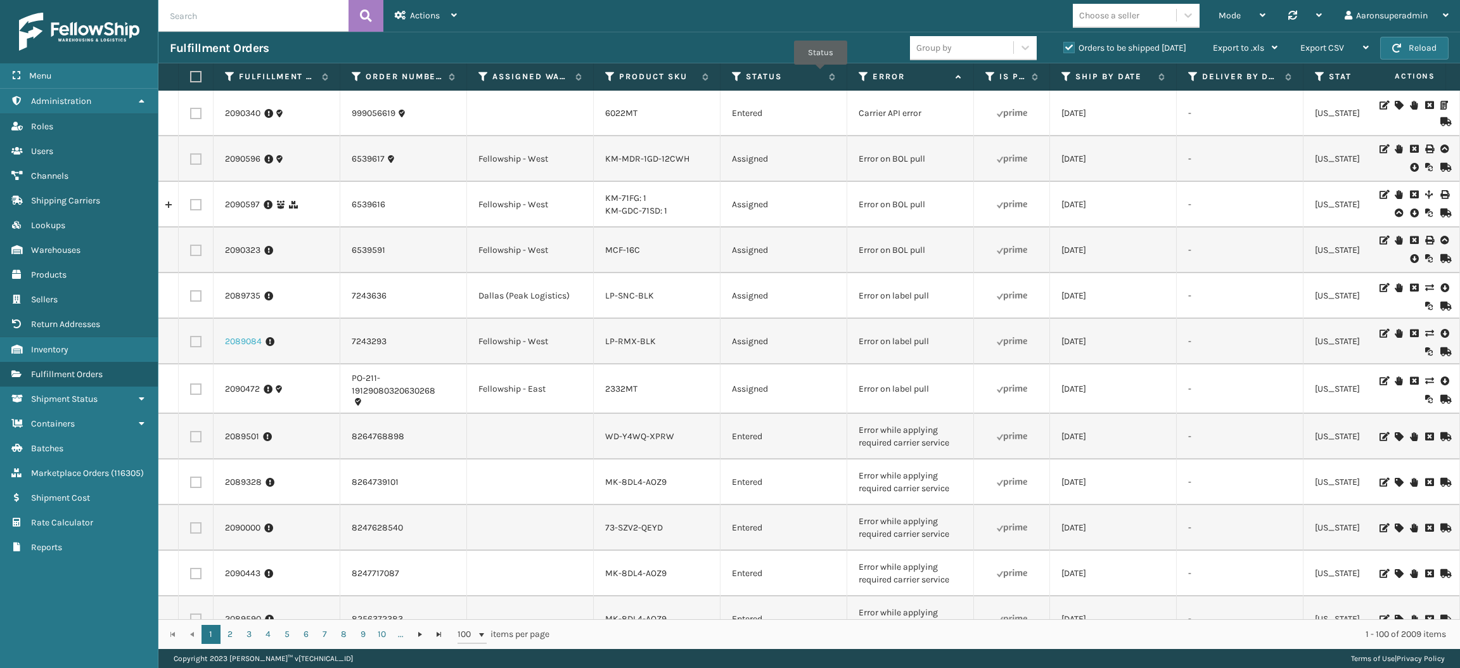
click at [229, 342] on link "2089084" at bounding box center [243, 341] width 37 height 13
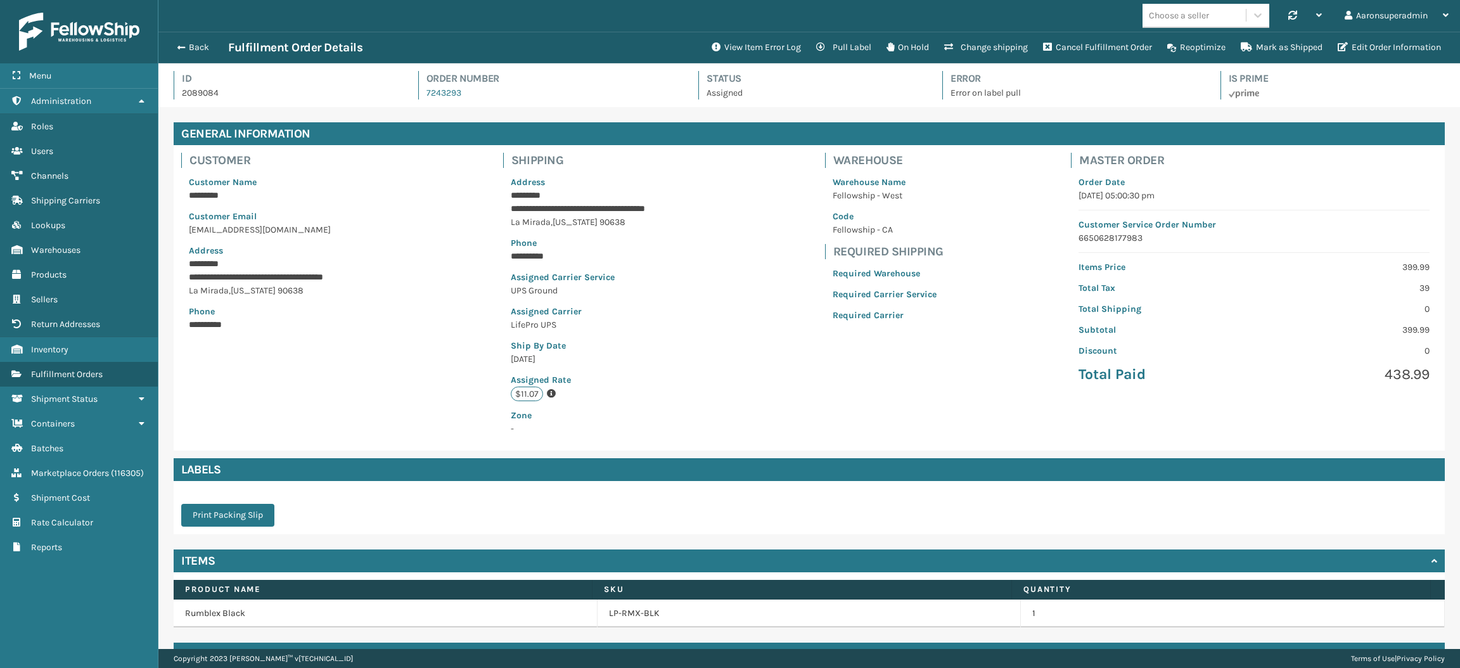
scroll to position [29, 1301]
click at [1387, 52] on button "Edit Order Information" at bounding box center [1389, 47] width 119 height 25
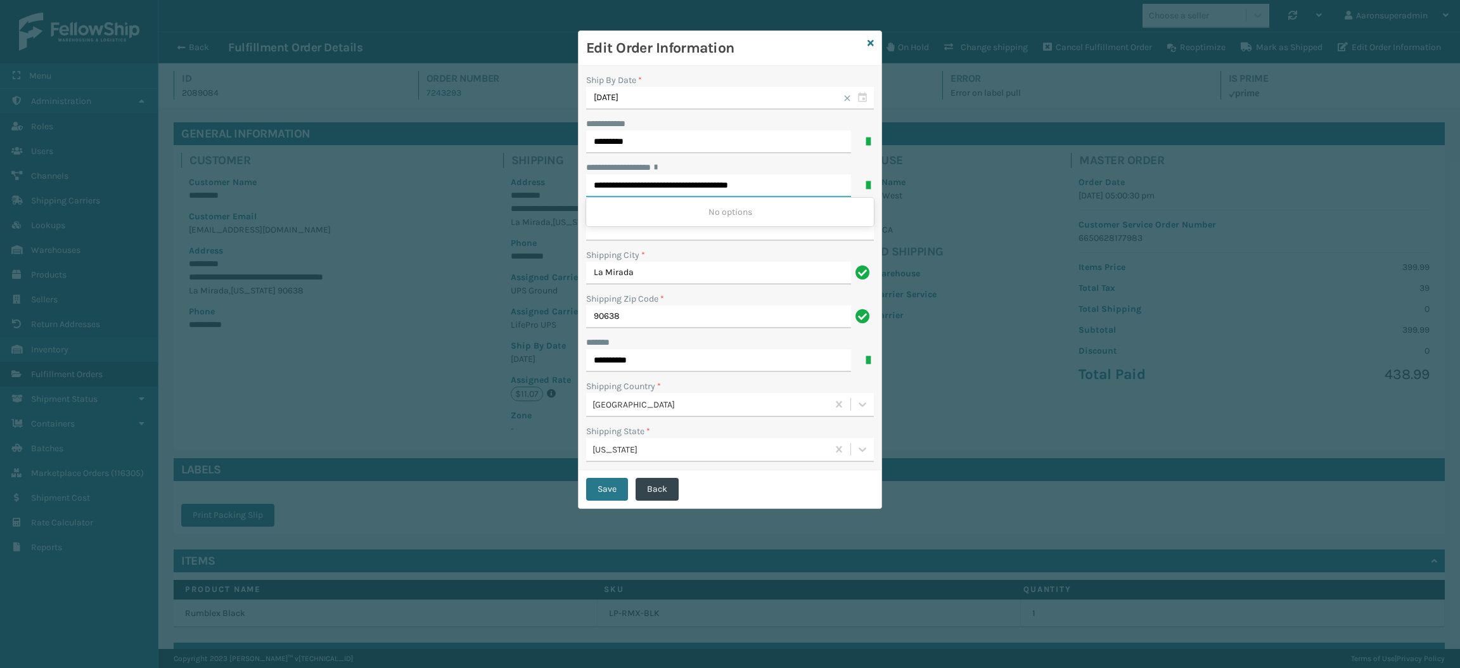
drag, startPoint x: 789, startPoint y: 186, endPoint x: 694, endPoint y: 190, distance: 95.2
click at [694, 190] on input "**********" at bounding box center [718, 185] width 265 height 23
type input "**********"
click at [605, 492] on button "Save" at bounding box center [607, 489] width 42 height 23
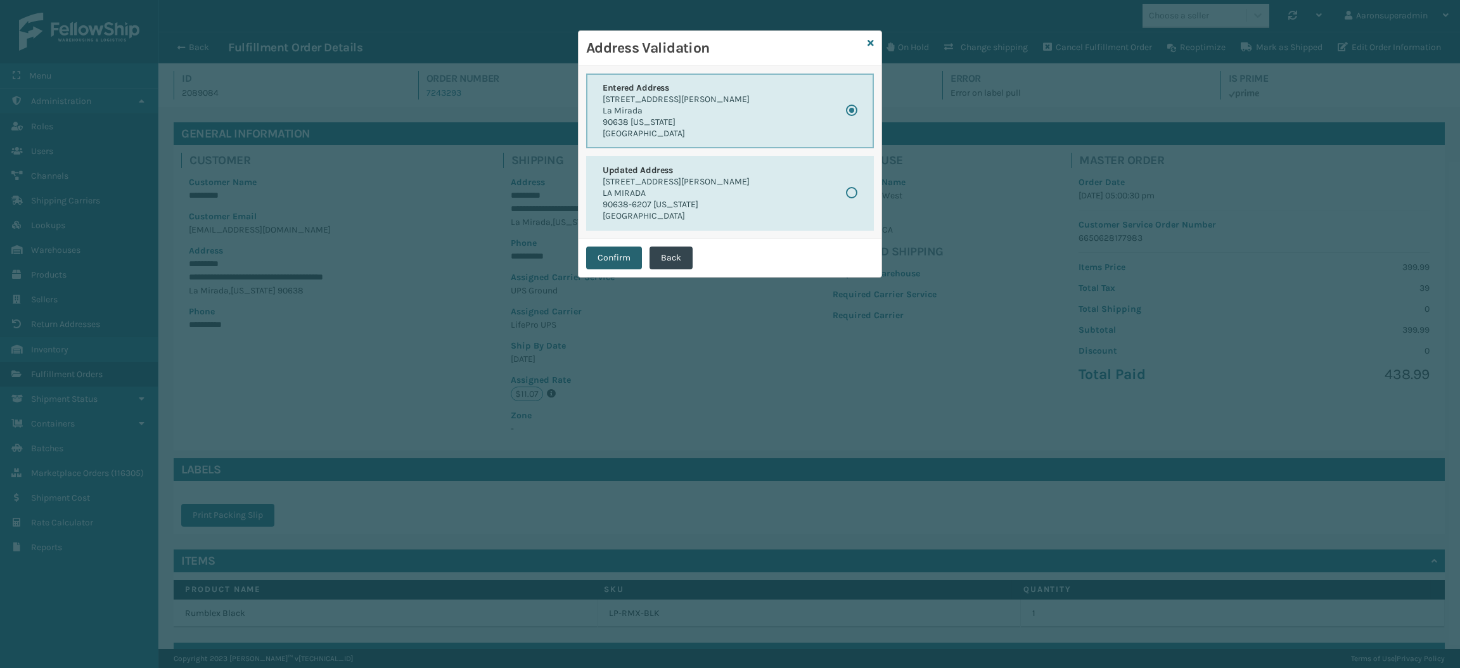
click at [617, 266] on button "Confirm" at bounding box center [614, 258] width 56 height 23
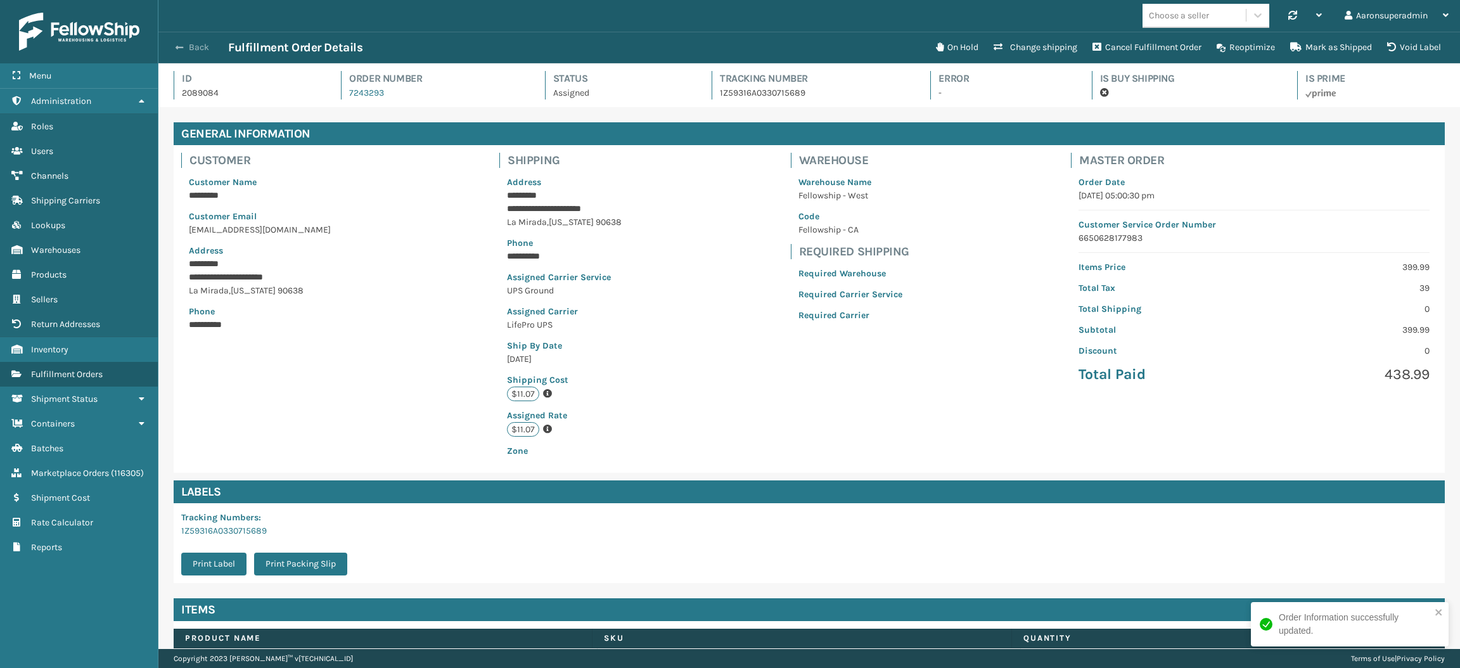
click at [190, 43] on button "Back" at bounding box center [199, 47] width 58 height 11
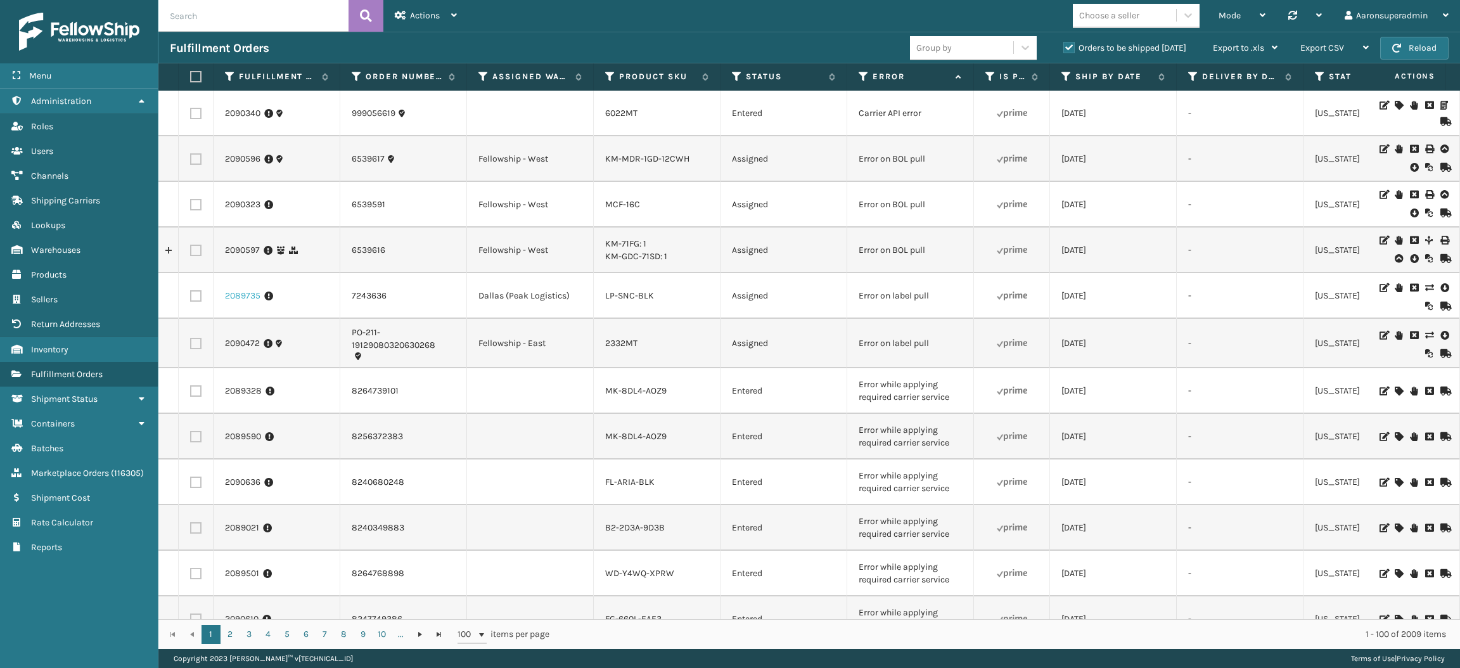
click at [226, 299] on link "2089735" at bounding box center [242, 296] width 35 height 13
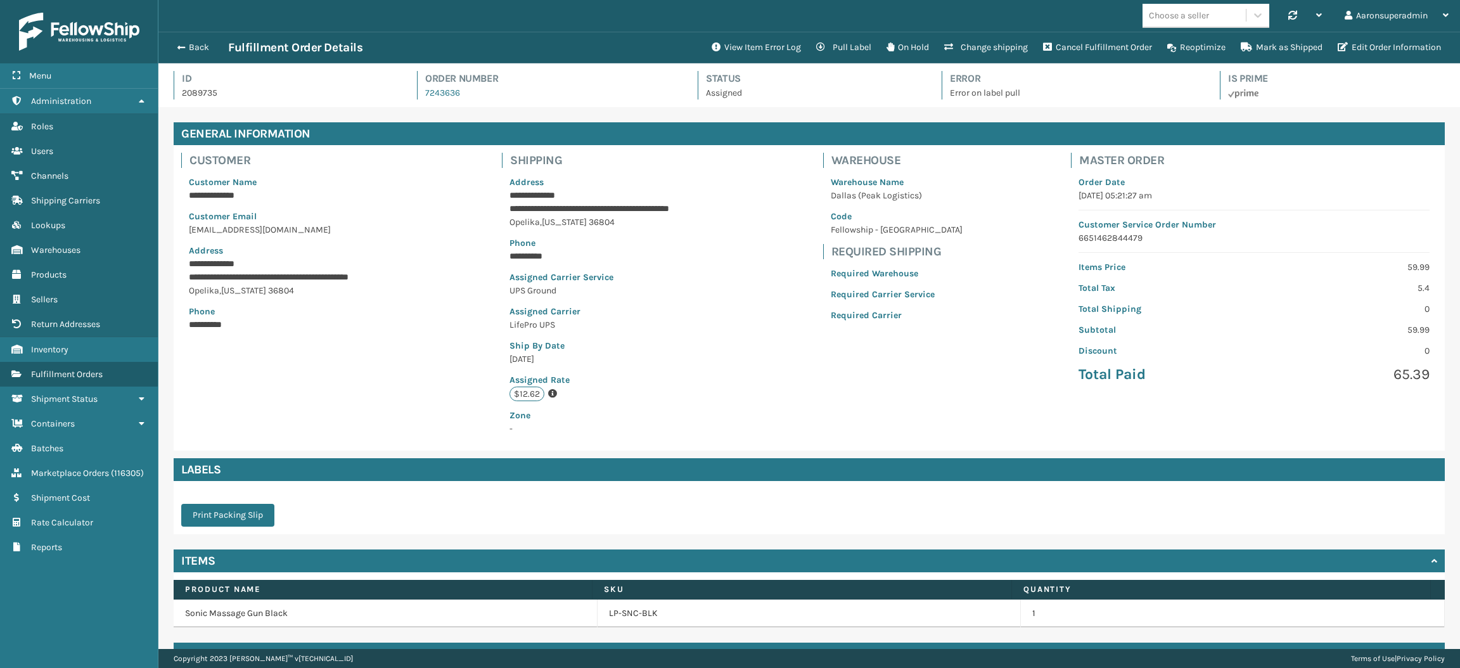
scroll to position [29, 1301]
click at [1386, 48] on button "Edit Order Information" at bounding box center [1389, 47] width 119 height 25
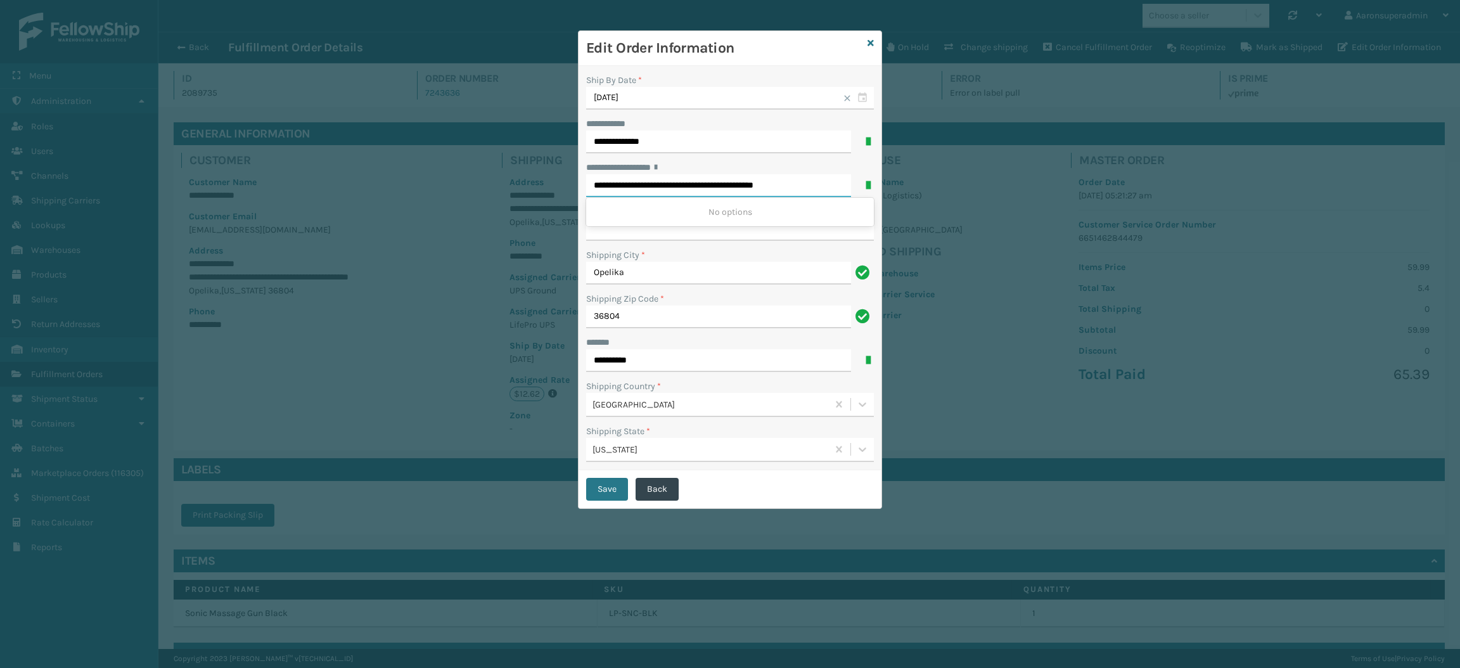
drag, startPoint x: 800, startPoint y: 184, endPoint x: 671, endPoint y: 204, distance: 130.2
click at [671, 197] on div "**********" at bounding box center [730, 179] width 288 height 36
type input "**********"
click at [605, 486] on button "Save" at bounding box center [607, 489] width 42 height 23
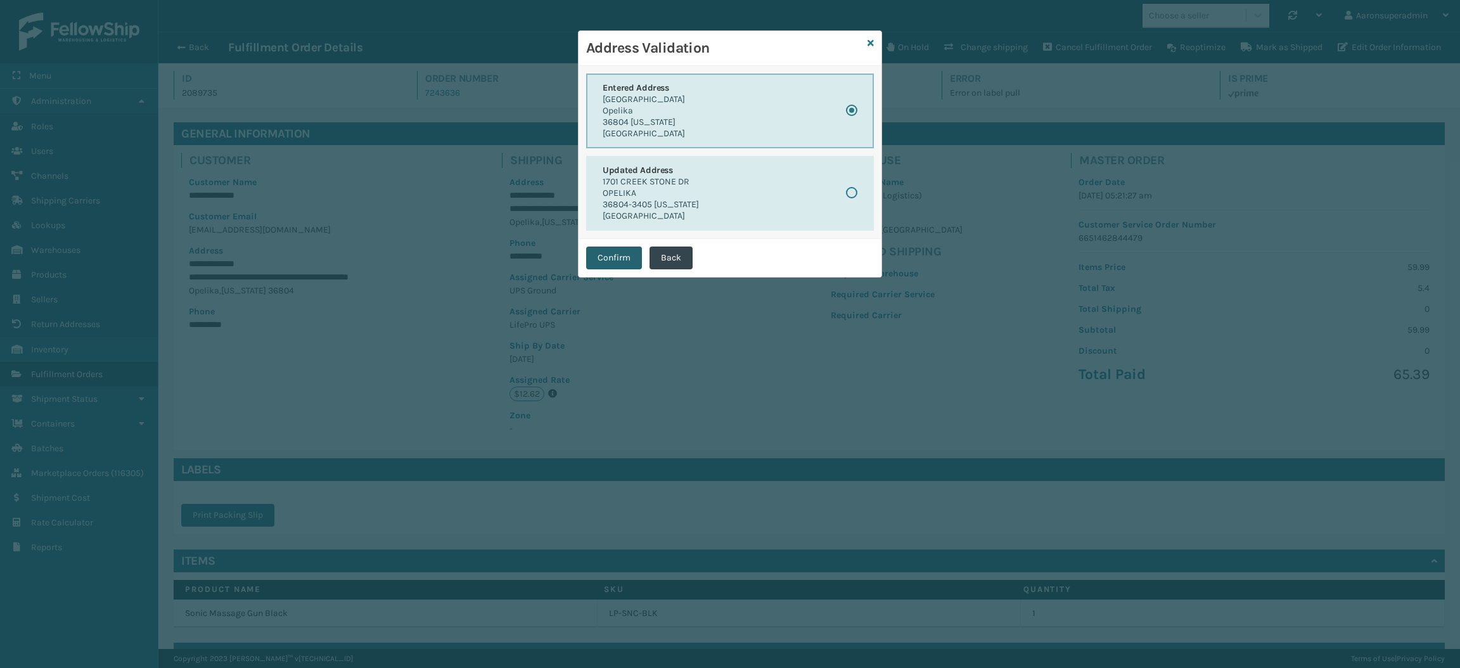
click at [606, 262] on button "Confirm" at bounding box center [614, 258] width 56 height 23
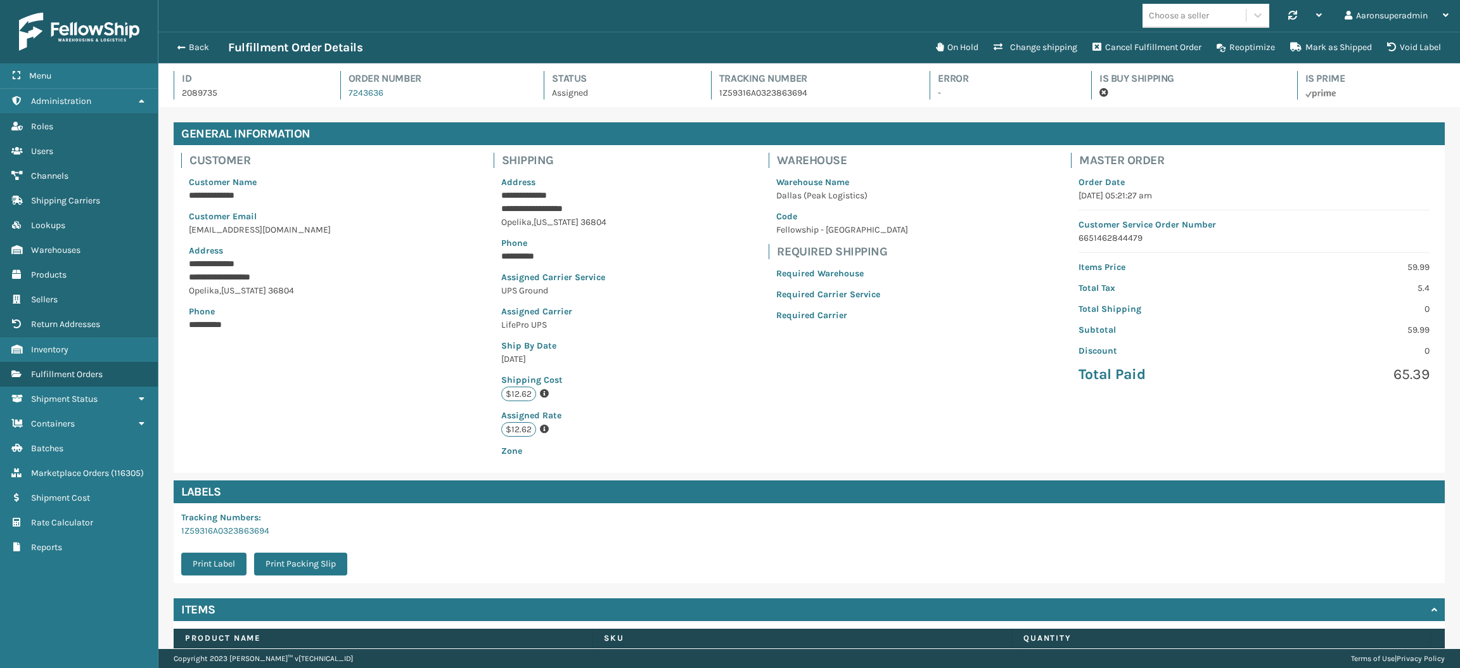
click at [200, 55] on div "Back Fulfillment Order Details" at bounding box center [549, 47] width 759 height 15
click at [191, 49] on button "Back" at bounding box center [199, 47] width 58 height 11
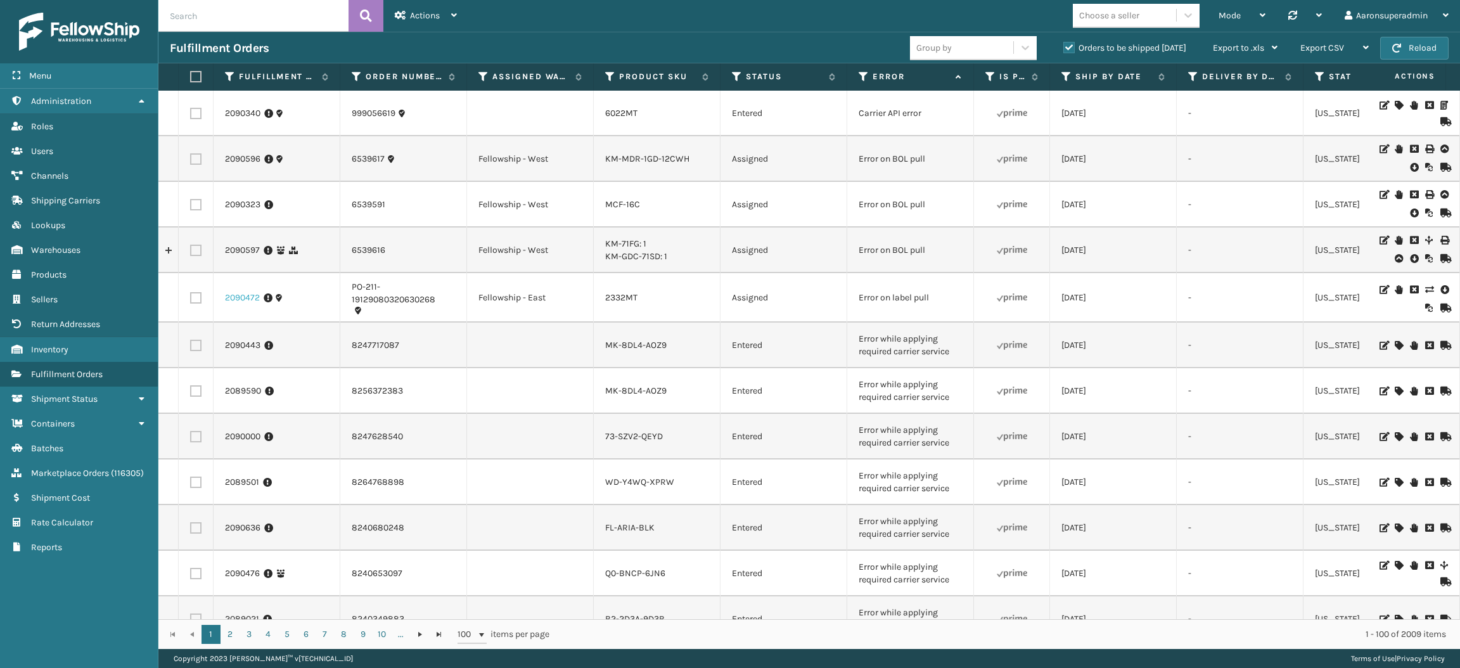
click at [235, 292] on link "2090472" at bounding box center [242, 298] width 35 height 13
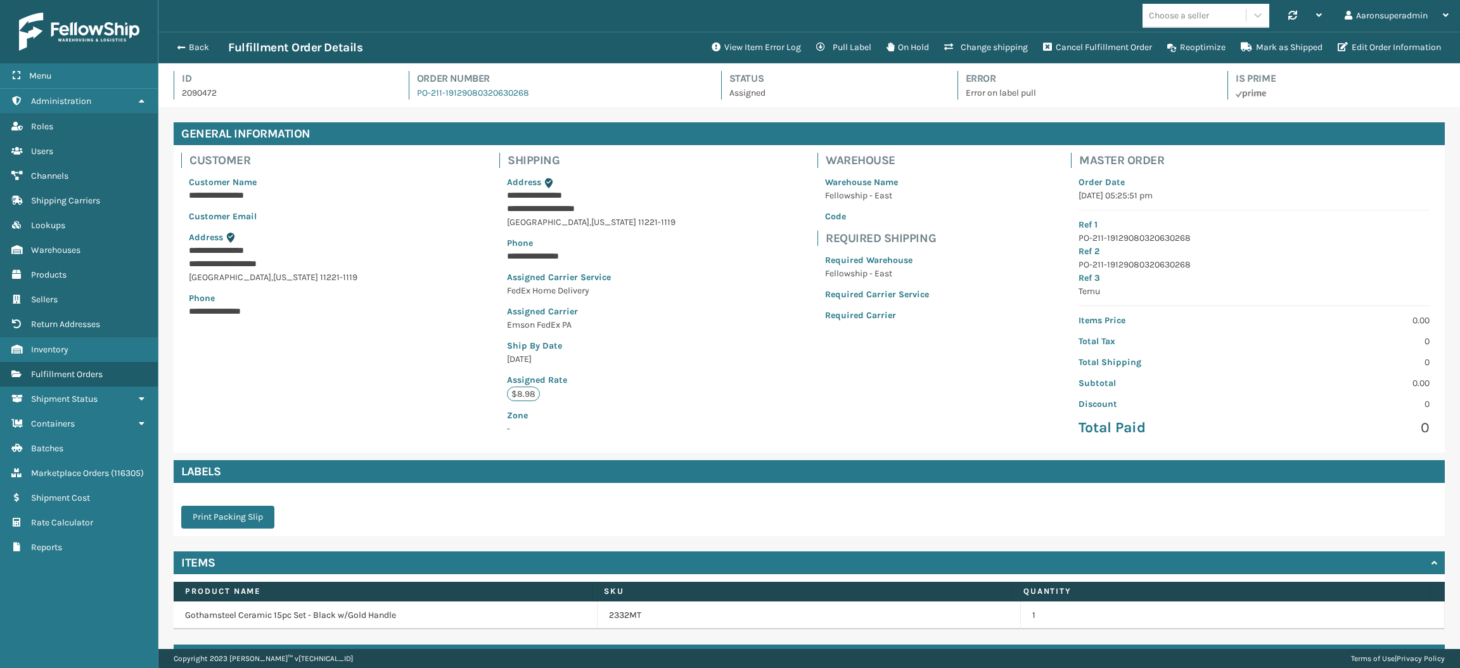
scroll to position [29, 1301]
click at [1406, 41] on button "Edit Order Information" at bounding box center [1389, 47] width 119 height 25
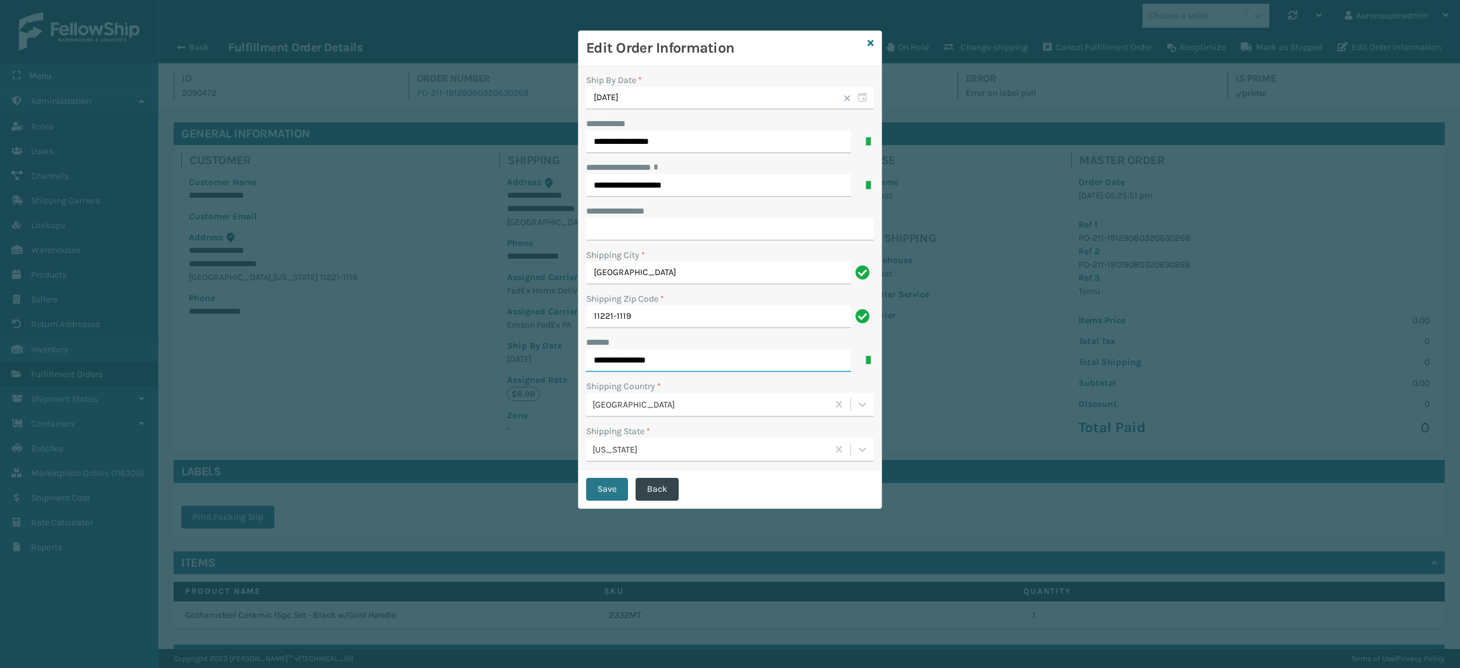
click at [671, 356] on input "**********" at bounding box center [718, 360] width 265 height 23
type input "**********"
click at [614, 497] on button "Save" at bounding box center [607, 489] width 42 height 23
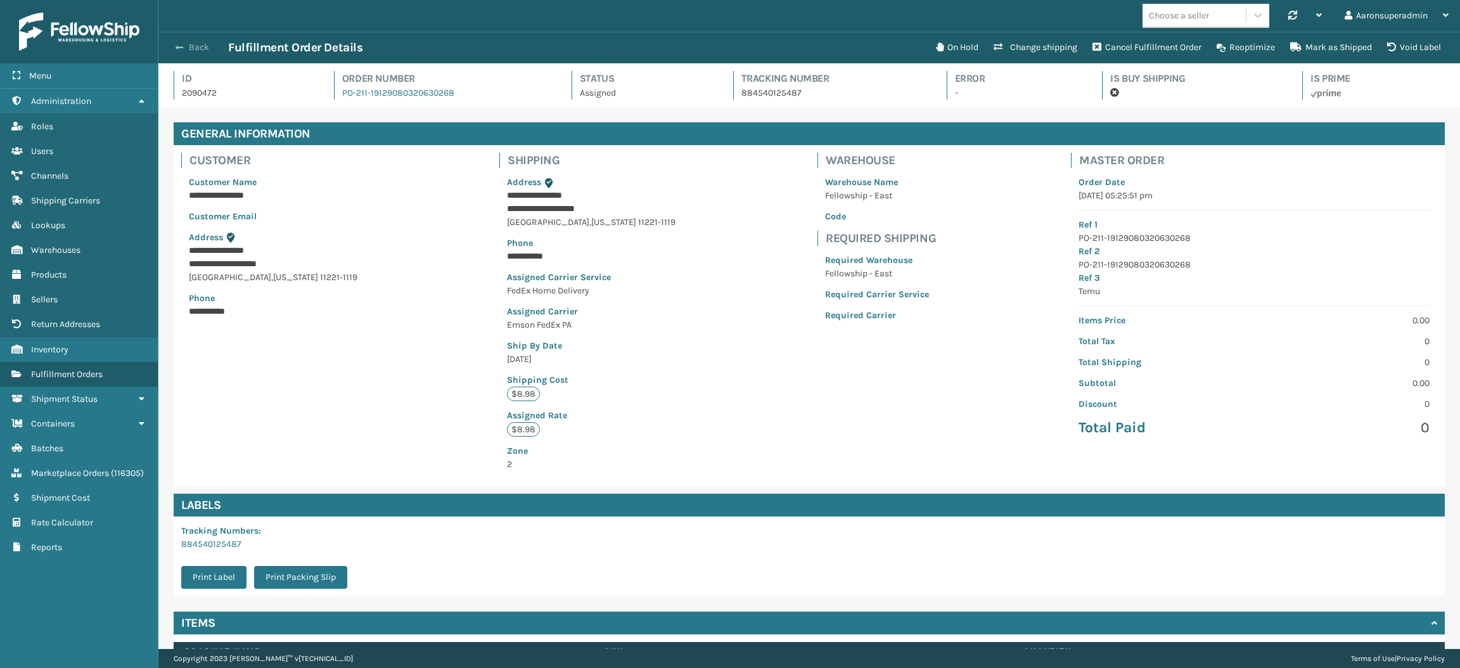
click at [200, 51] on button "Back" at bounding box center [199, 47] width 58 height 11
click at [183, 49] on span "button" at bounding box center [180, 47] width 8 height 9
